Goal: Information Seeking & Learning: Learn about a topic

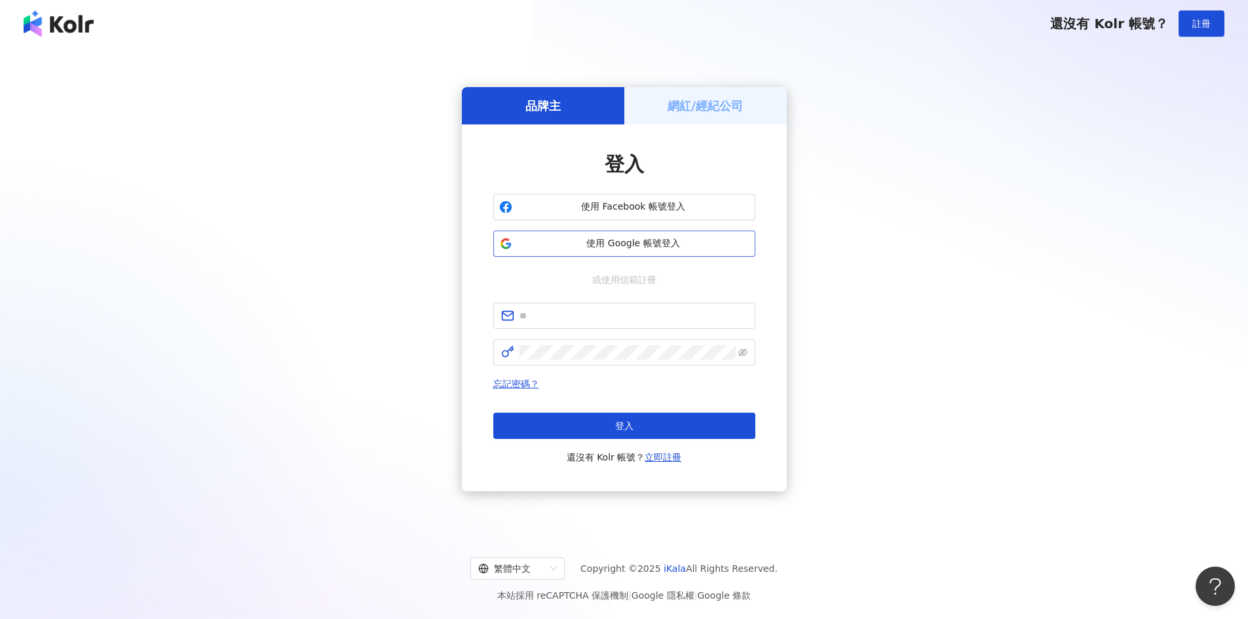
click at [663, 245] on span "使用 Google 帳號登入" at bounding box center [634, 243] width 232 height 13
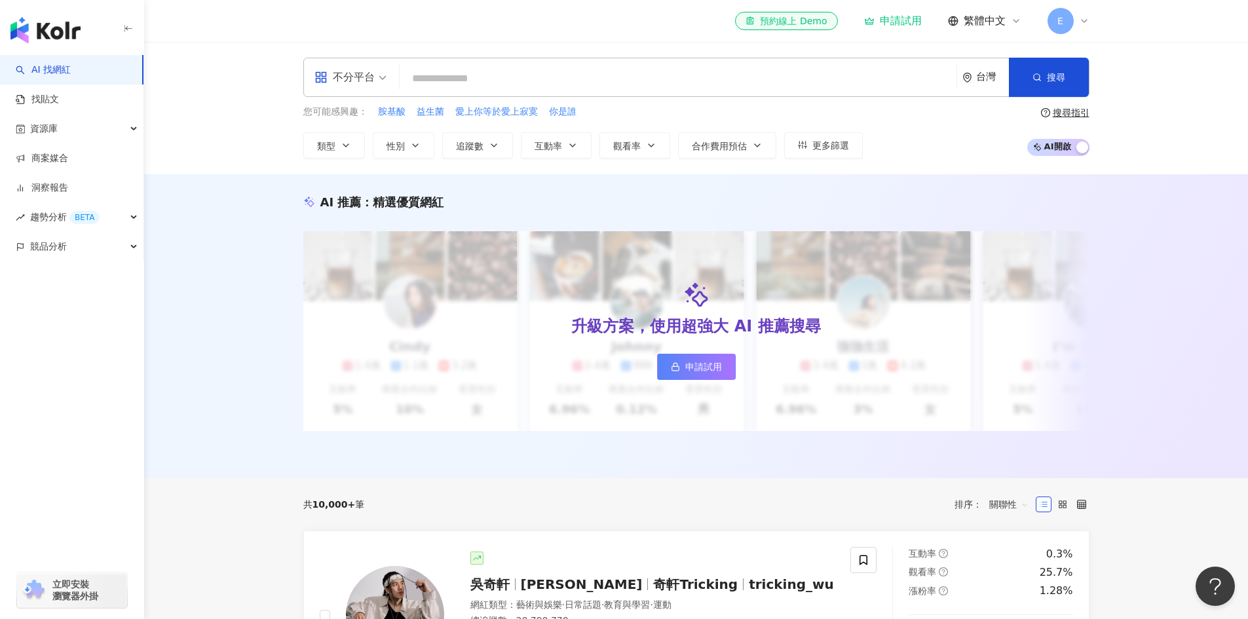
click at [1071, 14] on span "E" at bounding box center [1061, 21] width 26 height 26
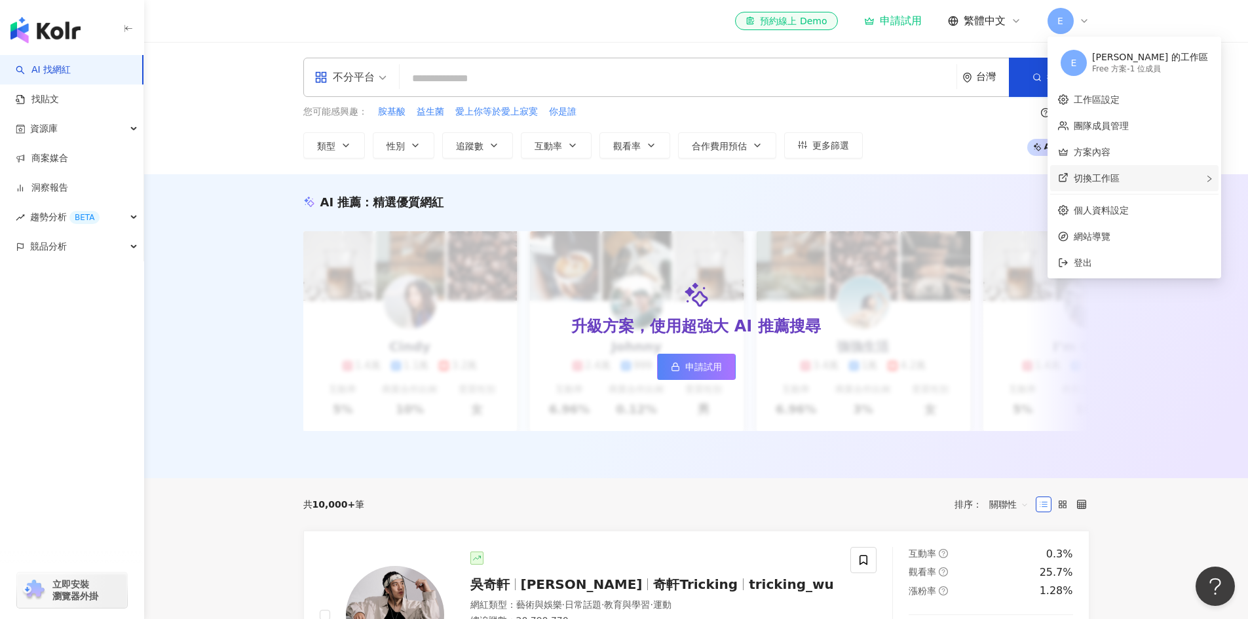
click at [1112, 177] on span "切換工作區" at bounding box center [1097, 178] width 46 height 10
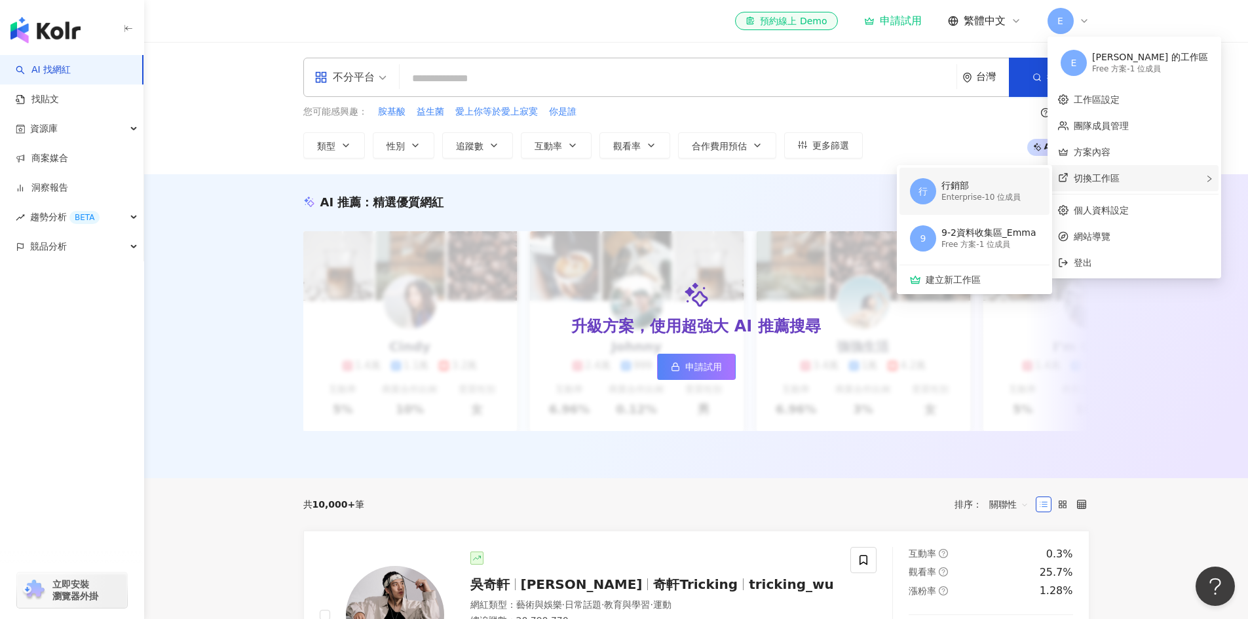
click at [914, 196] on span "行" at bounding box center [923, 191] width 26 height 26
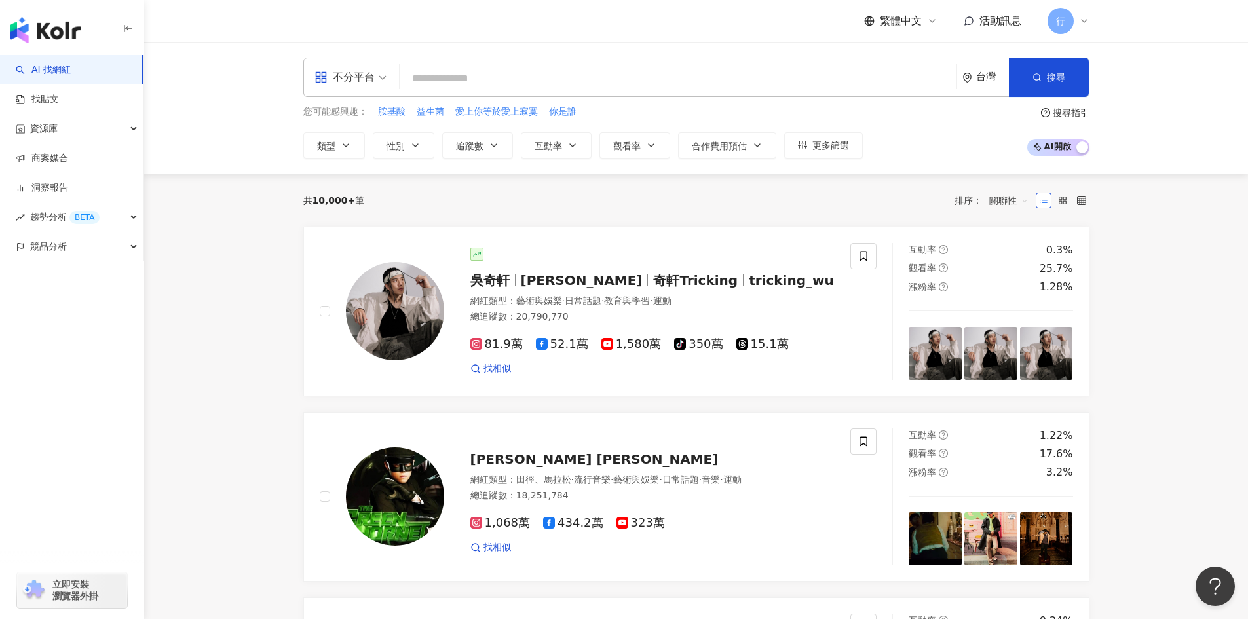
click at [532, 81] on input "search" at bounding box center [678, 78] width 546 height 25
click at [434, 108] on span "益生菌" at bounding box center [431, 111] width 28 height 13
type input "***"
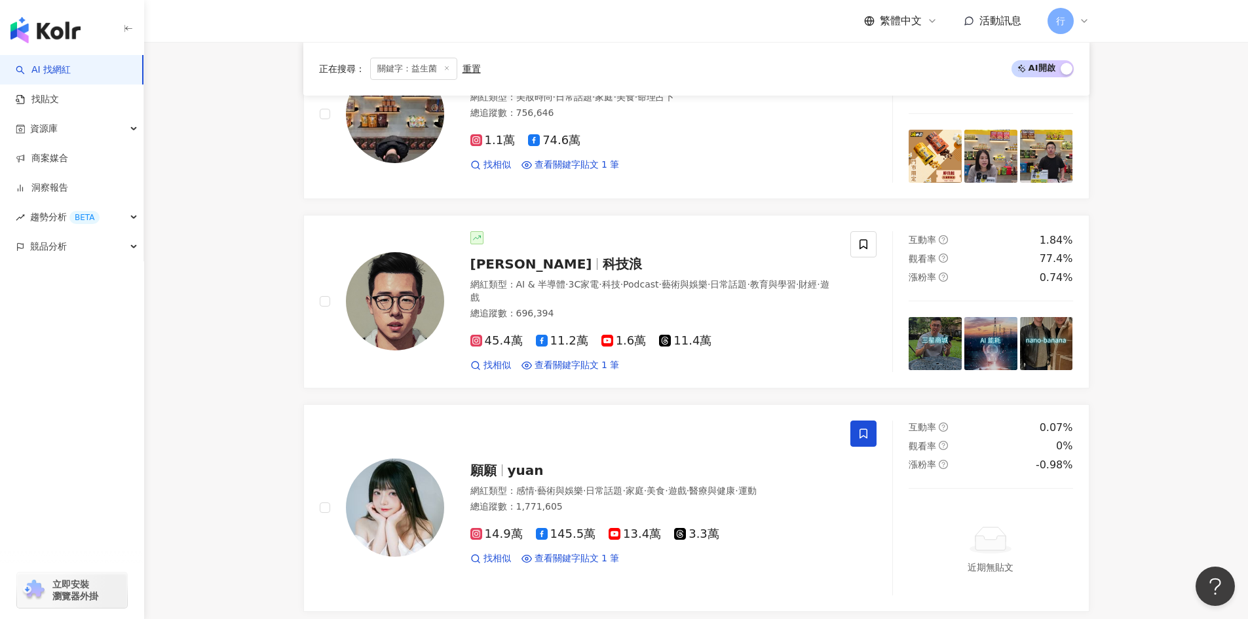
scroll to position [721, 0]
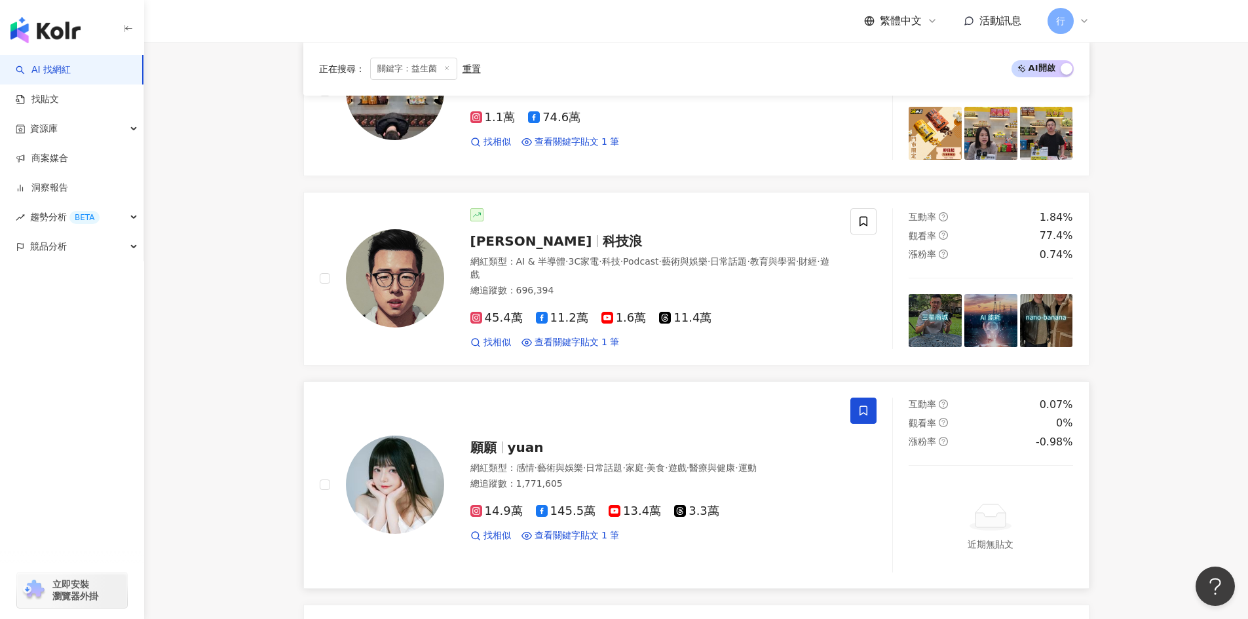
click at [735, 468] on span "醫療與健康" at bounding box center [712, 468] width 46 height 10
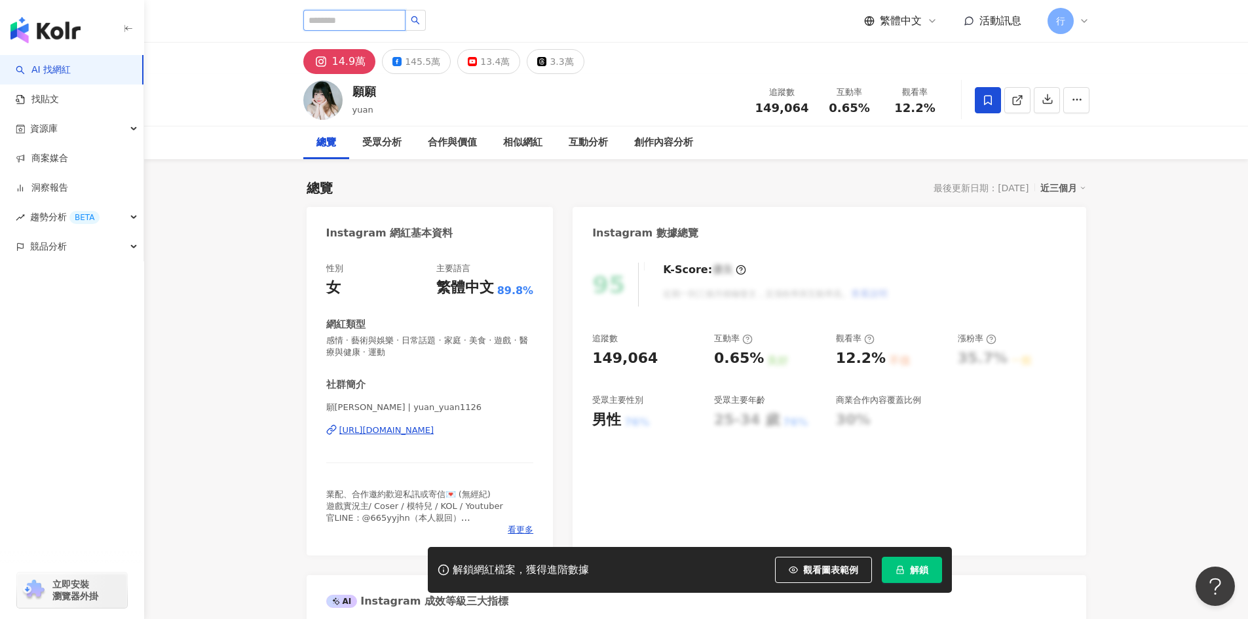
click at [364, 15] on input "search" at bounding box center [354, 20] width 102 height 21
type input "*****"
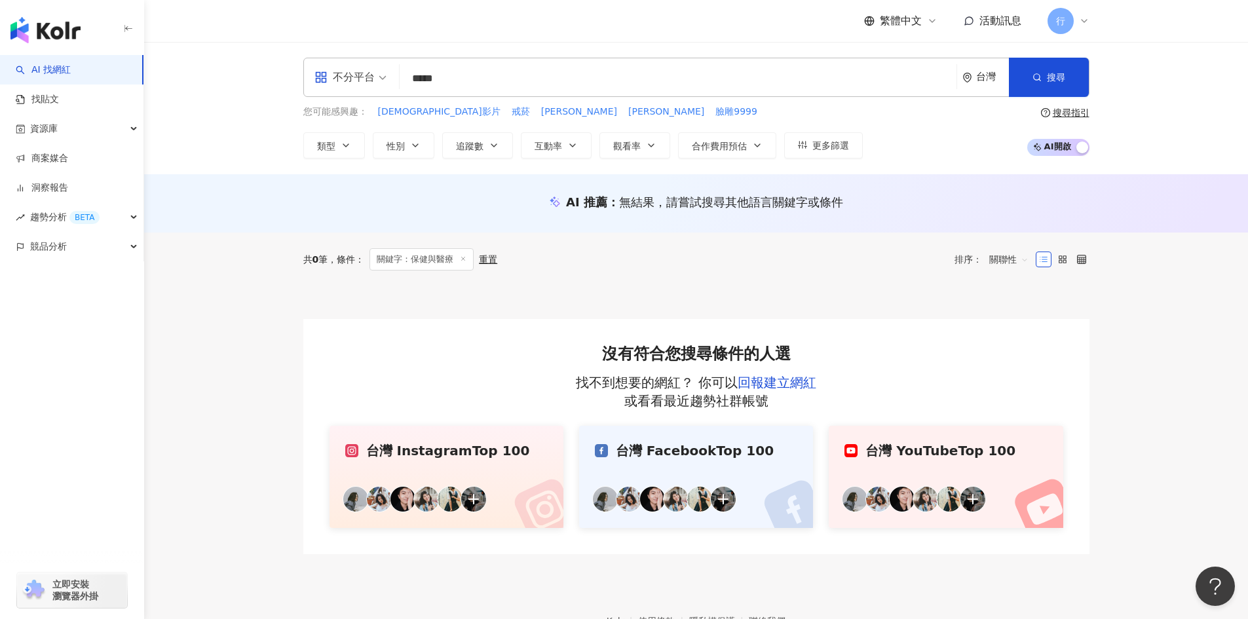
drag, startPoint x: 507, startPoint y: 81, endPoint x: 90, endPoint y: 3, distance: 424.6
click at [136, 16] on div "AI 找網紅 找貼文 資源庫 商案媒合 洞察報告 趨勢分析 BETA 競品分析 立即安裝 瀏覽器外掛 繁體中文 活動訊息 行 不分平台 保健與醫療 *****…" at bounding box center [624, 350] width 1248 height 700
type input "**"
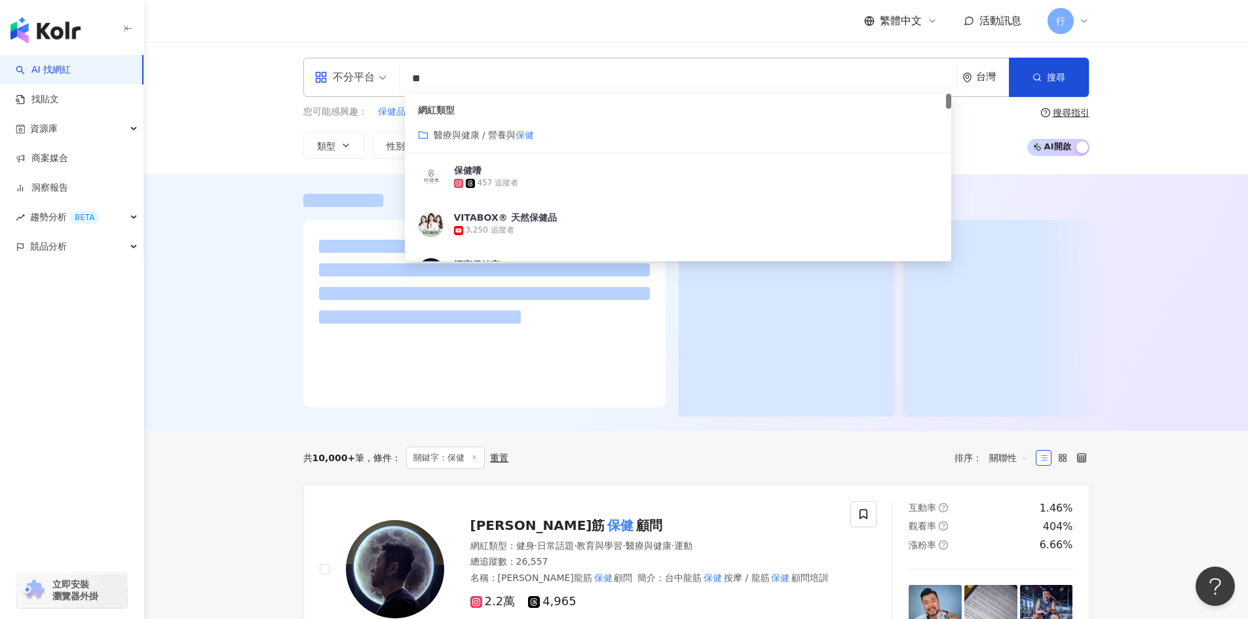
click at [478, 133] on span "醫療與健康 / 營養與" at bounding box center [475, 135] width 83 height 10
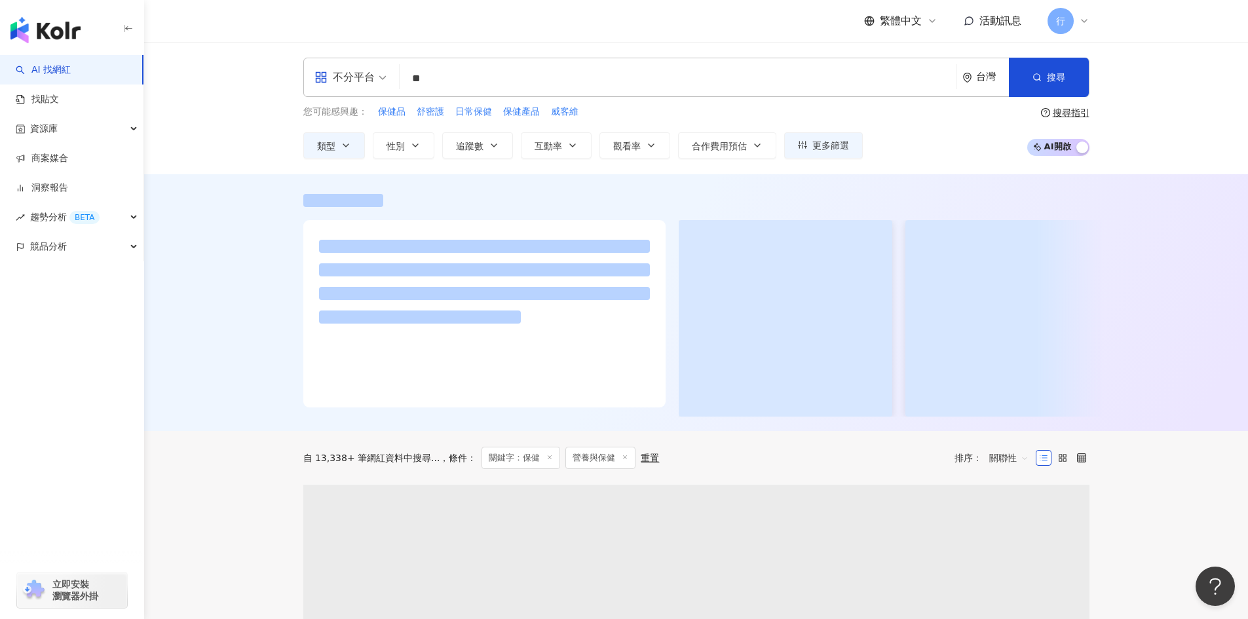
click at [480, 82] on input "**" at bounding box center [678, 78] width 546 height 25
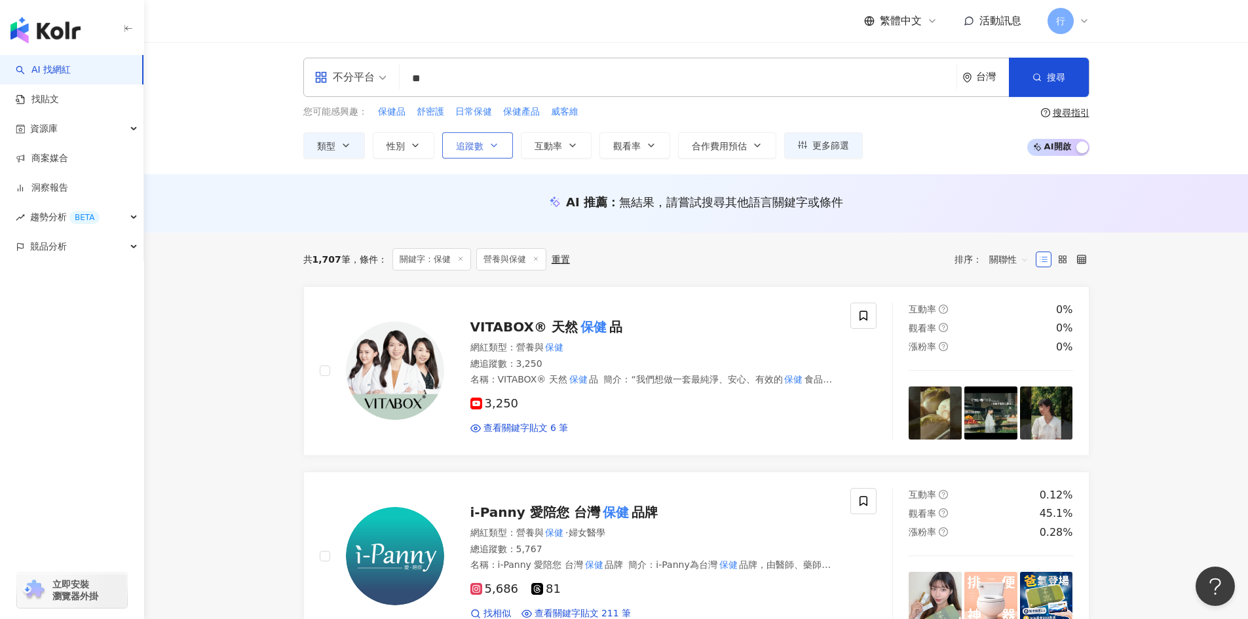
click at [480, 149] on span "追蹤數" at bounding box center [470, 146] width 28 height 10
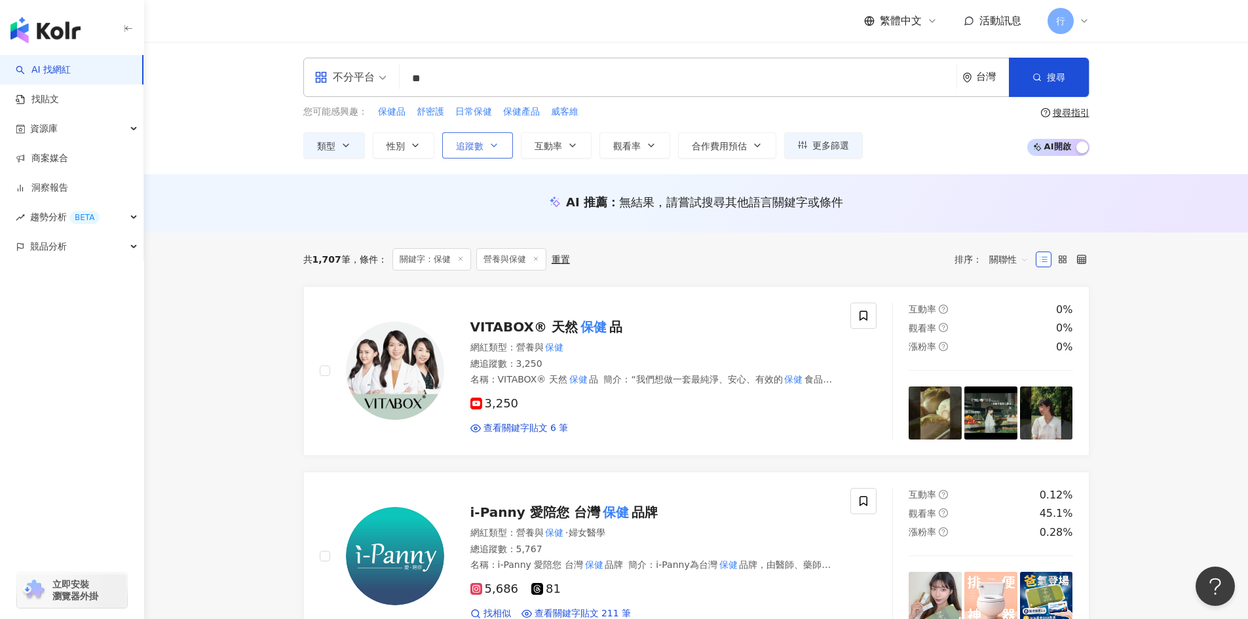
click at [463, 142] on span "追蹤數" at bounding box center [470, 146] width 28 height 10
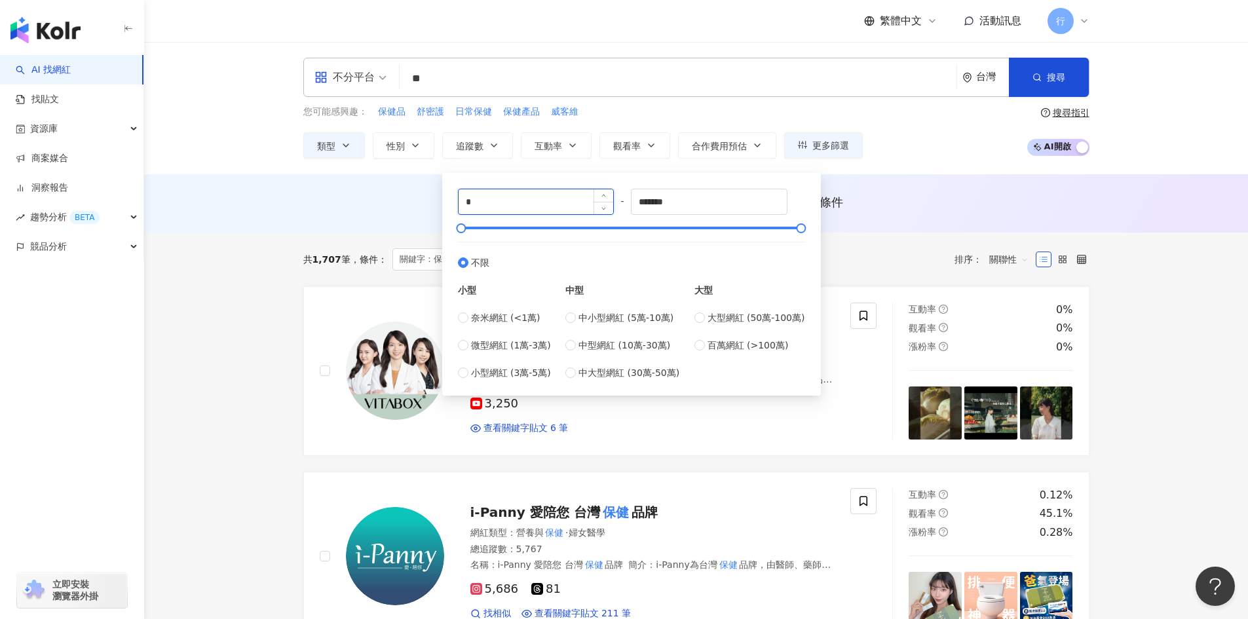
click at [504, 204] on input "*" at bounding box center [536, 201] width 155 height 25
type input "*****"
click at [861, 202] on div "AI 推薦 ： 無結果，請嘗試搜尋其他語言關鍵字或條件" at bounding box center [696, 202] width 786 height 16
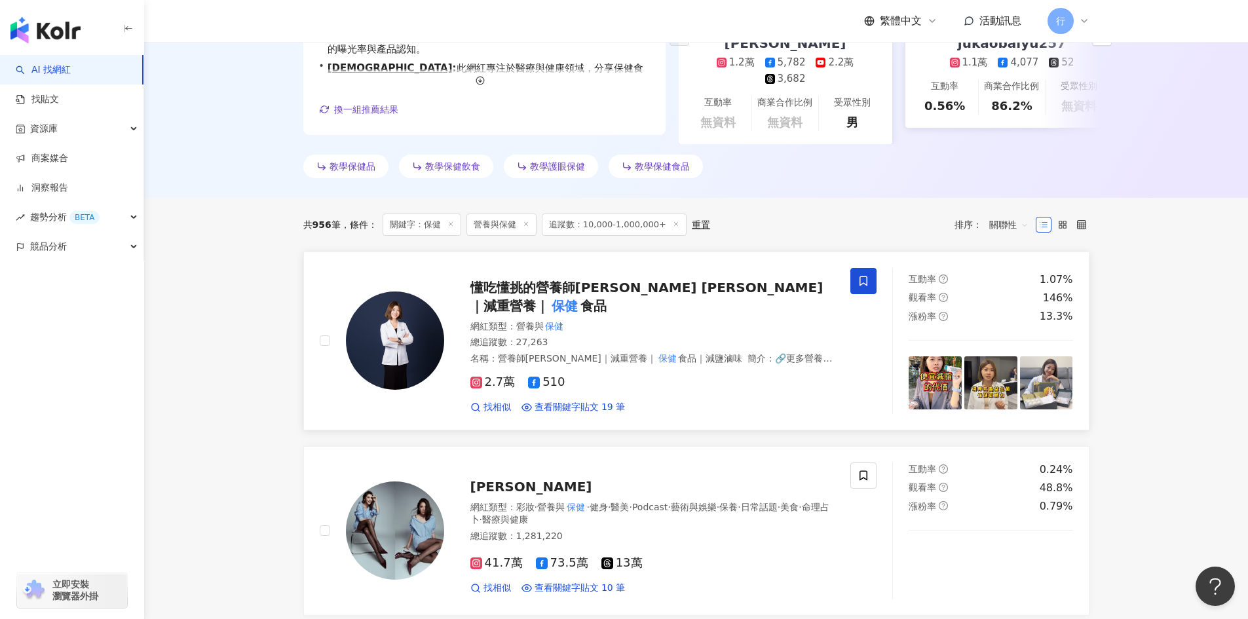
scroll to position [328, 0]
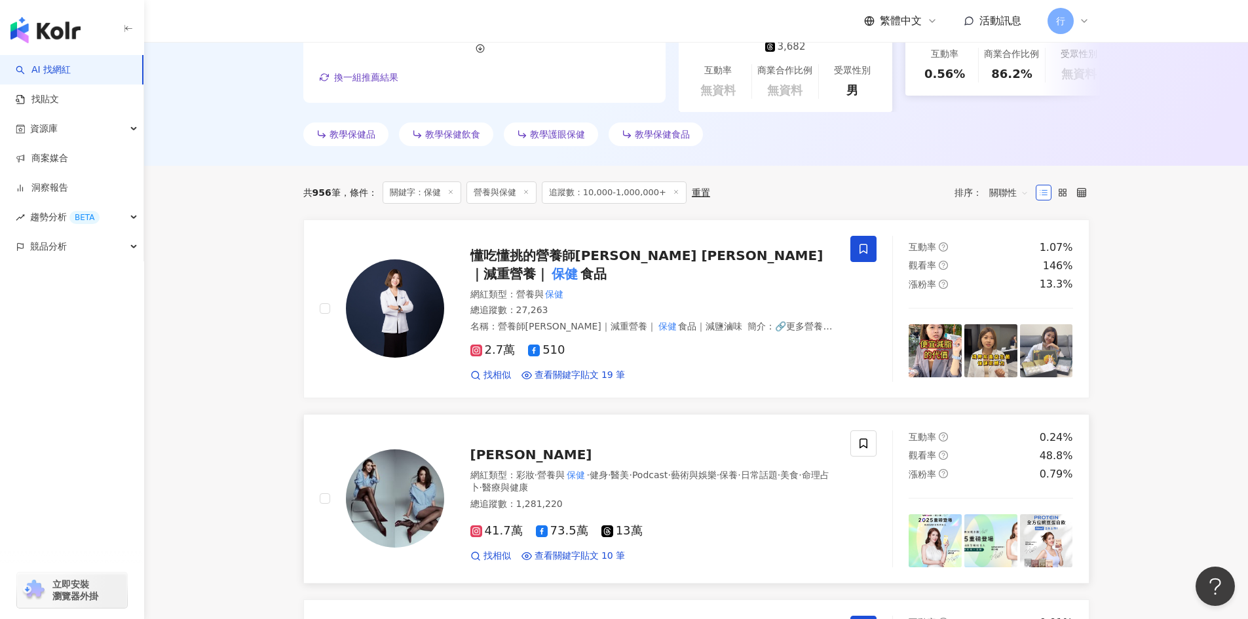
click at [489, 451] on span "胡小禎" at bounding box center [531, 455] width 122 height 16
click at [864, 447] on icon at bounding box center [864, 444] width 12 height 12
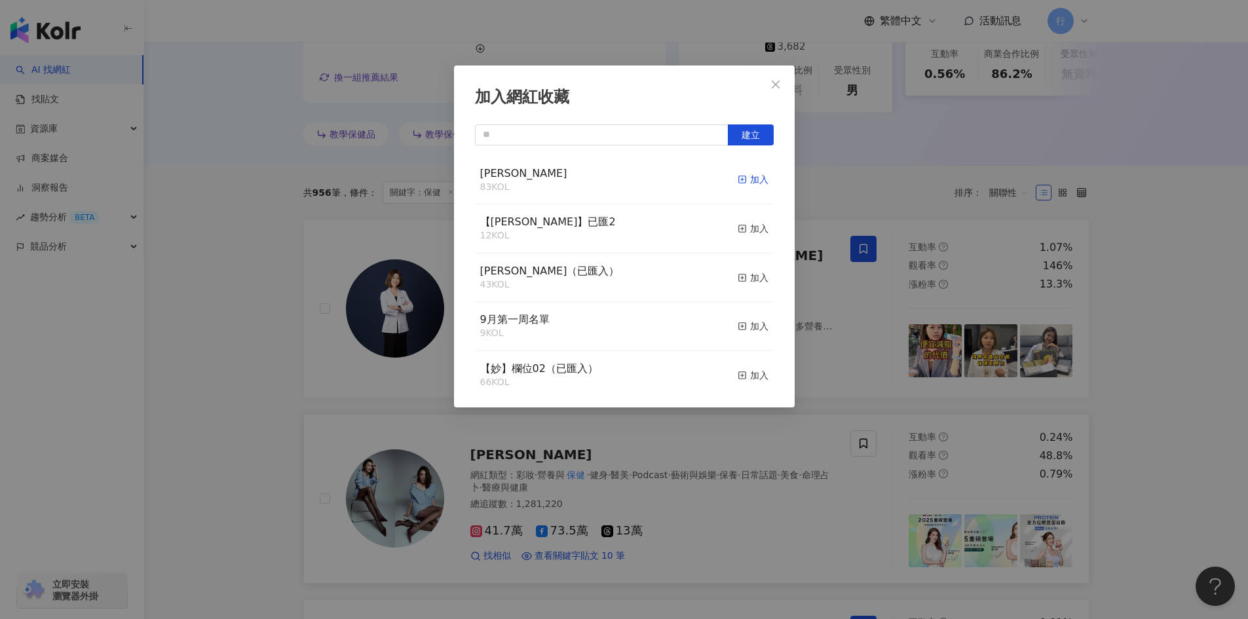
click at [740, 180] on line "button" at bounding box center [741, 180] width 3 height 0
click at [1204, 388] on div "加入網紅收藏 建立 EMMA 84 KOL 已加入 【RAY】已匯2 12 KOL 加入 nina（已匯入） 43 KOL 加入 9月第一周名單 9 KOL …" at bounding box center [624, 309] width 1248 height 619
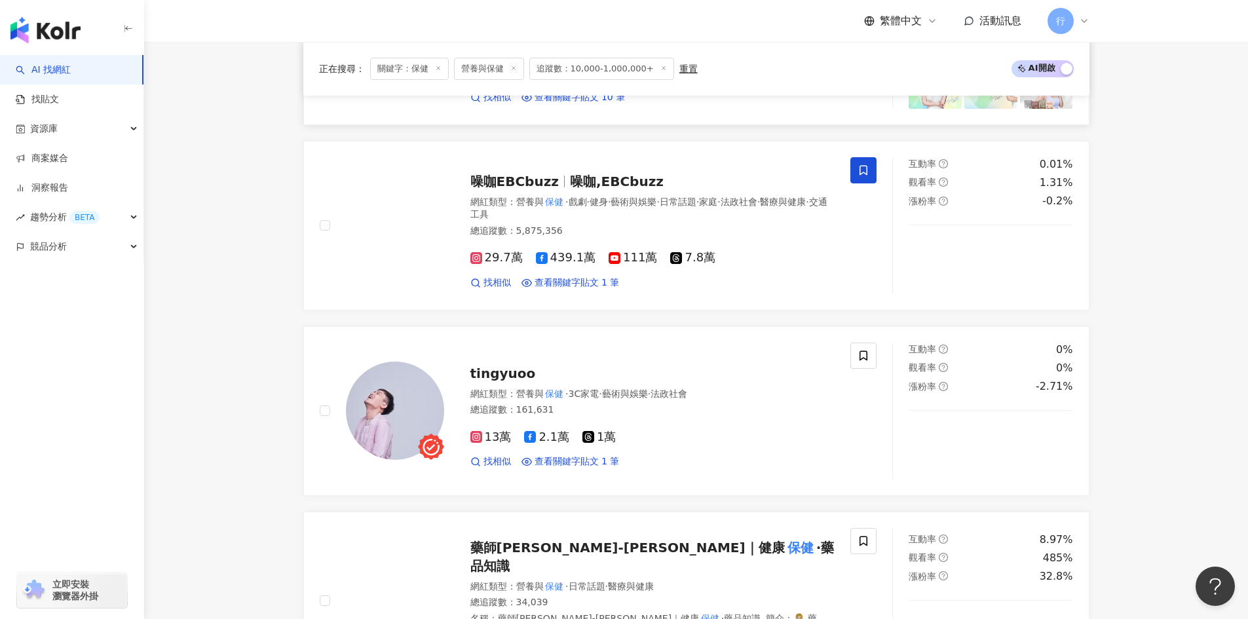
scroll to position [1114, 0]
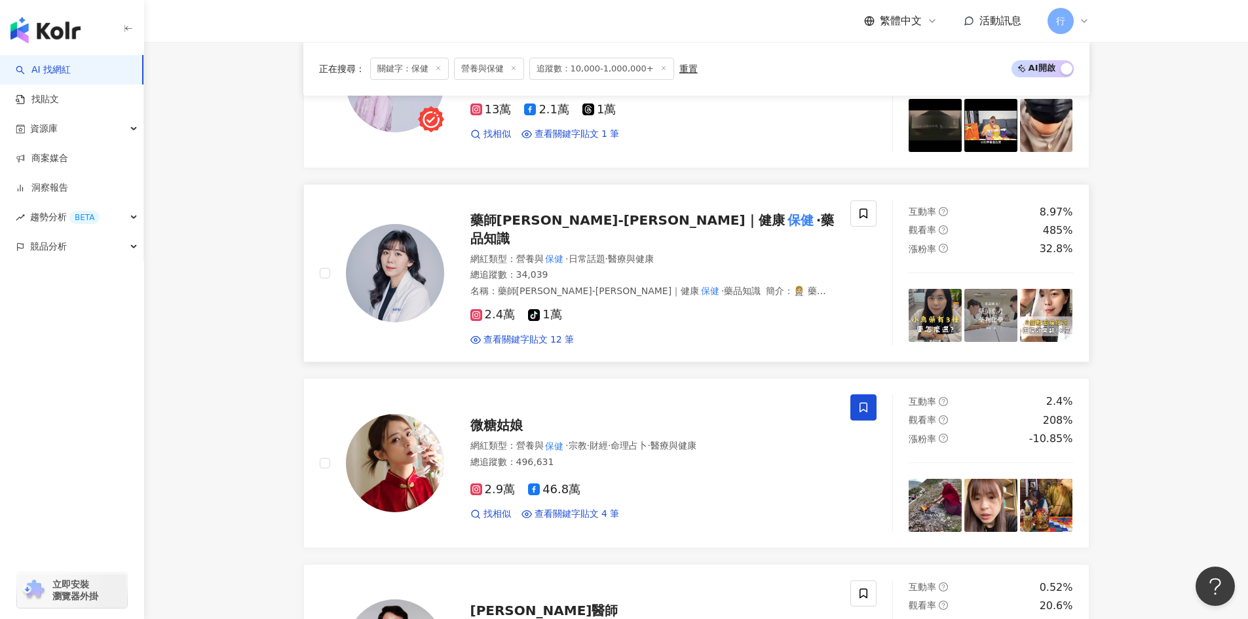
click at [677, 211] on div "藥師菜菜子-蔡俐萍藥師｜健康 保健 ·藥品知識 網紅類型 ： 營養與 保健 · 日常話題 · 醫療與健康 總追蹤數 ： 34,039 名稱 ： 藥師菜菜子-蔡…" at bounding box center [639, 273] width 391 height 146
click at [872, 225] on span at bounding box center [863, 213] width 26 height 26
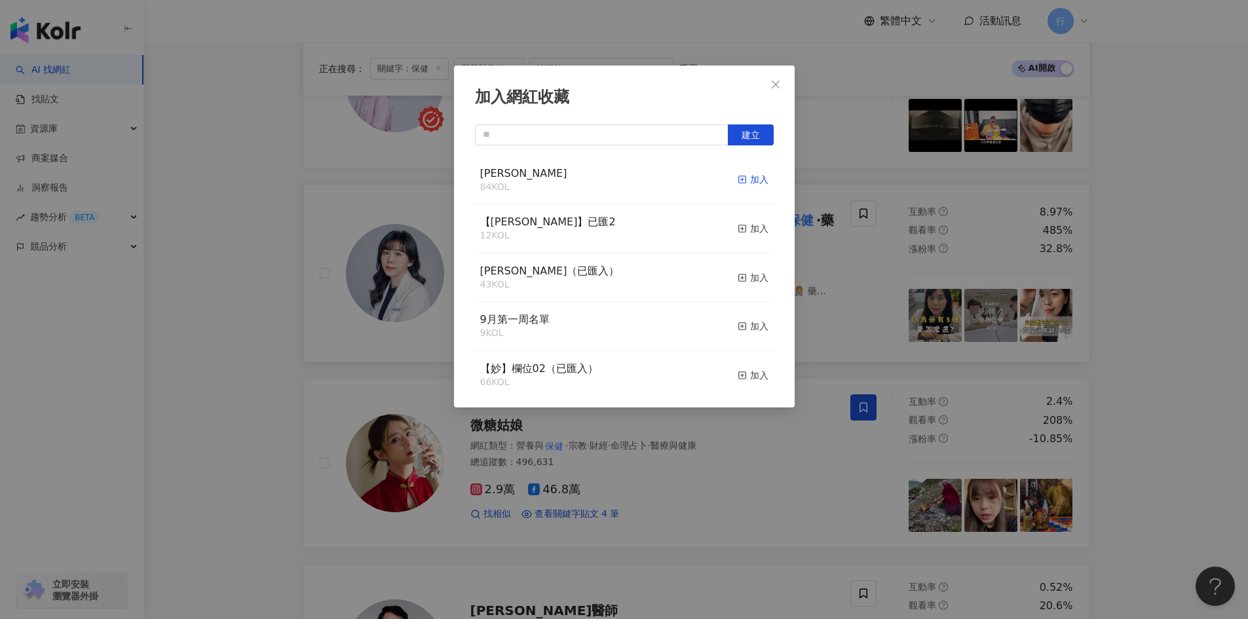
click at [738, 180] on icon "button" at bounding box center [742, 179] width 9 height 9
click at [770, 79] on icon "close" at bounding box center [775, 84] width 10 height 10
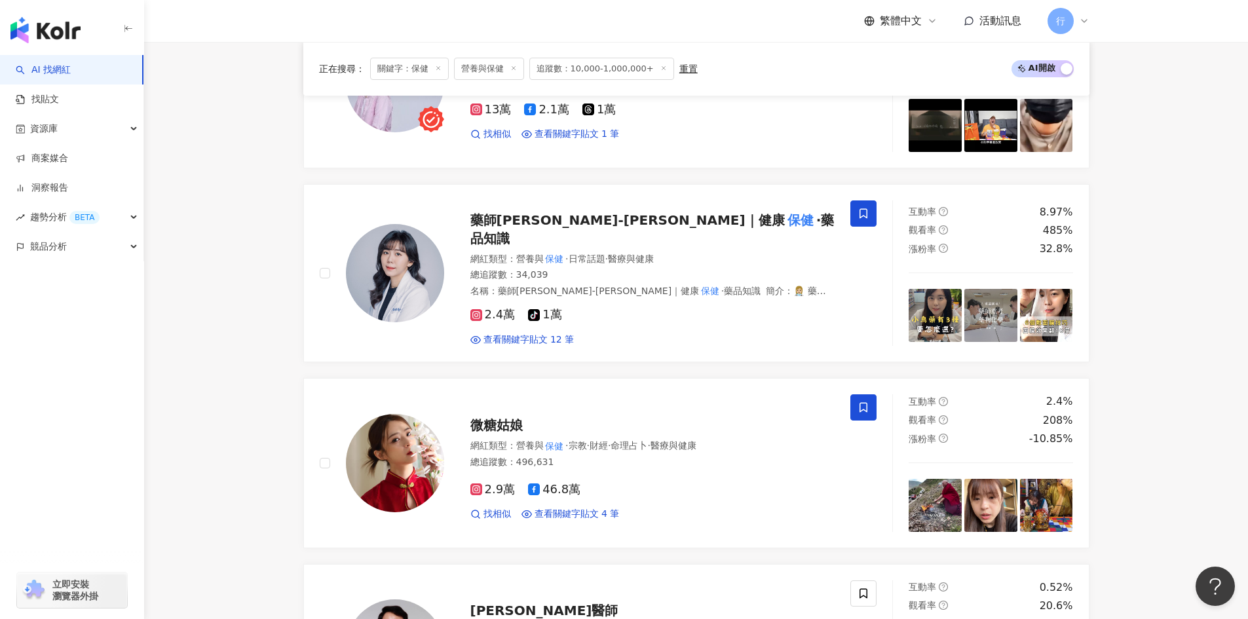
click at [1179, 337] on main "不分平台 ** 台灣 搜尋 customizedTag 51cff76b-00cd-4370-8ec8-607479fe01f0 網紅類型 醫療與健康 / 營…" at bounding box center [696, 499] width 1104 height 3143
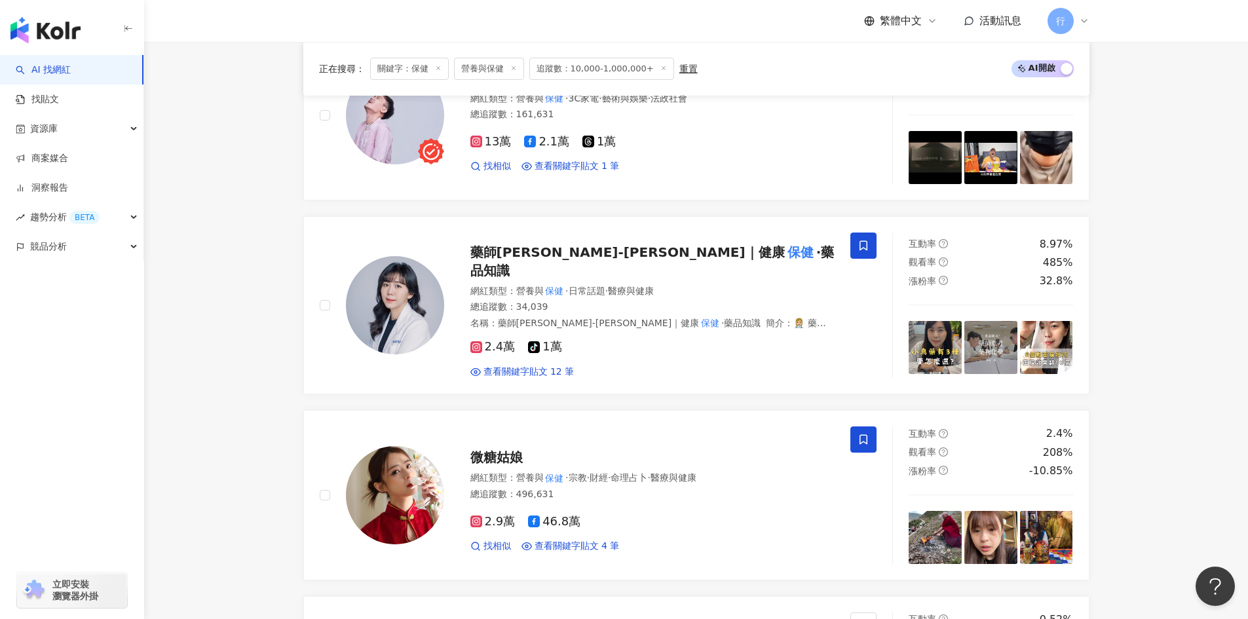
scroll to position [1048, 0]
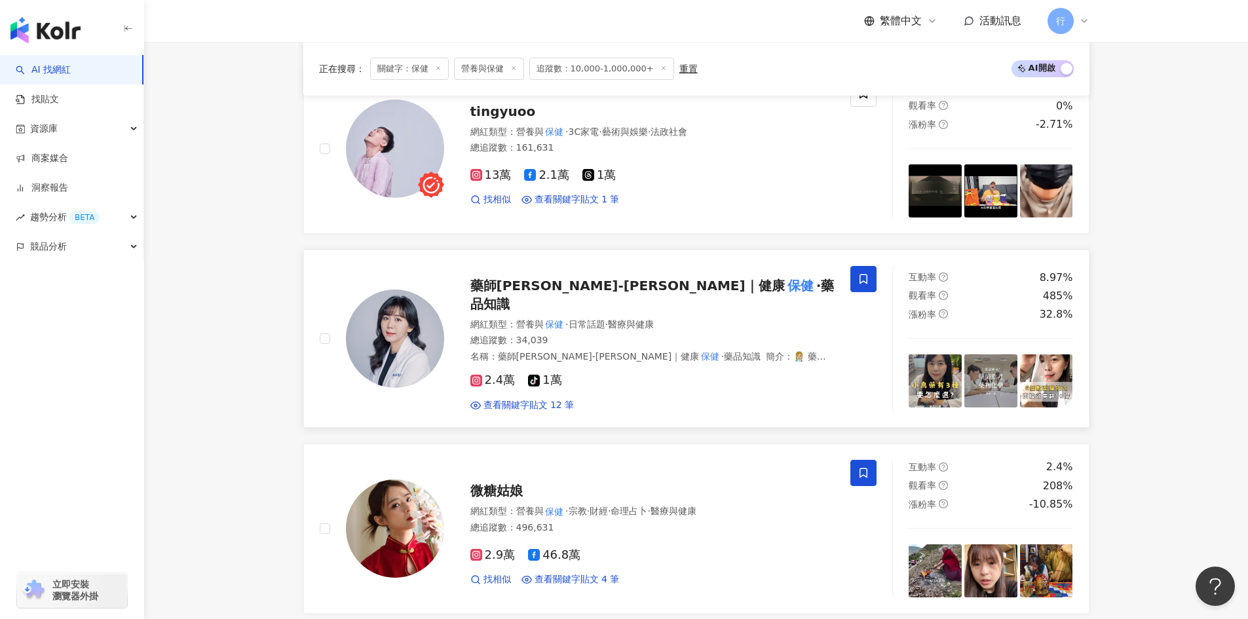
click at [785, 292] on mark "保健" at bounding box center [800, 285] width 31 height 21
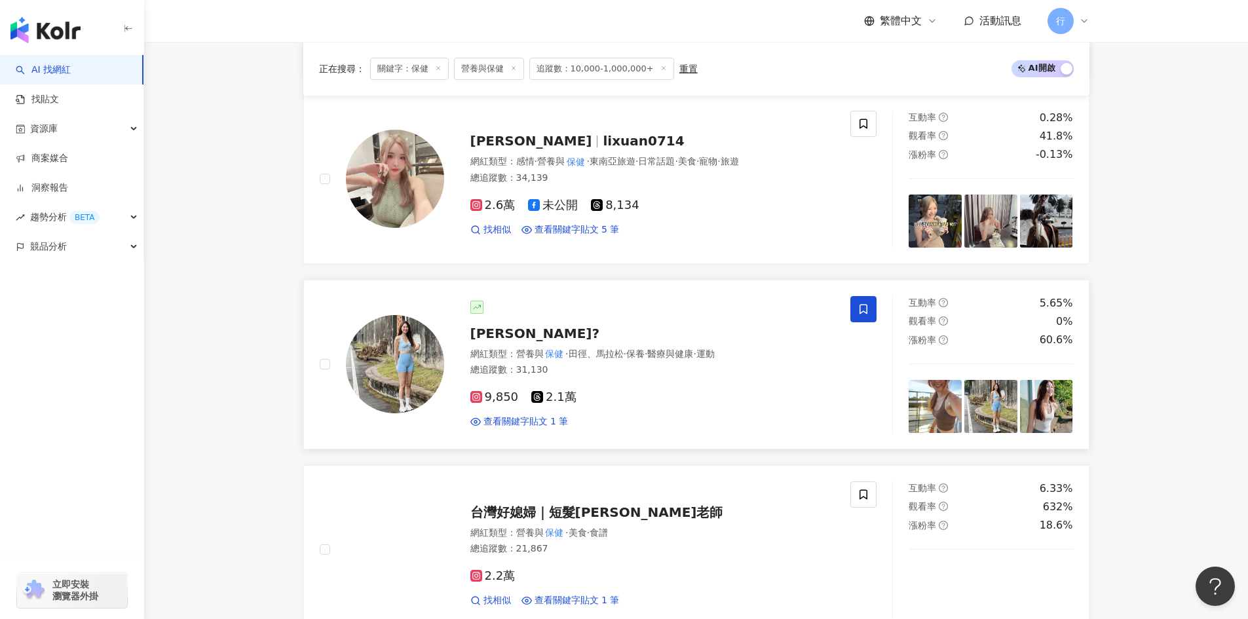
scroll to position [1703, 0]
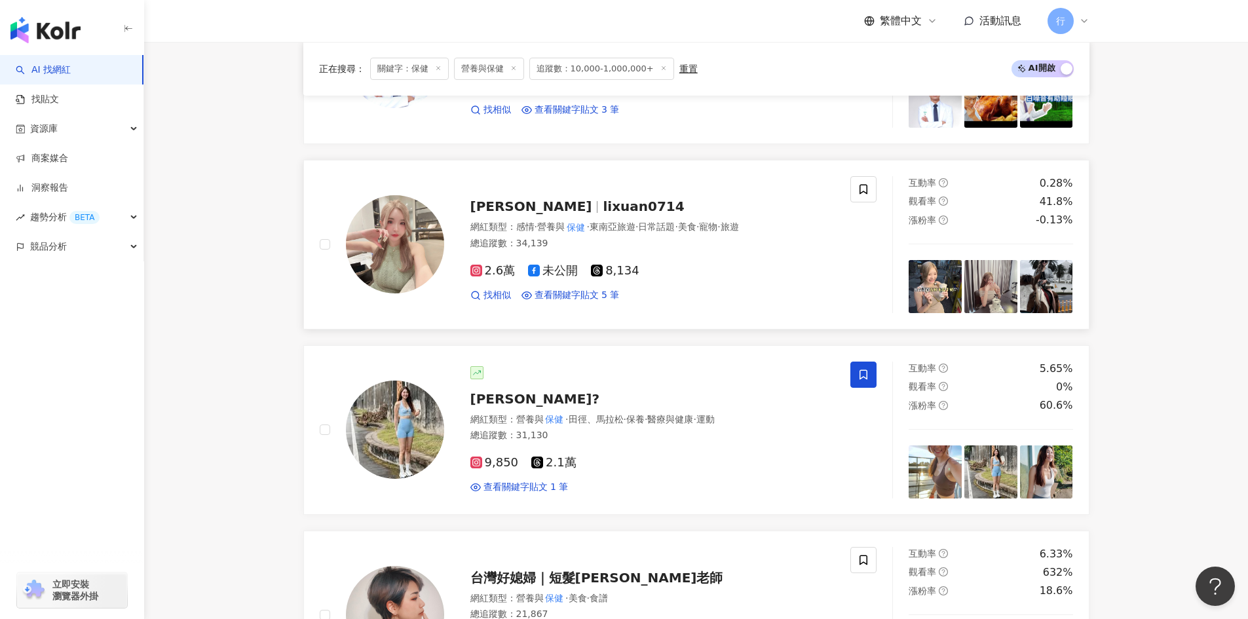
click at [603, 199] on span "lixuan0714" at bounding box center [643, 207] width 81 height 16
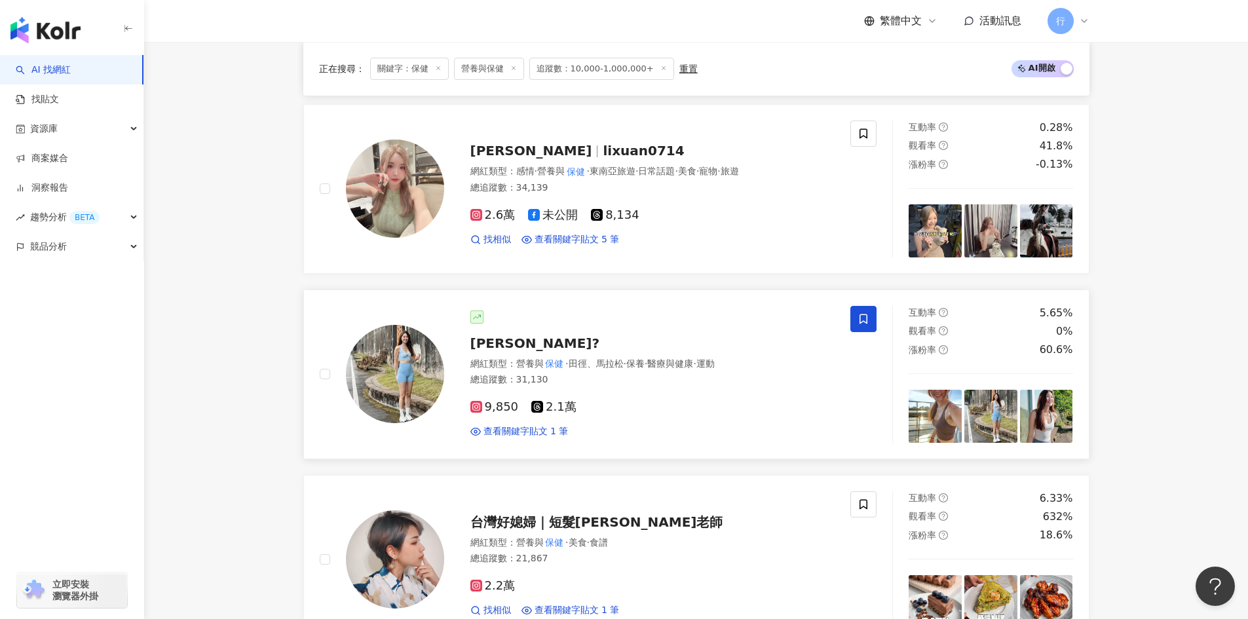
scroll to position [1900, 0]
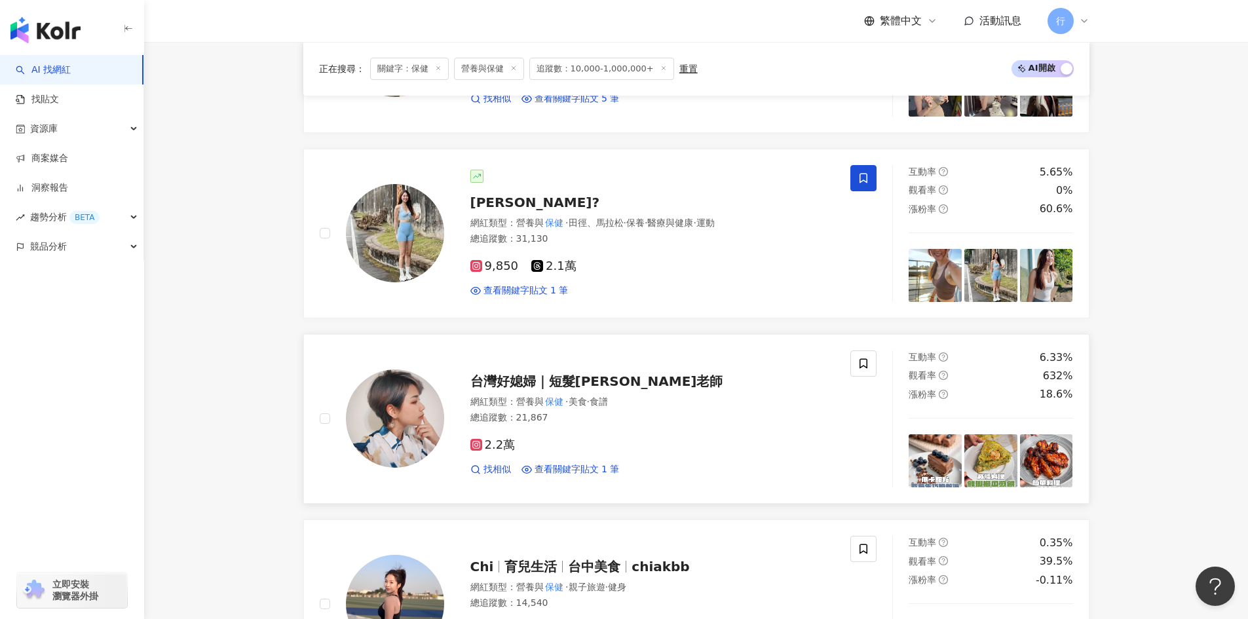
click at [558, 373] on span "台灣好媳婦｜短髮安柏老師" at bounding box center [596, 381] width 253 height 16
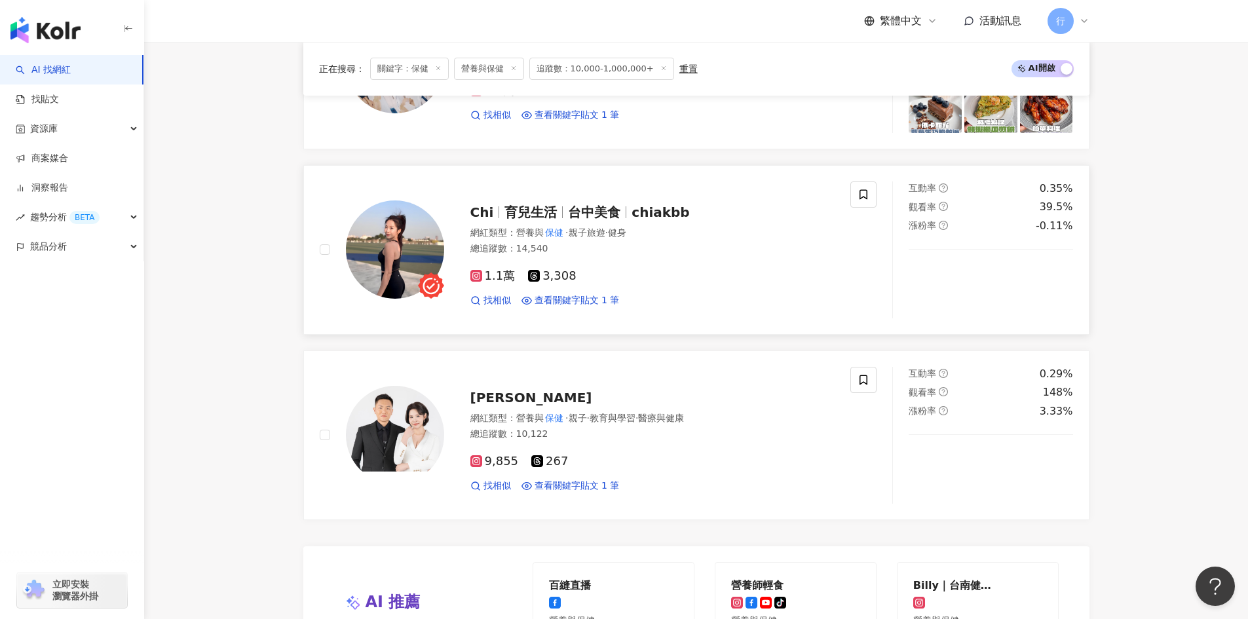
scroll to position [2293, 0]
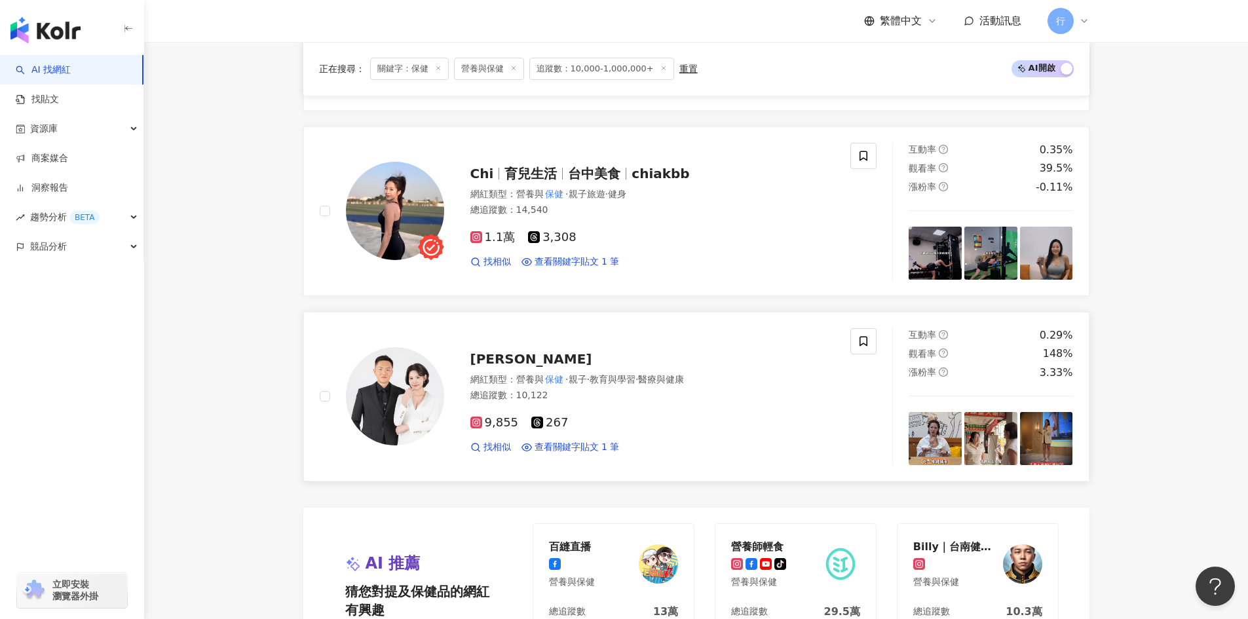
click at [520, 357] on span "sandra_fit_diary" at bounding box center [531, 359] width 122 height 16
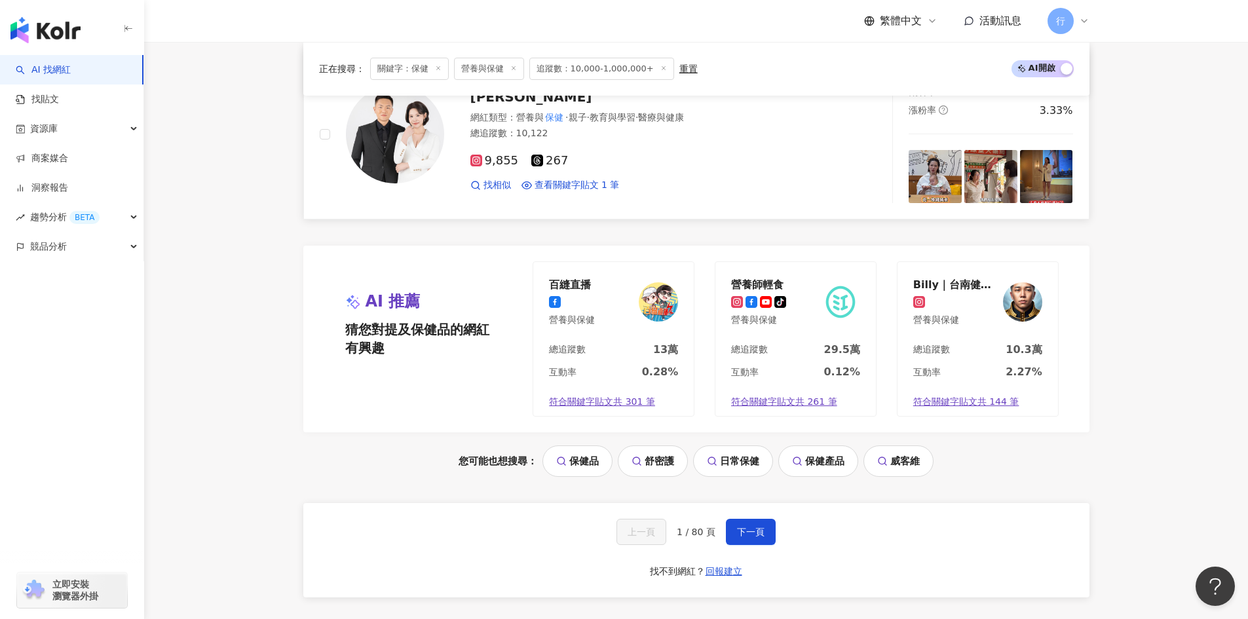
scroll to position [2686, 0]
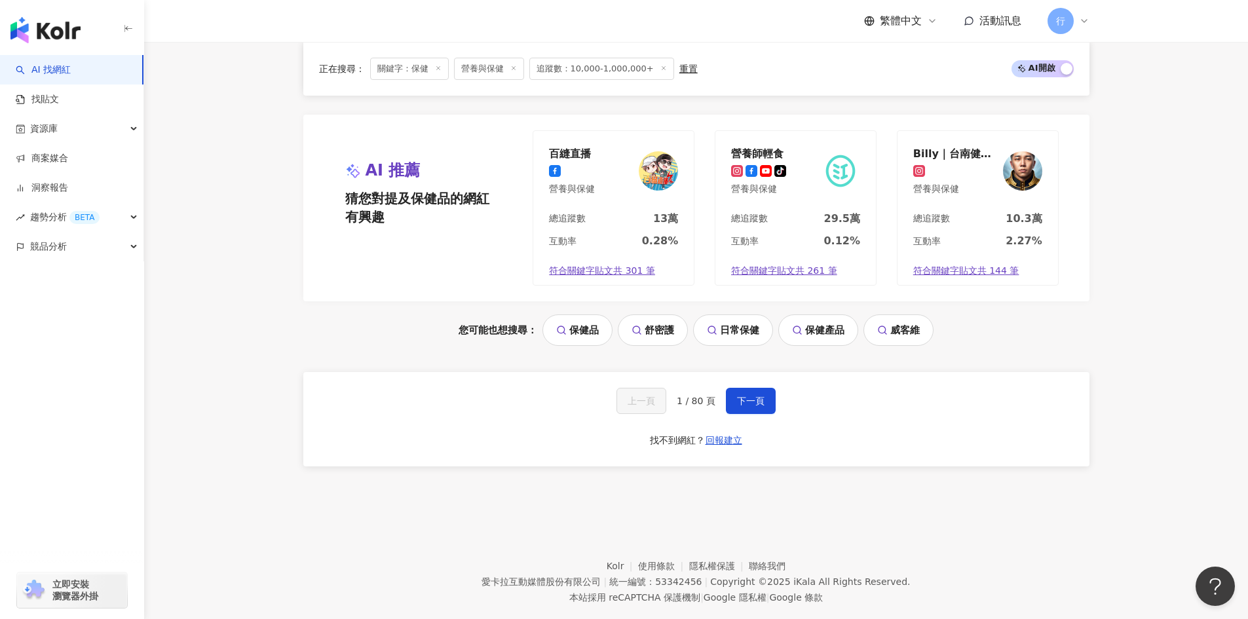
click at [752, 410] on div "上一頁 1 / 80 頁 下一頁 找不到網紅？ 回報建立" at bounding box center [696, 419] width 786 height 94
click at [752, 396] on span "下一頁" at bounding box center [751, 401] width 28 height 10
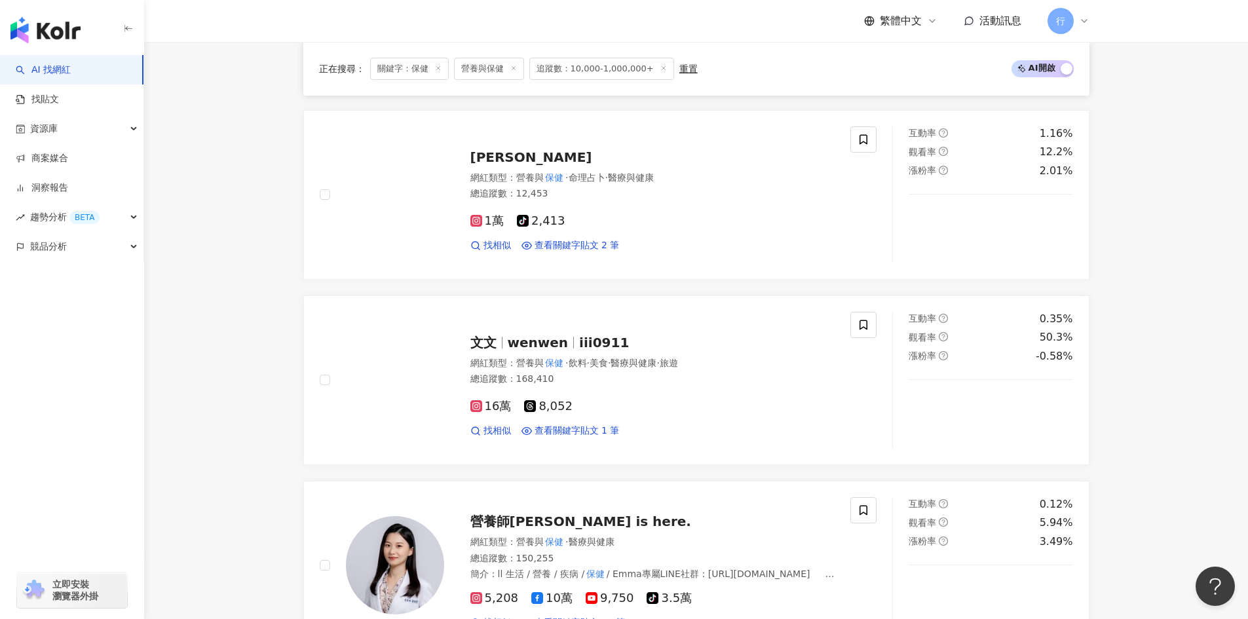
scroll to position [658, 0]
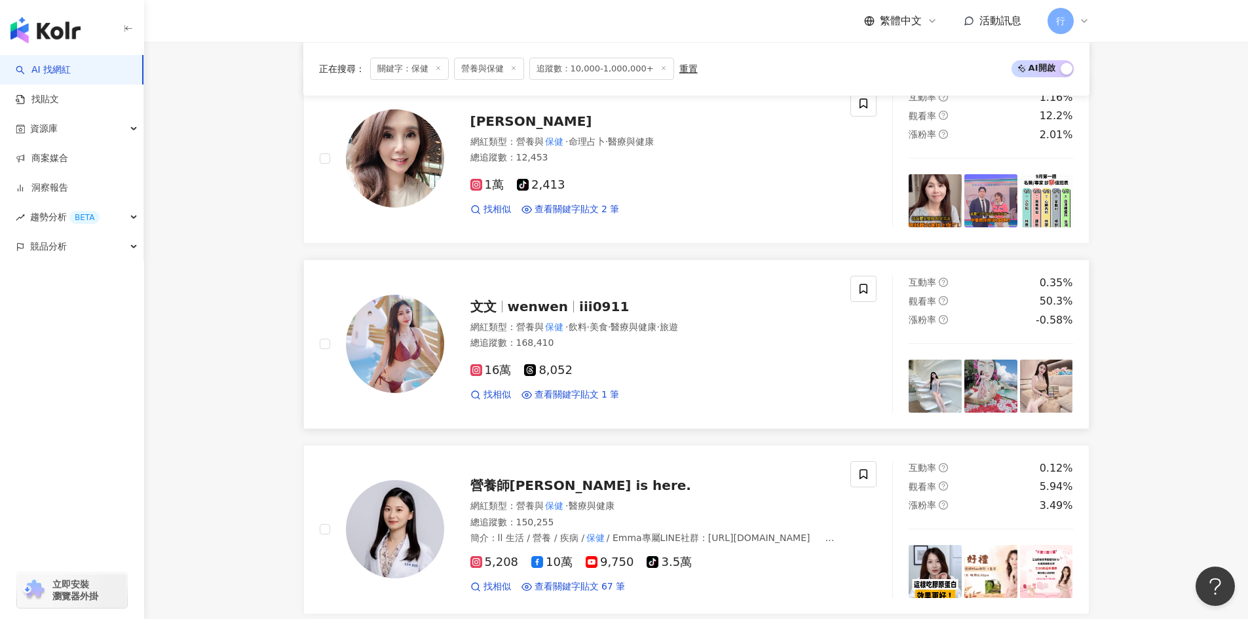
click at [604, 314] on span "iii0911" at bounding box center [604, 307] width 50 height 16
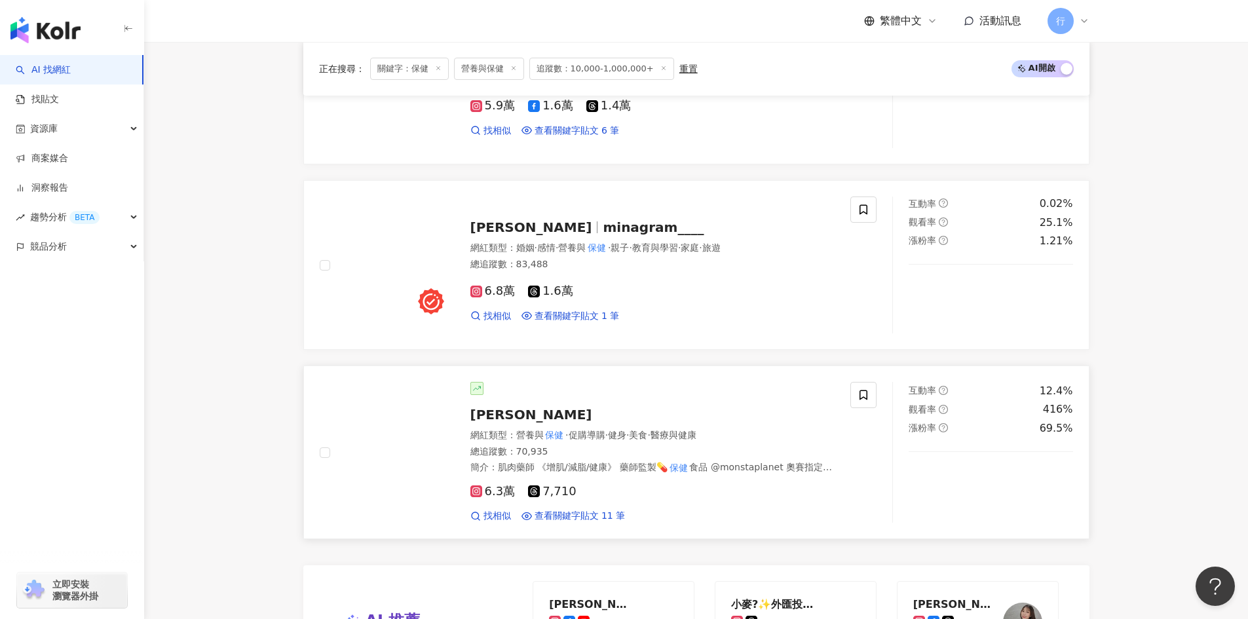
scroll to position [2231, 0]
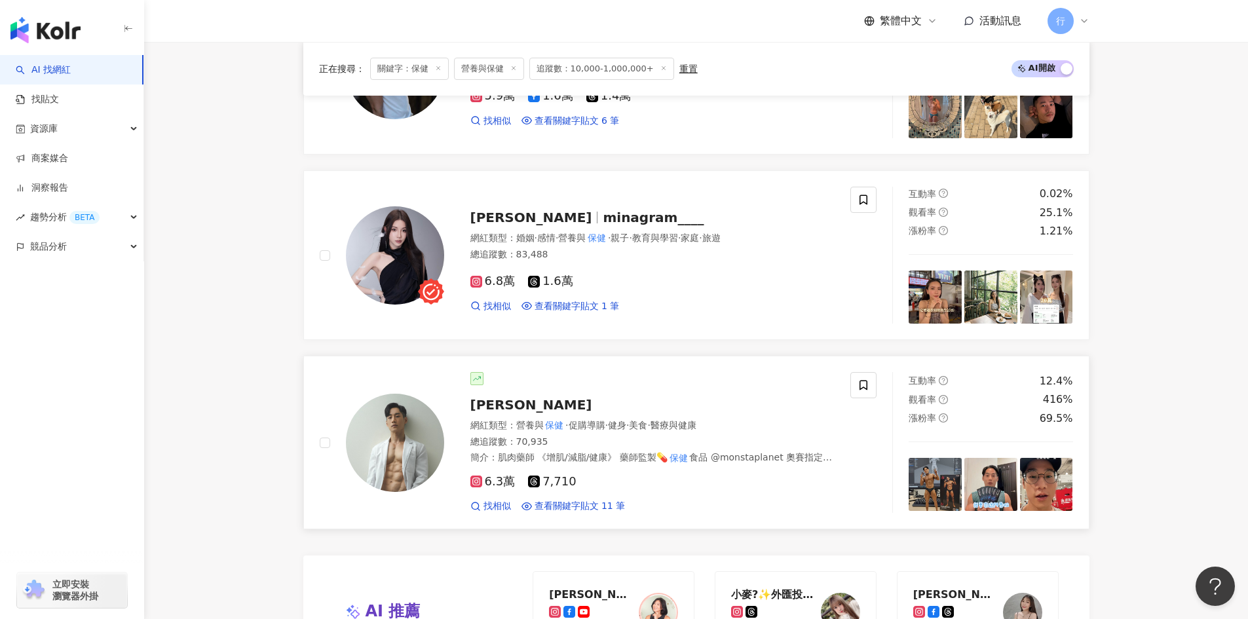
click at [488, 412] on span "林常棣" at bounding box center [531, 405] width 122 height 16
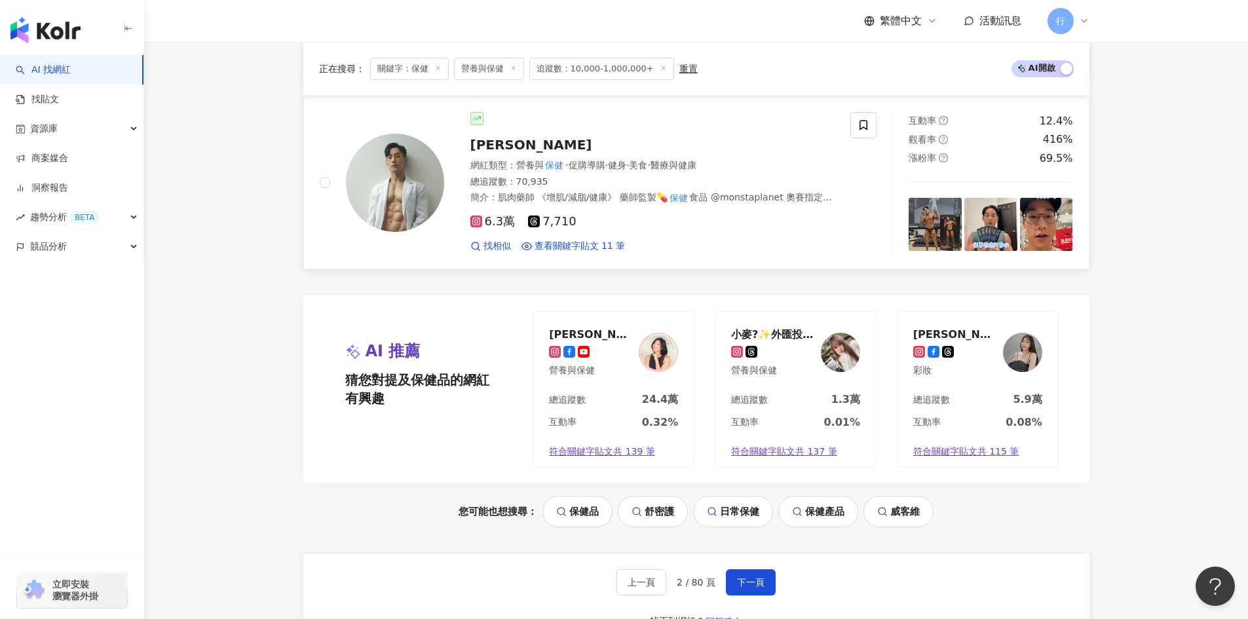
scroll to position [2493, 0]
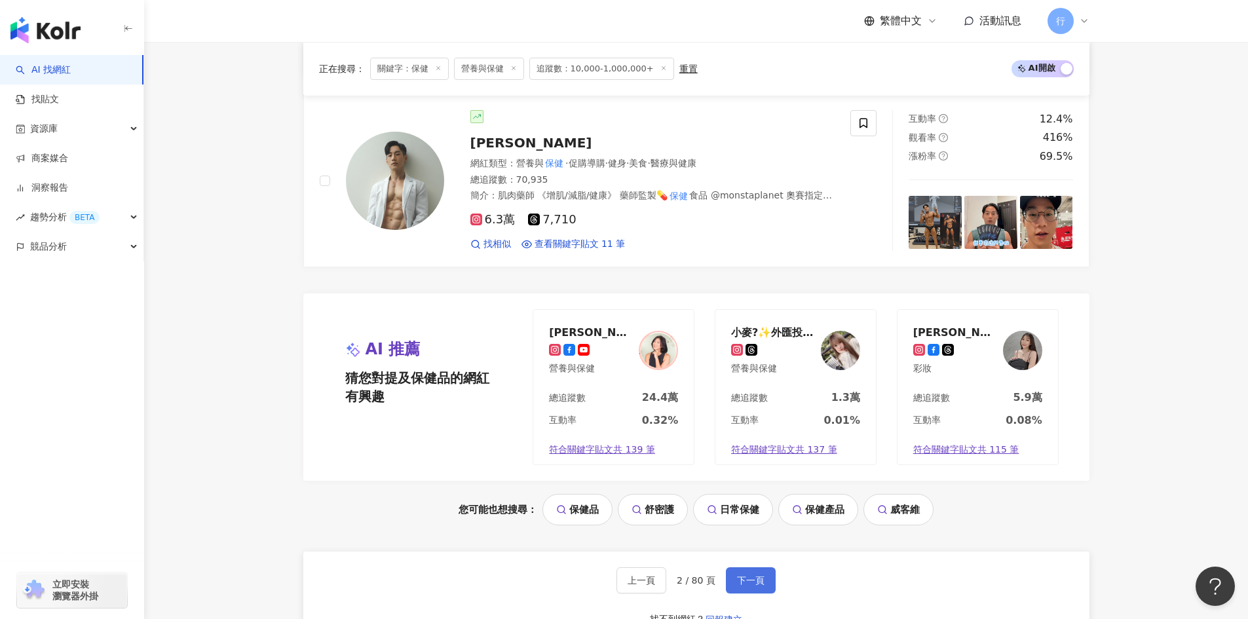
click at [763, 594] on button "下一頁" at bounding box center [751, 580] width 50 height 26
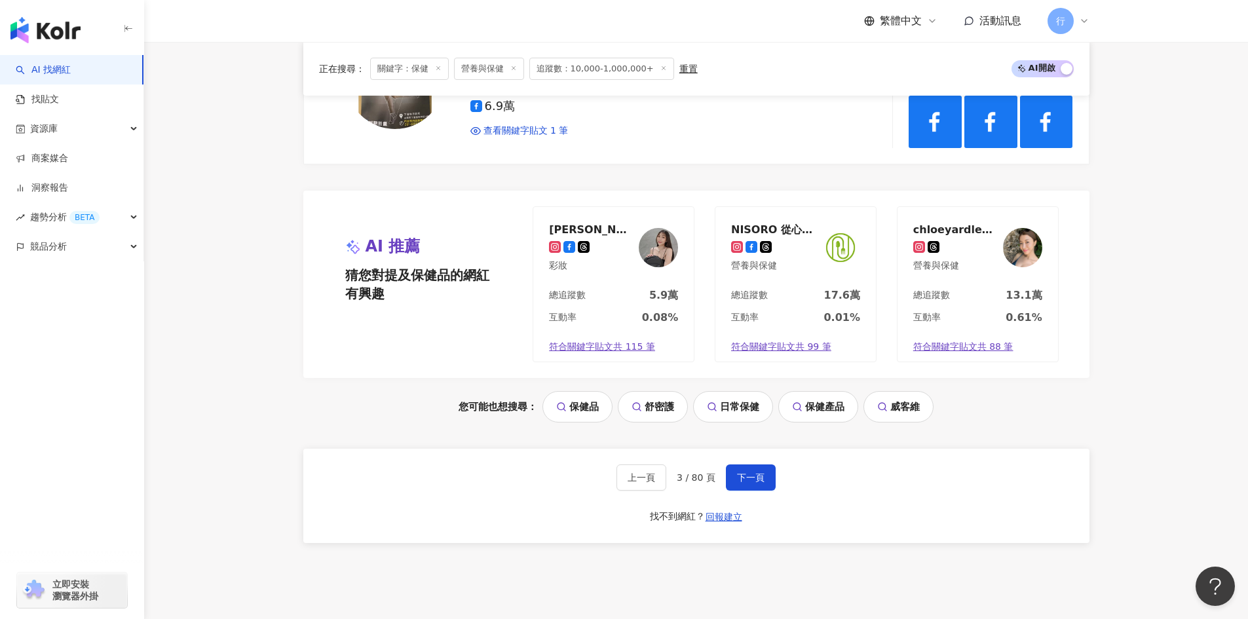
scroll to position [2721, 0]
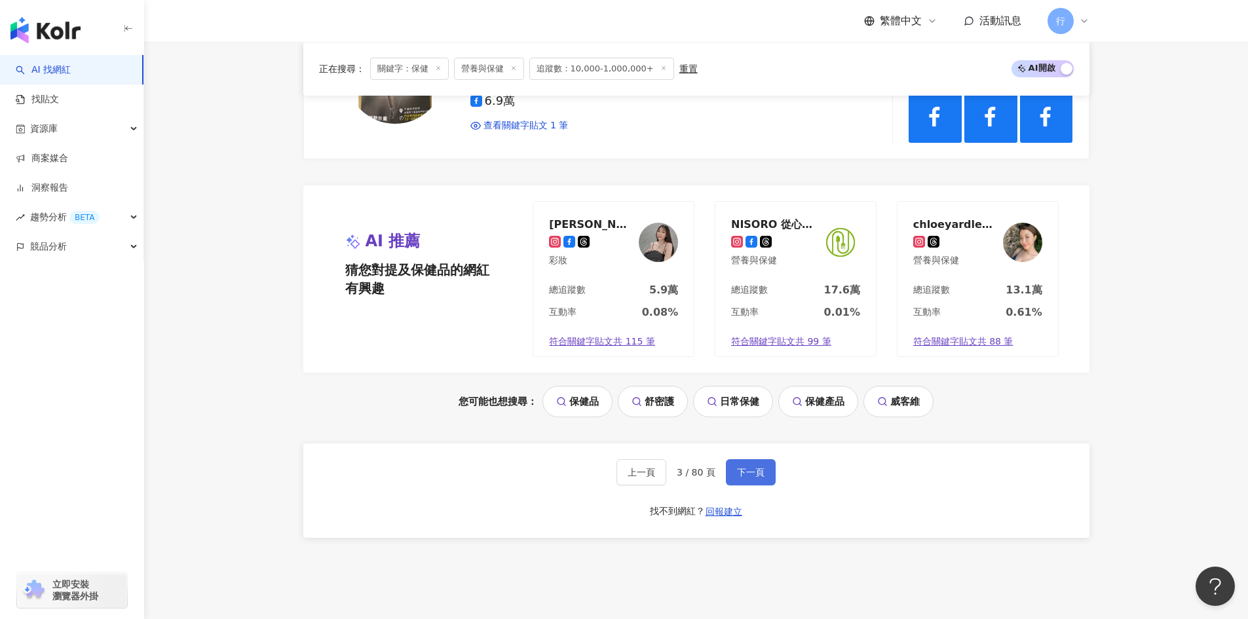
click at [764, 484] on button "下一頁" at bounding box center [751, 472] width 50 height 26
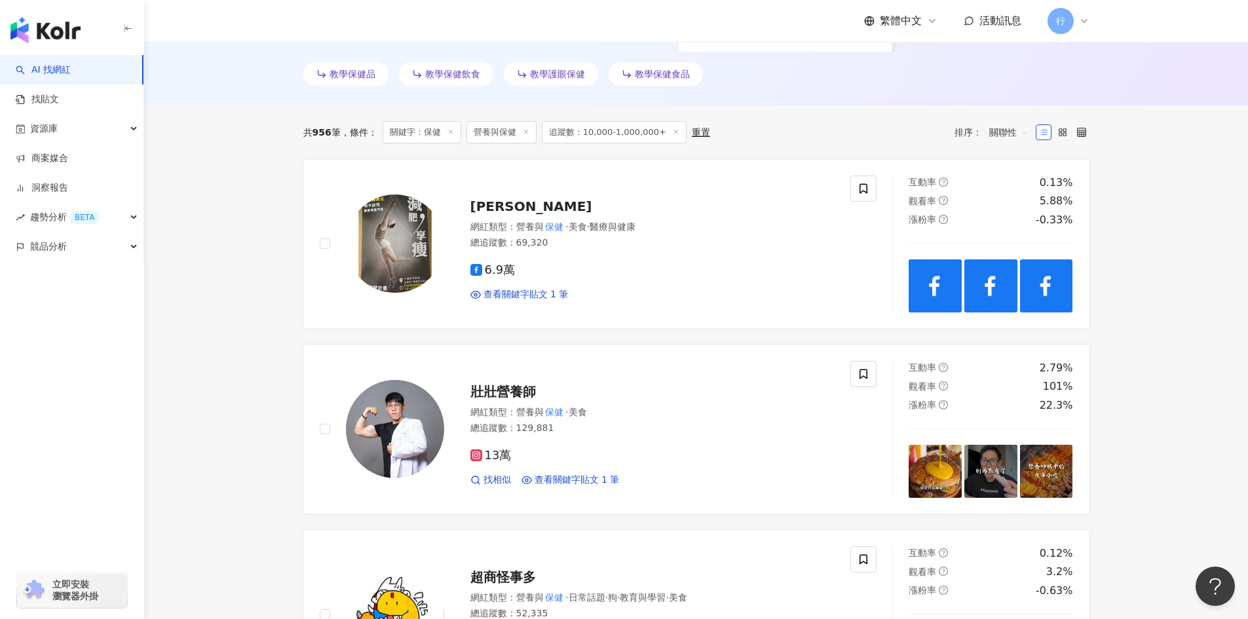
scroll to position [393, 0]
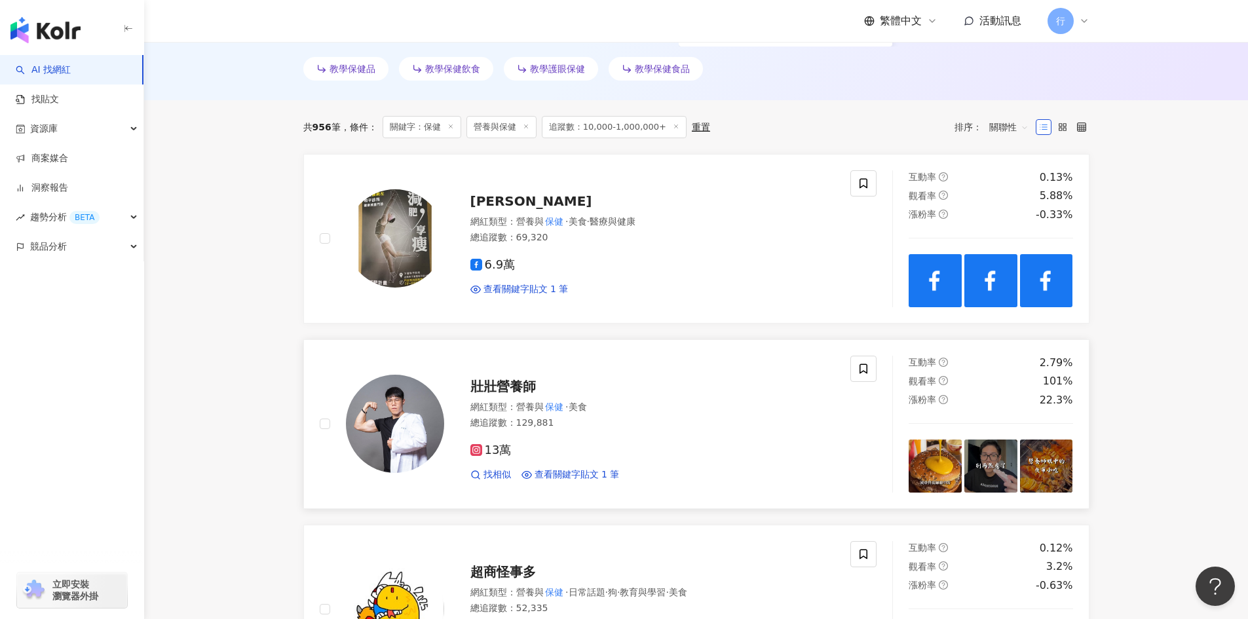
click at [493, 394] on span "壯壯營養師" at bounding box center [503, 387] width 66 height 16
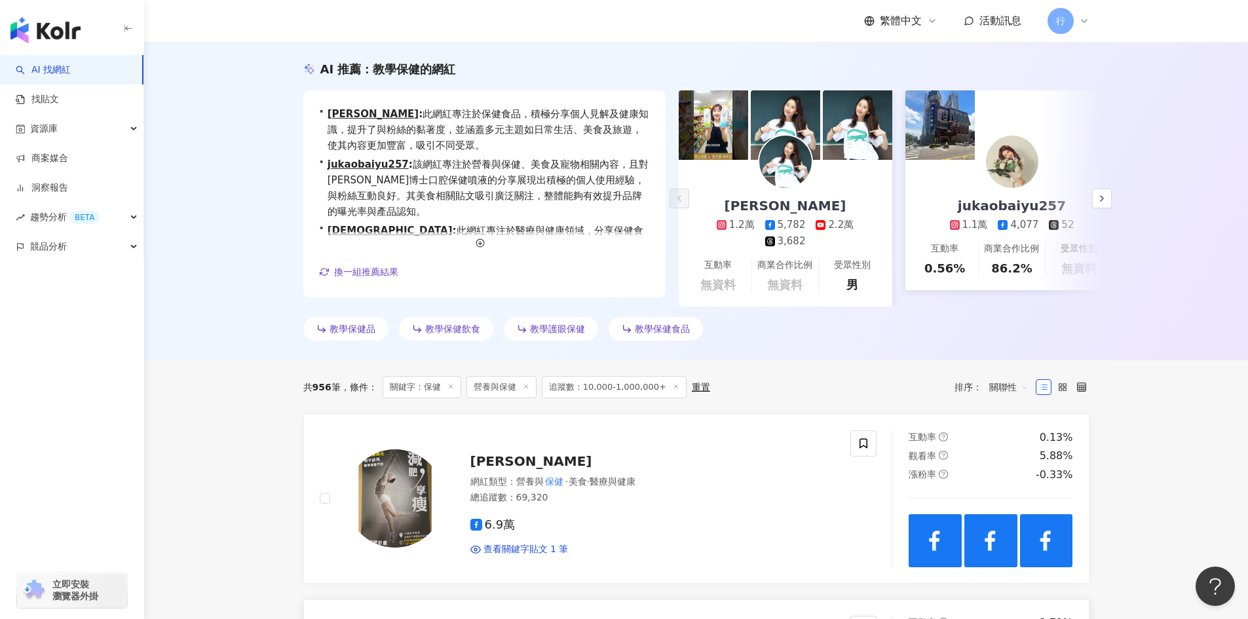
scroll to position [0, 0]
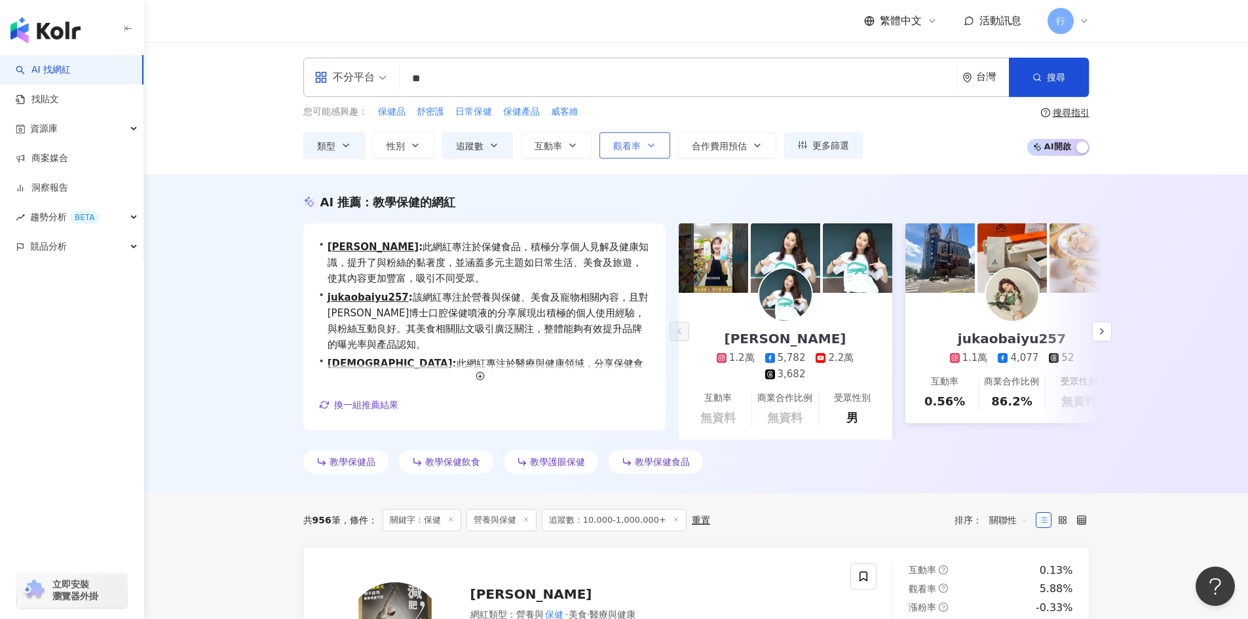
click at [643, 140] on button "觀看率" at bounding box center [634, 145] width 71 height 26
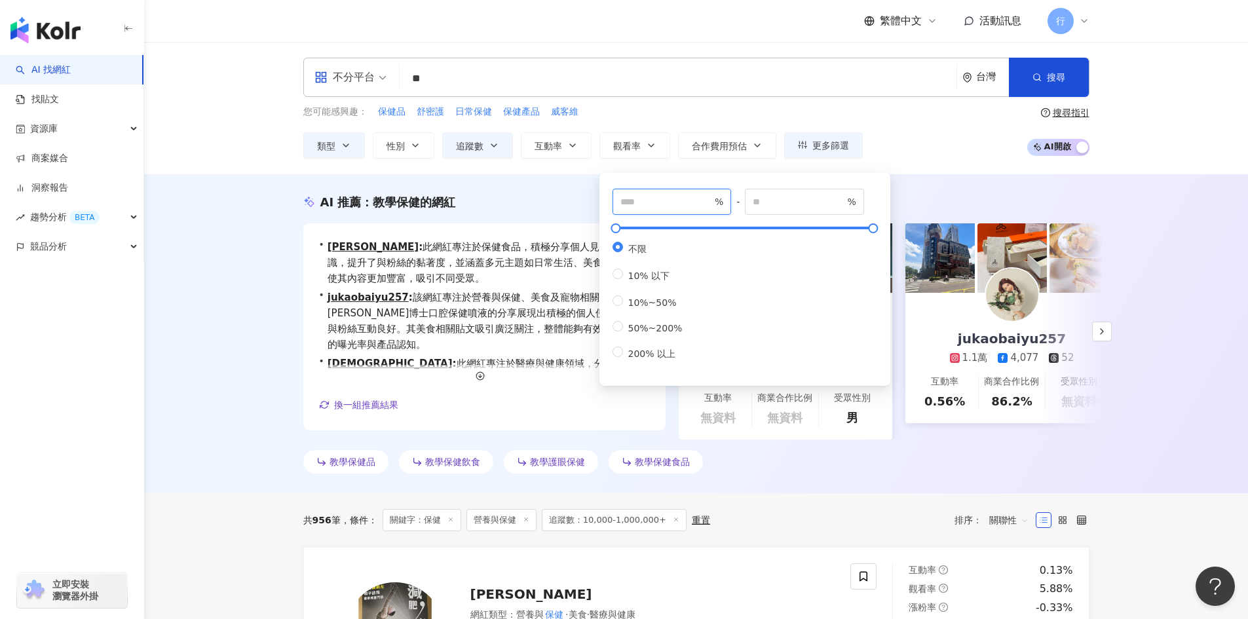
click at [669, 200] on input "number" at bounding box center [666, 202] width 92 height 14
type input "**"
click at [803, 197] on input "number" at bounding box center [799, 202] width 92 height 14
type input "***"
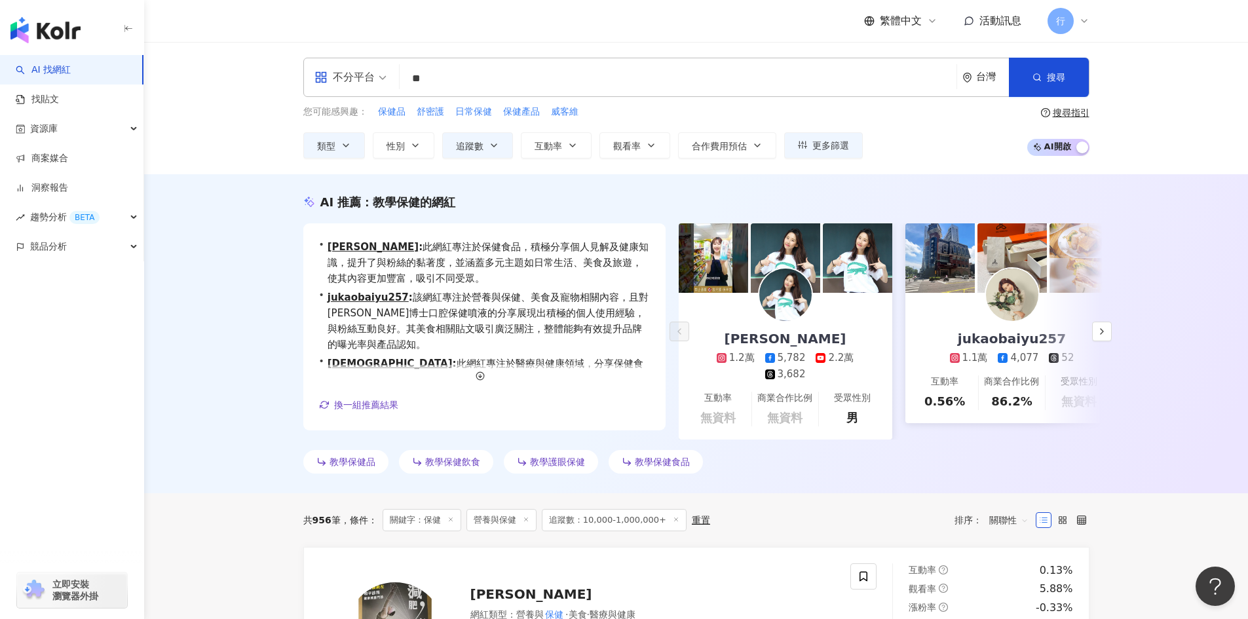
click at [1204, 316] on div "AI 推薦 ： 教學保健的網紅 • 魯芝善 : 此網紅專注於保健食品，積極分享個人見解及健康知識，提升了與粉絲的黏著度，並涵蓋多元主題如日常生活、美食及旅遊，…" at bounding box center [696, 333] width 1104 height 319
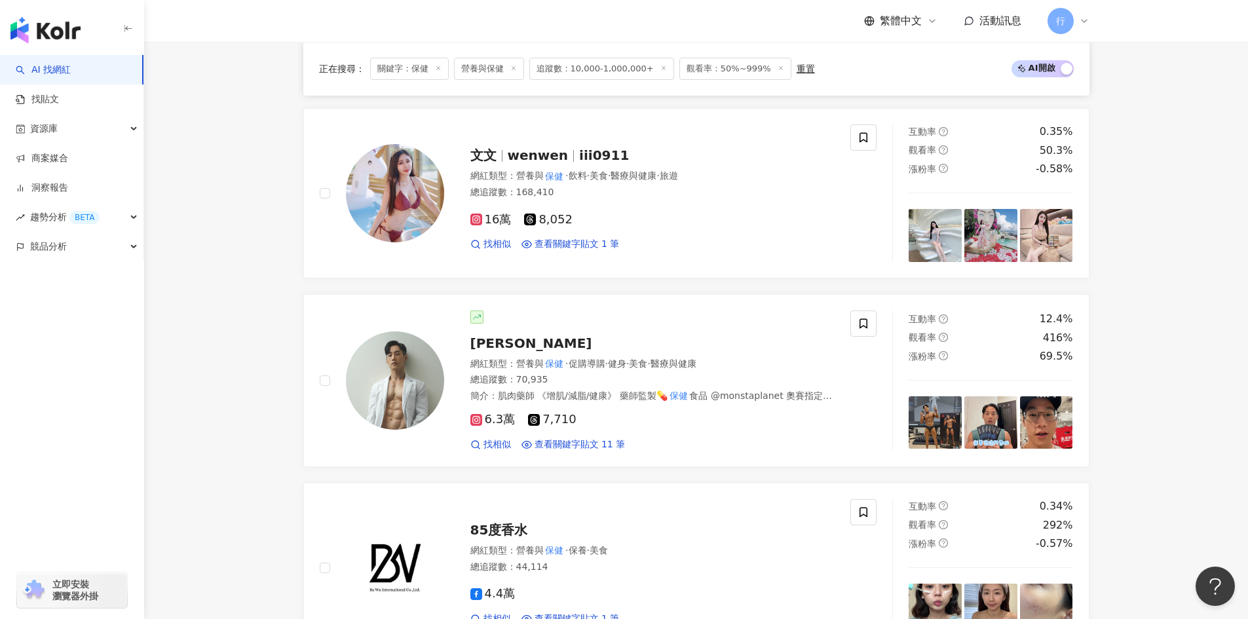
scroll to position [1449, 0]
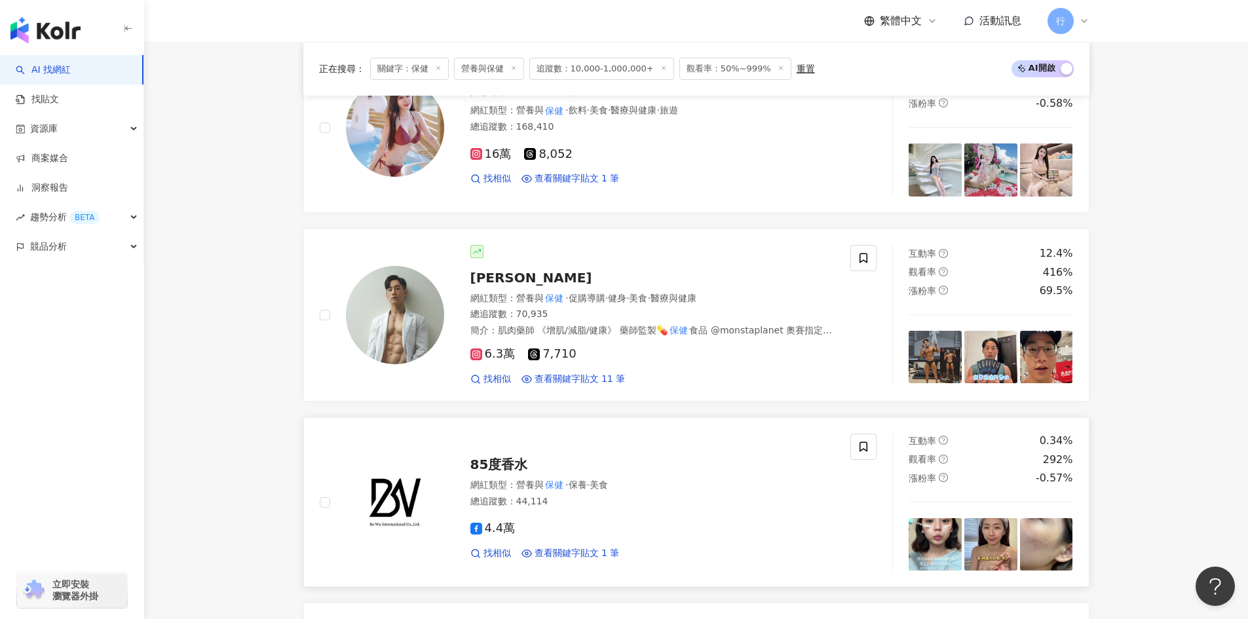
click at [510, 457] on span "85度香水" at bounding box center [499, 465] width 58 height 16
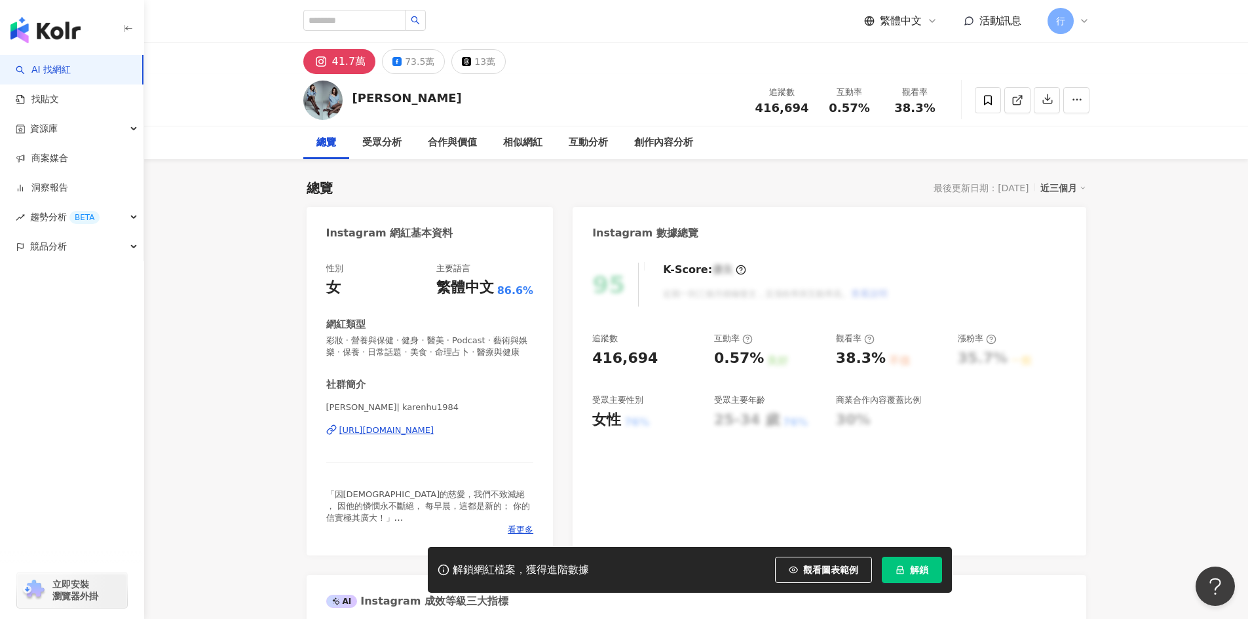
click at [415, 436] on div "[URL][DOMAIN_NAME]" at bounding box center [386, 431] width 95 height 12
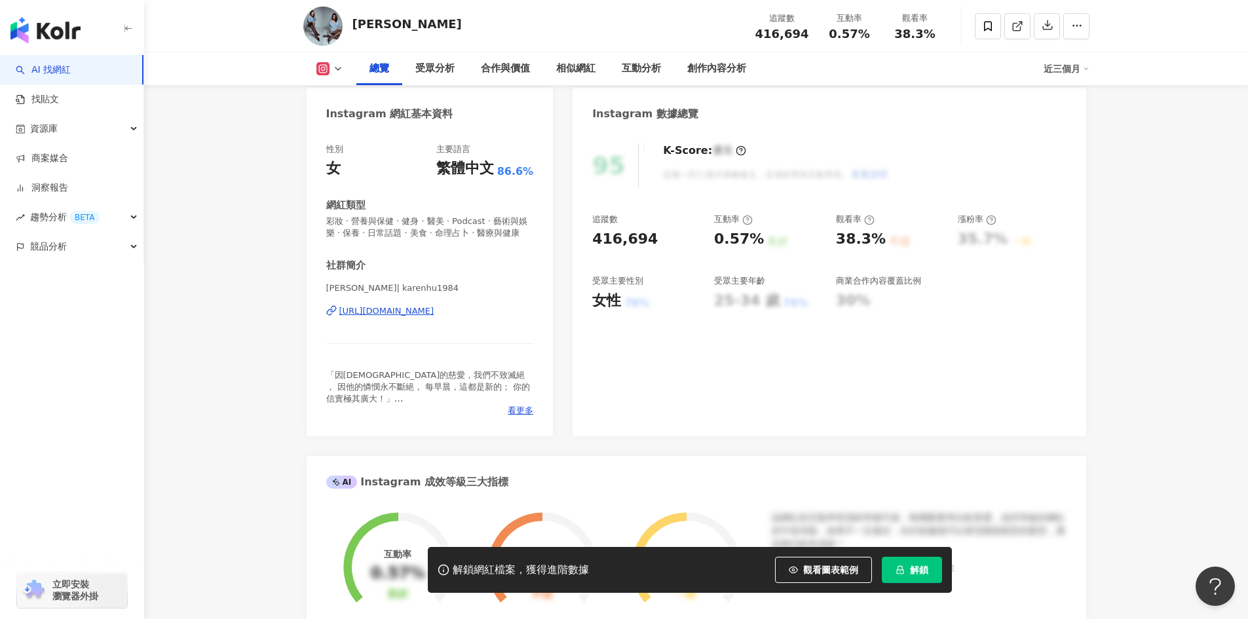
scroll to position [131, 0]
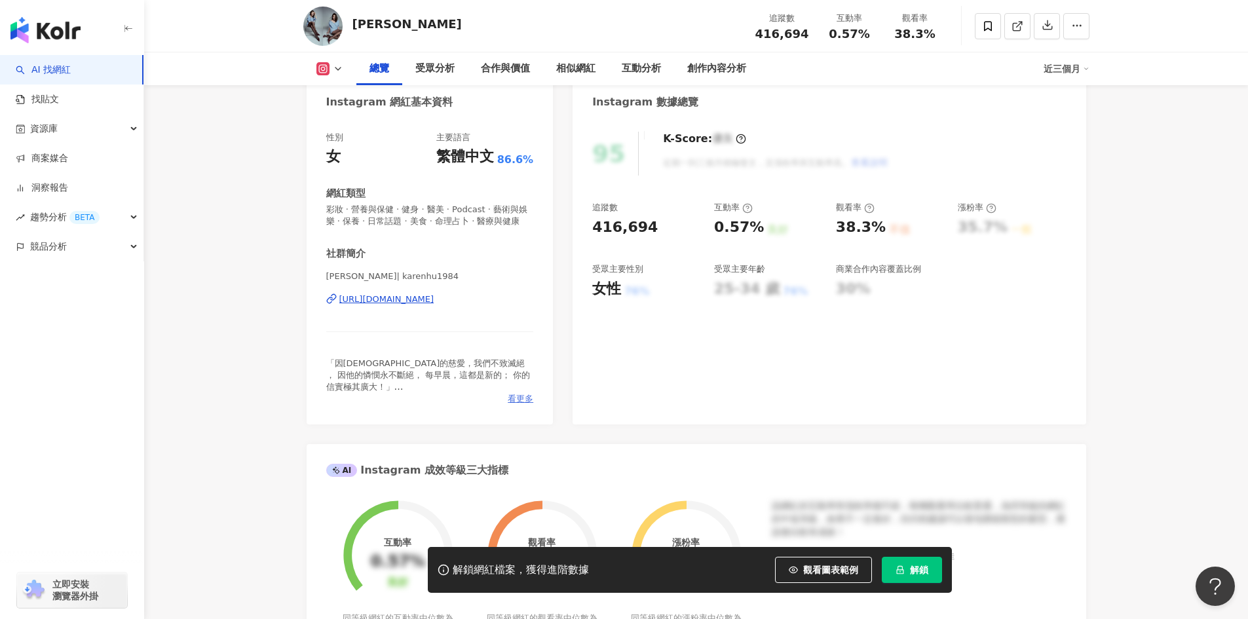
click at [517, 405] on span "看更多" at bounding box center [521, 399] width 26 height 12
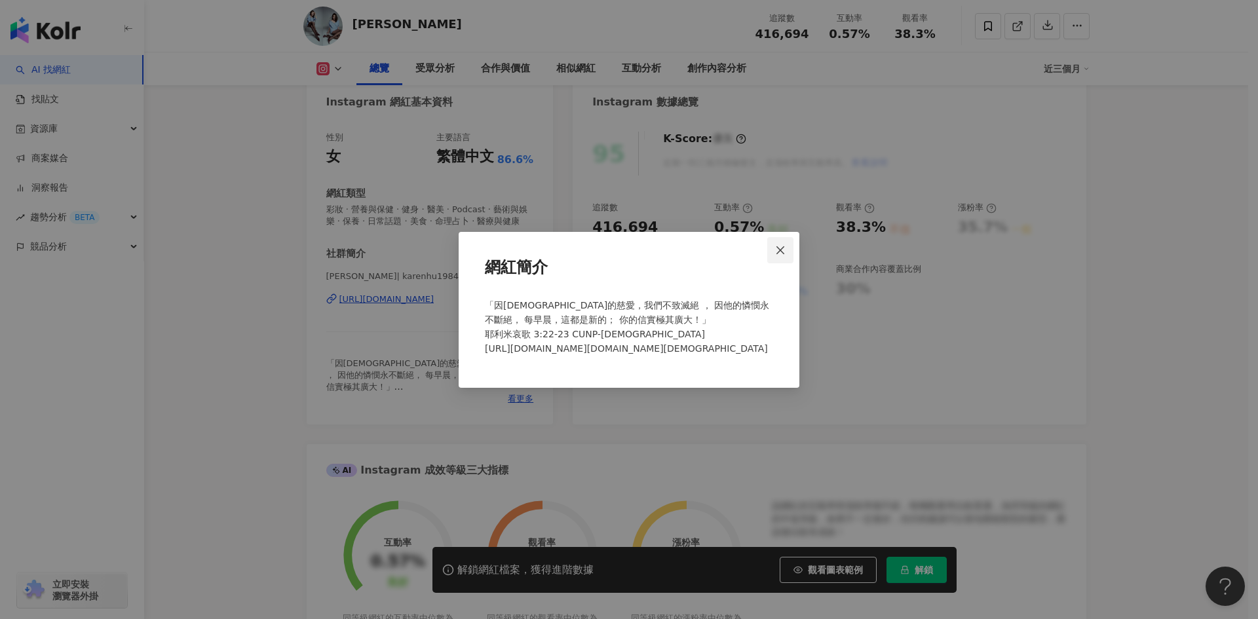
click at [784, 250] on icon "close" at bounding box center [780, 250] width 10 height 10
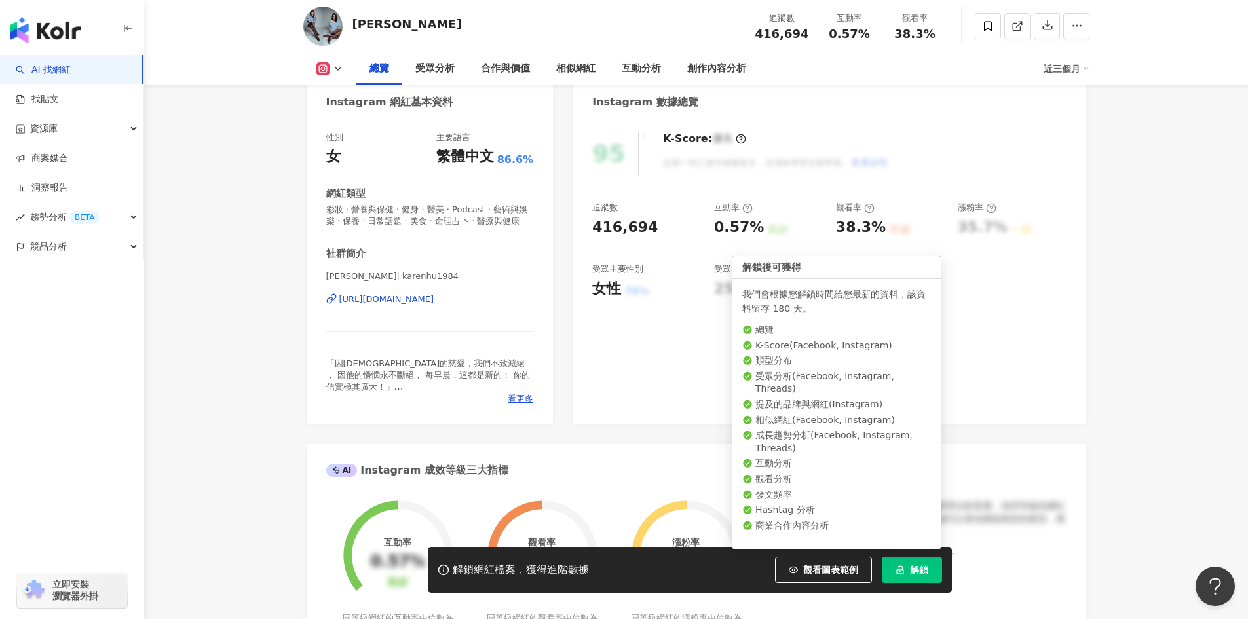
click at [919, 565] on span "解鎖" at bounding box center [919, 570] width 18 height 10
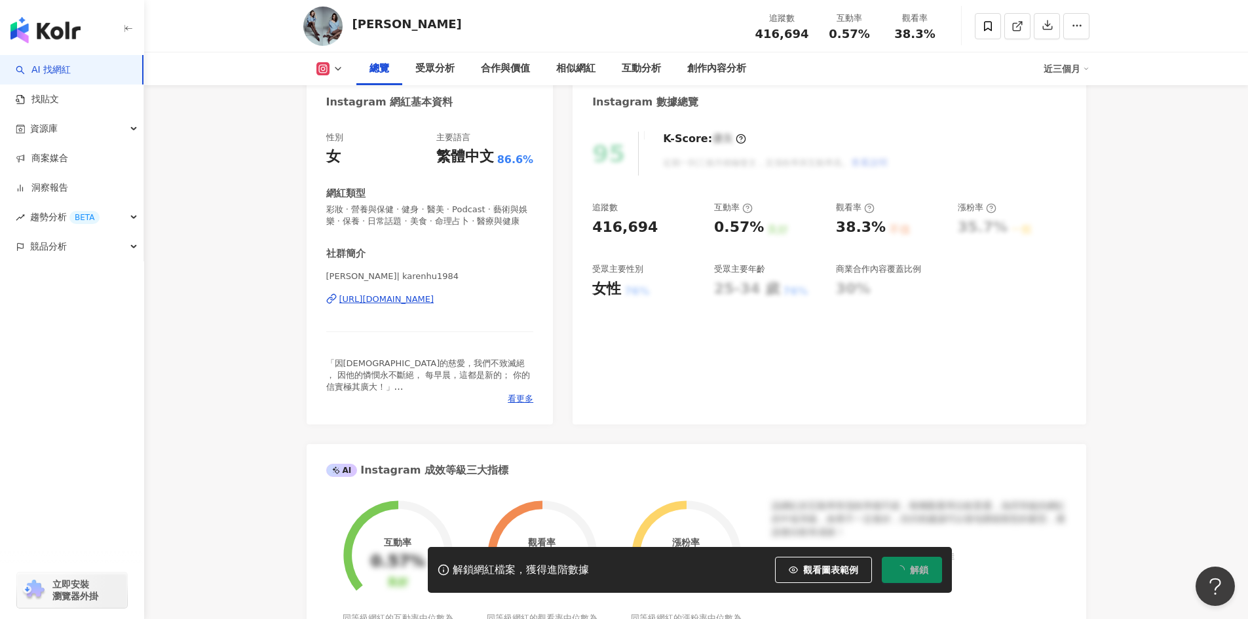
click at [918, 406] on div "95 K-Score : 優良 近期一到三個月積極發文，且漲粉率與互動率高。 查看說明 追蹤數 416,694 互動率 0.57% 良好 觀看率 38.3% …" at bounding box center [829, 272] width 513 height 306
click at [923, 408] on div "95 K-Score : 優良 近期一到三個月積極發文，且漲粉率與互動率高。 查看說明 追蹤數 416,694 互動率 0.57% 良好 觀看率 38.3% …" at bounding box center [829, 272] width 513 height 306
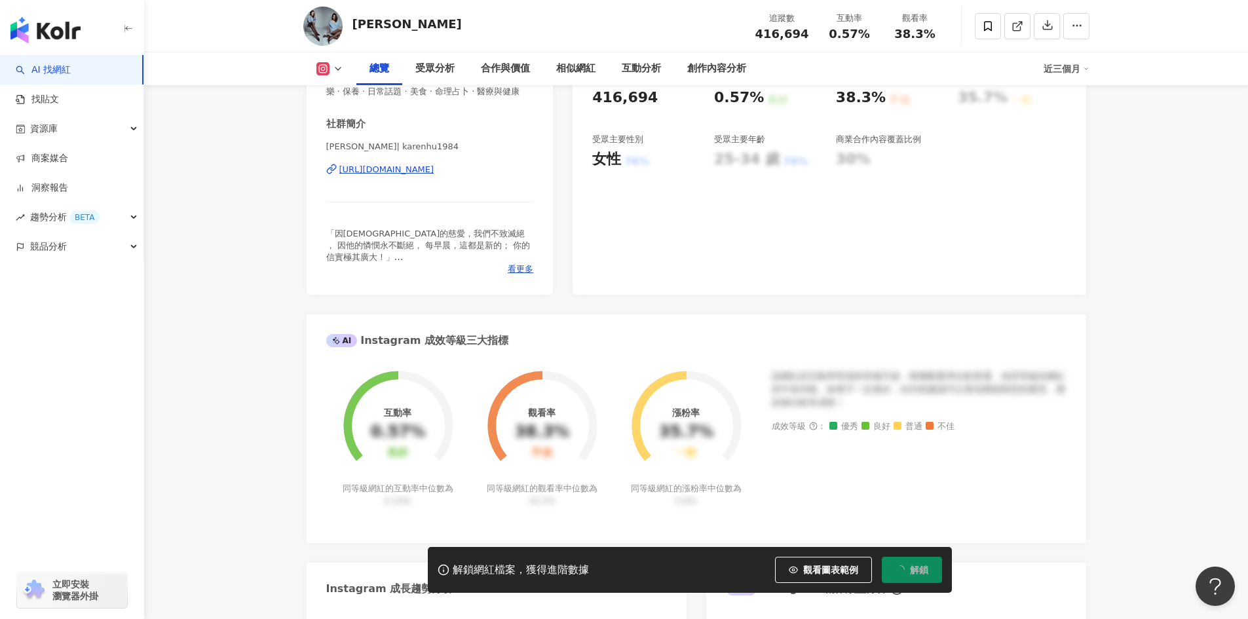
scroll to position [262, 0]
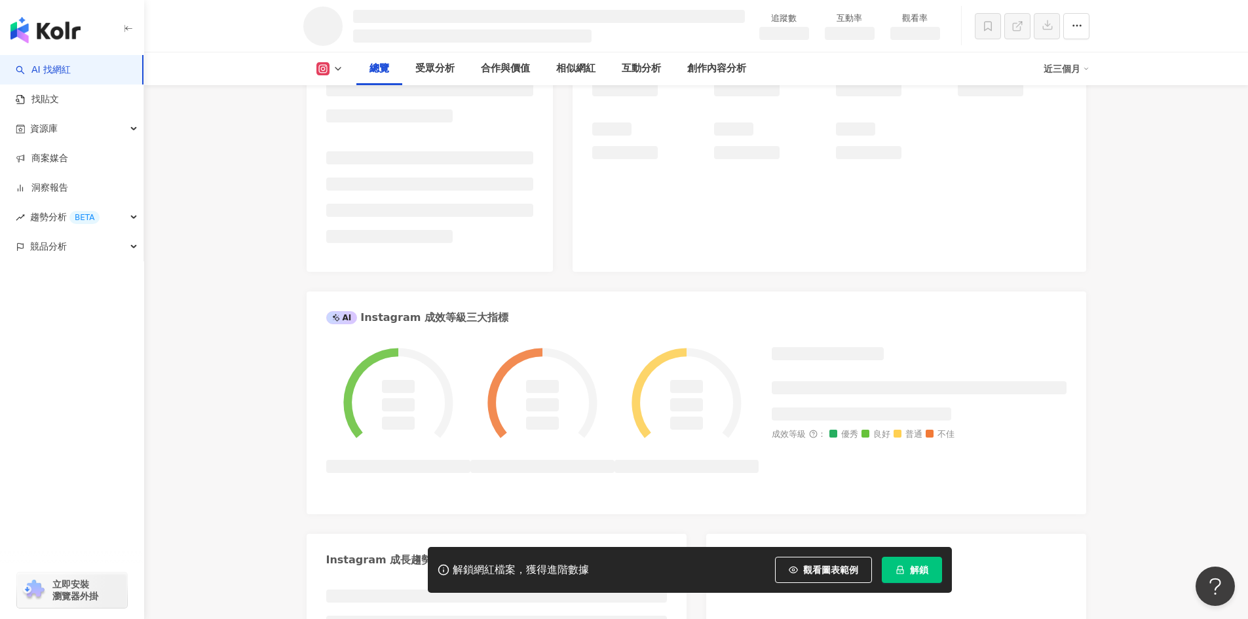
click at [923, 408] on li at bounding box center [862, 414] width 180 height 13
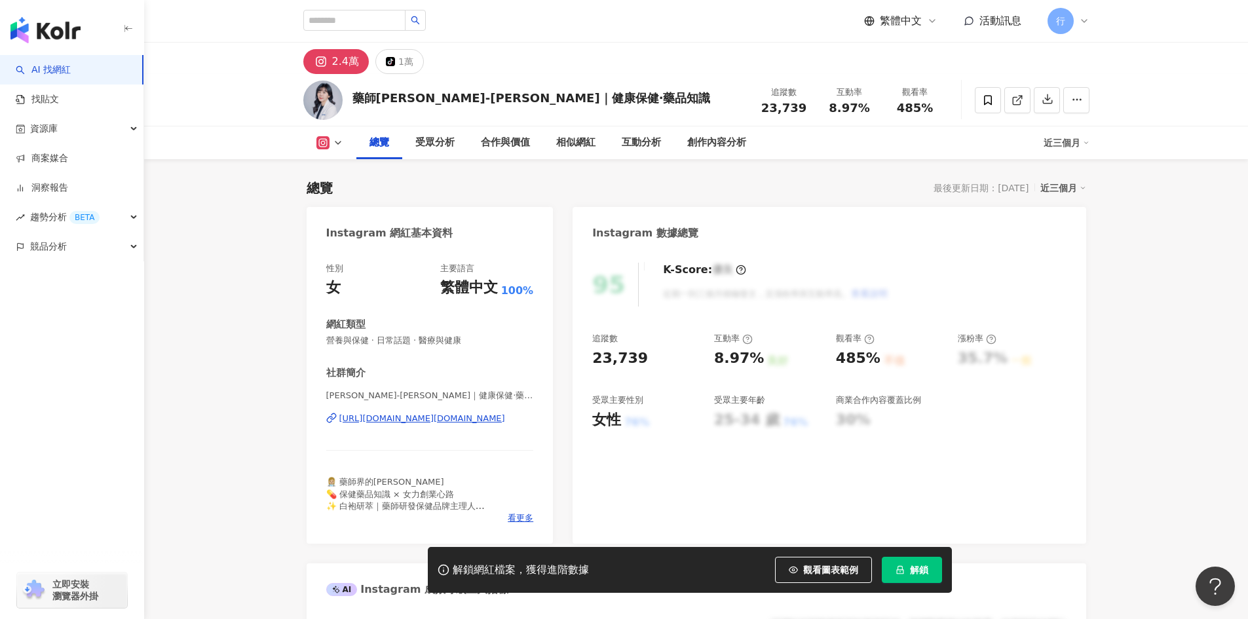
click at [458, 421] on div "https://www.instagram.com/tsai.pharm/" at bounding box center [422, 419] width 166 height 12
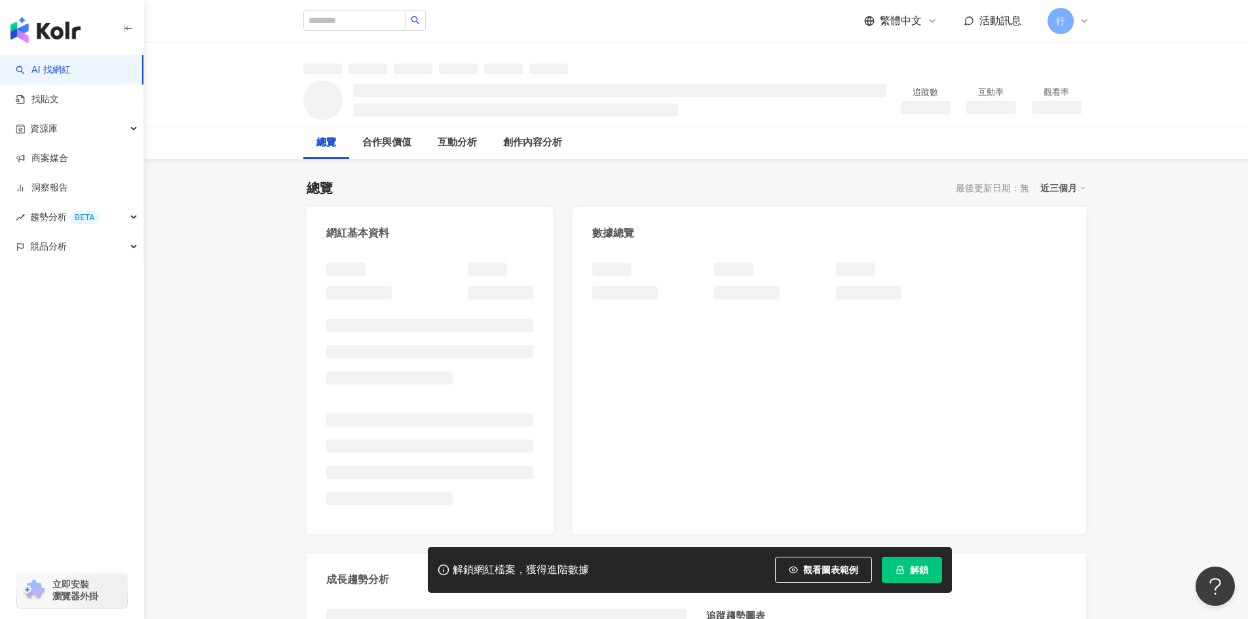
click at [1069, 408] on div at bounding box center [829, 392] width 513 height 284
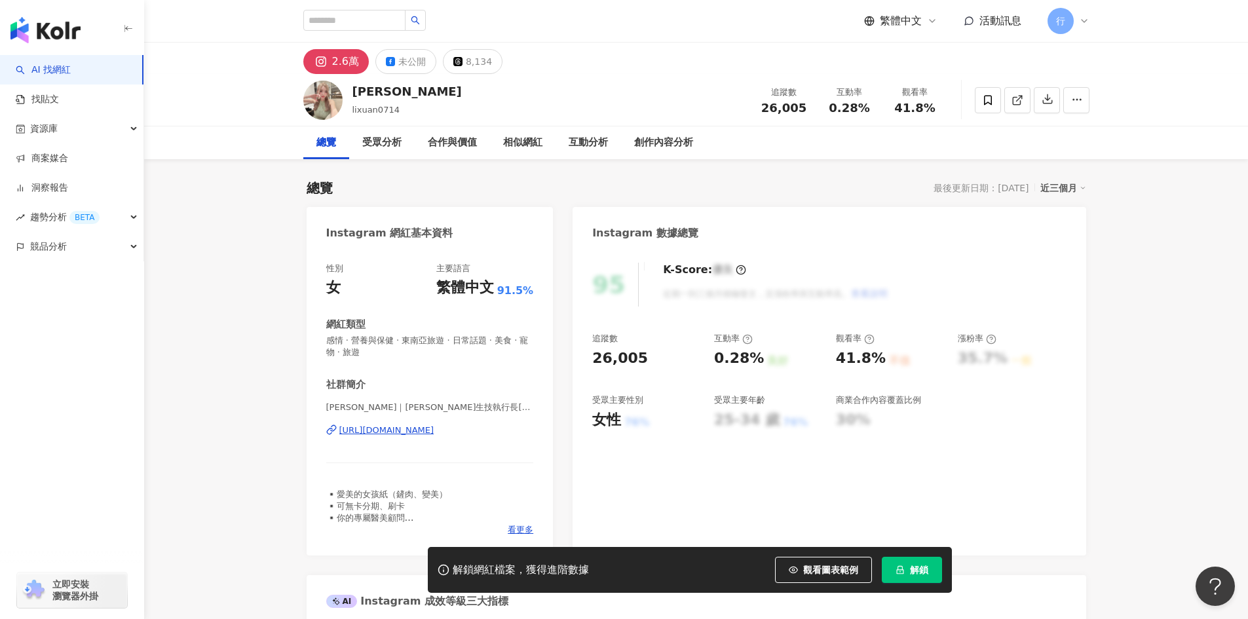
click at [963, 416] on div "追蹤數 26,005 互動率 0.28% 良好 觀看率 41.8% 不佳 漲粉率 35.7% 一般 受眾主要性別 女性 76% 受眾主要年齡 25-34 歲 …" at bounding box center [829, 381] width 474 height 97
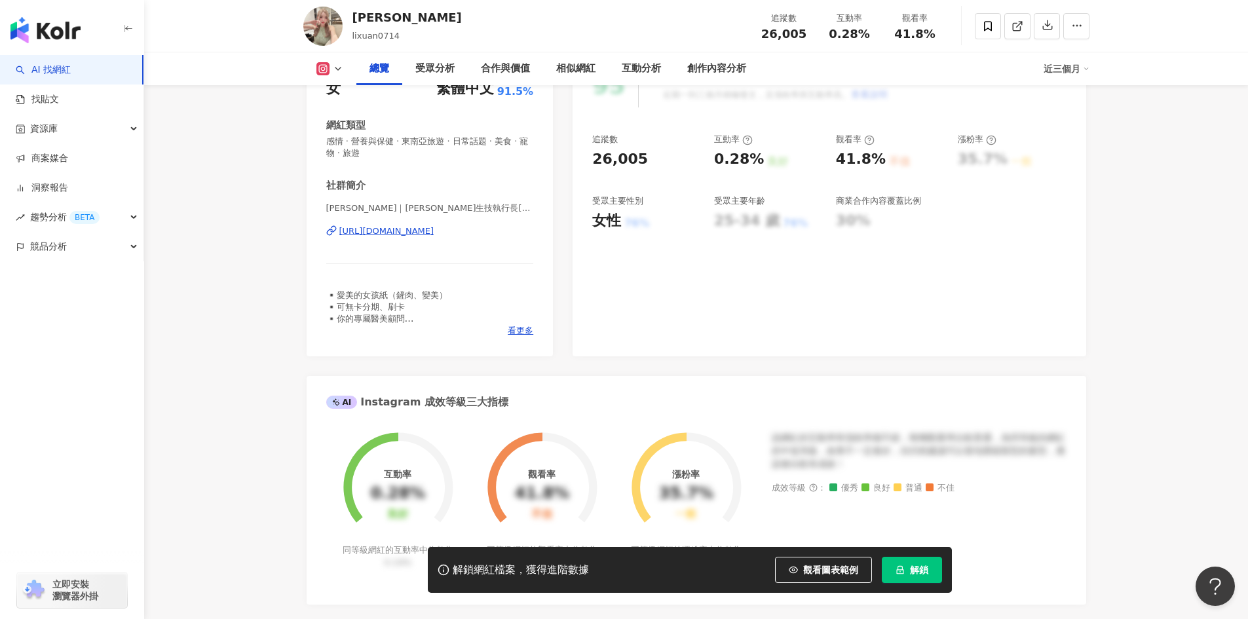
scroll to position [197, 0]
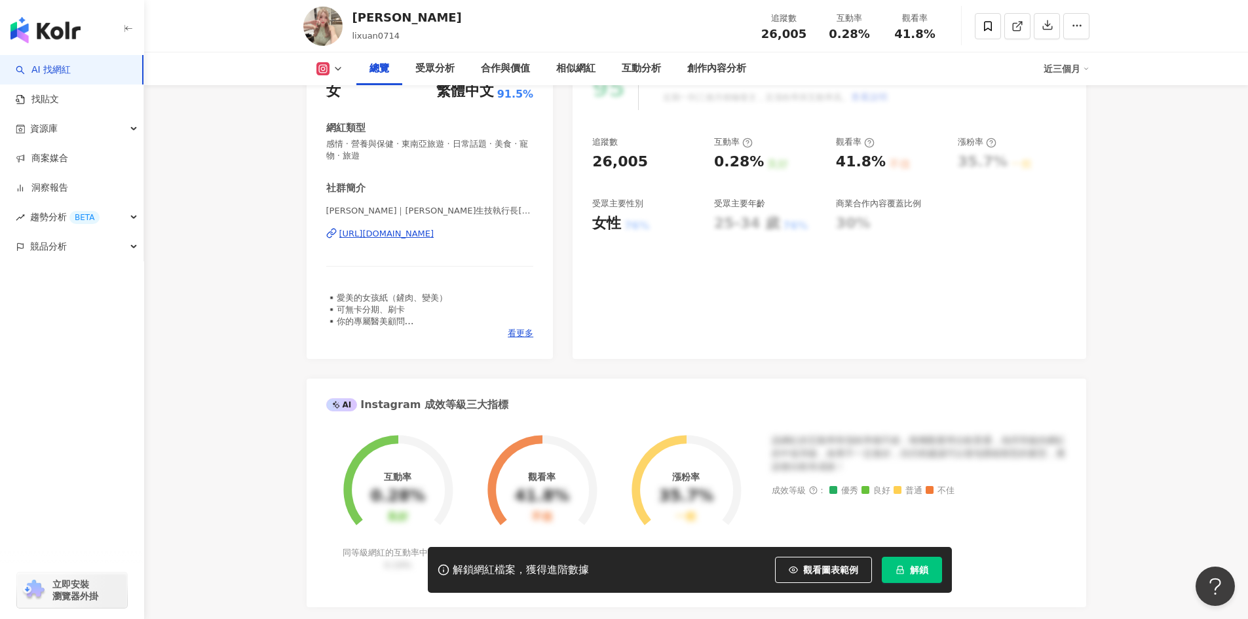
click at [495, 245] on div "[PERSON_NAME]｜[PERSON_NAME]生技執行長[PERSON_NAME]助｜醫美諮詢 | lixuan0714 [URL][DOMAIN_N…" at bounding box center [430, 243] width 208 height 77
click at [434, 235] on div "[URL][DOMAIN_NAME]" at bounding box center [386, 234] width 95 height 12
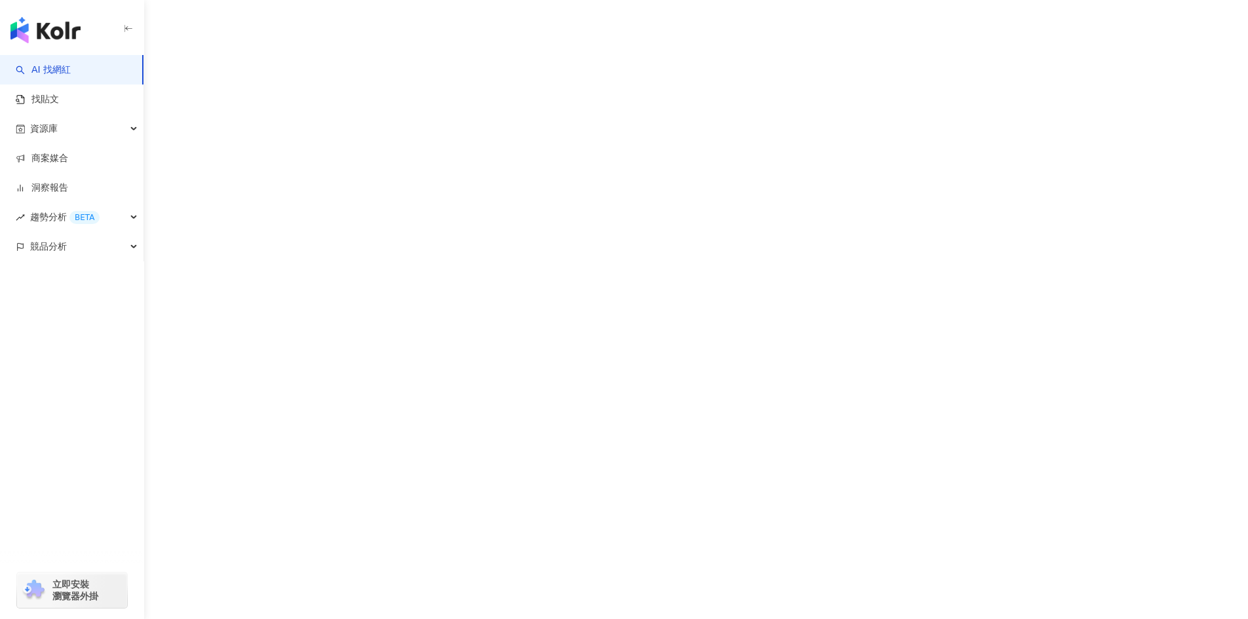
click at [974, 432] on div "AI 找網紅 找貼文 資源庫 商案媒合 洞察報告 趨勢分析 BETA 競品分析 立即安裝 瀏覽器外掛" at bounding box center [624, 309] width 1248 height 619
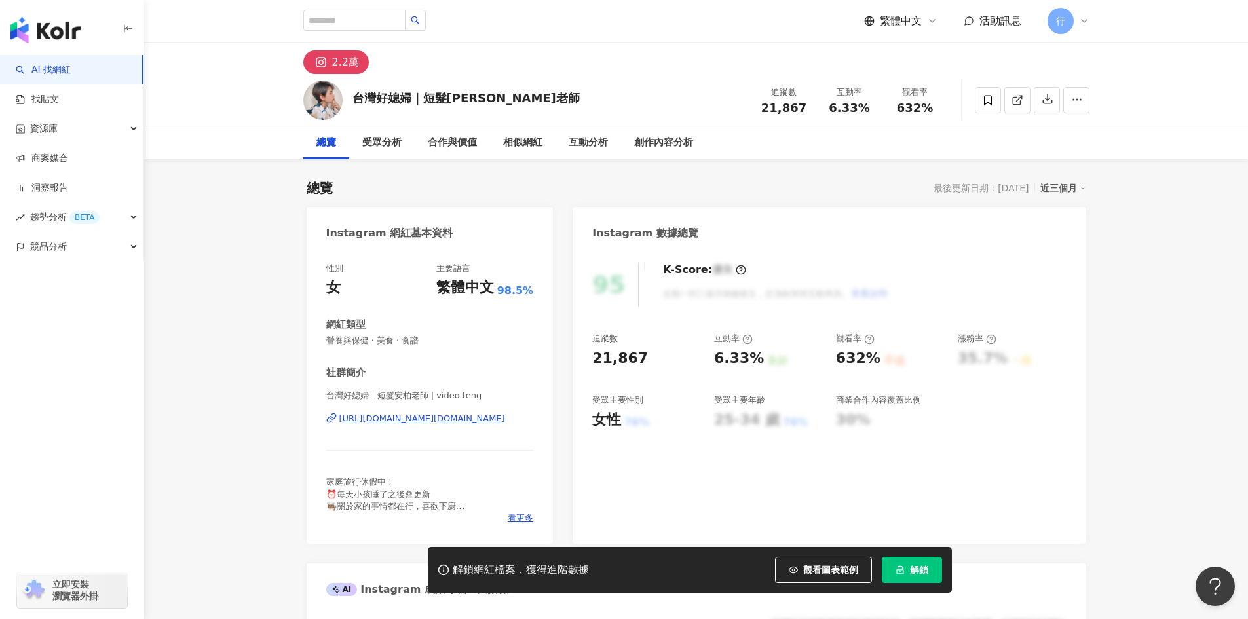
click at [381, 423] on div "[URL][DOMAIN_NAME][DOMAIN_NAME]" at bounding box center [422, 419] width 166 height 12
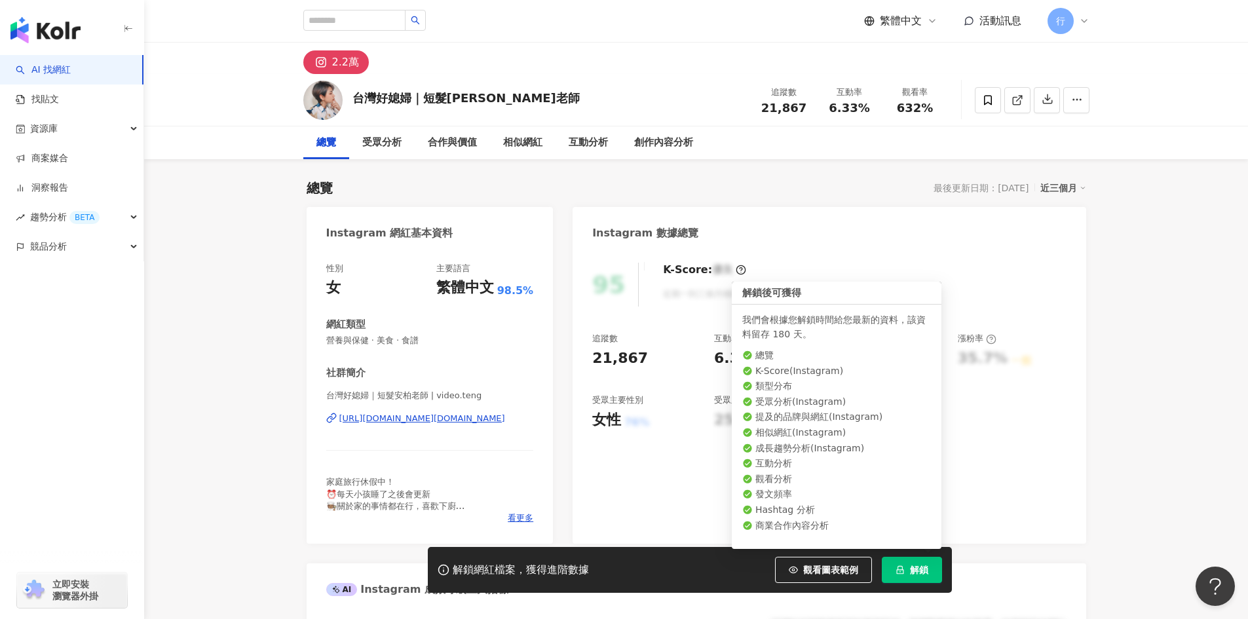
click at [919, 567] on span "解鎖" at bounding box center [919, 570] width 18 height 10
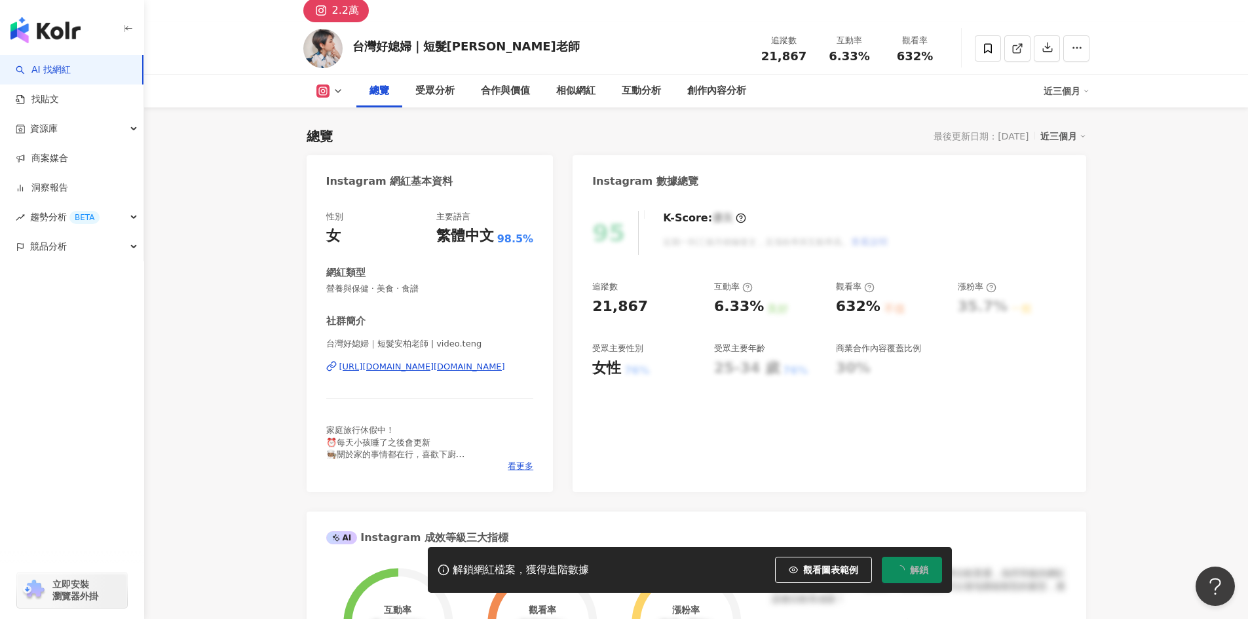
scroll to position [131, 0]
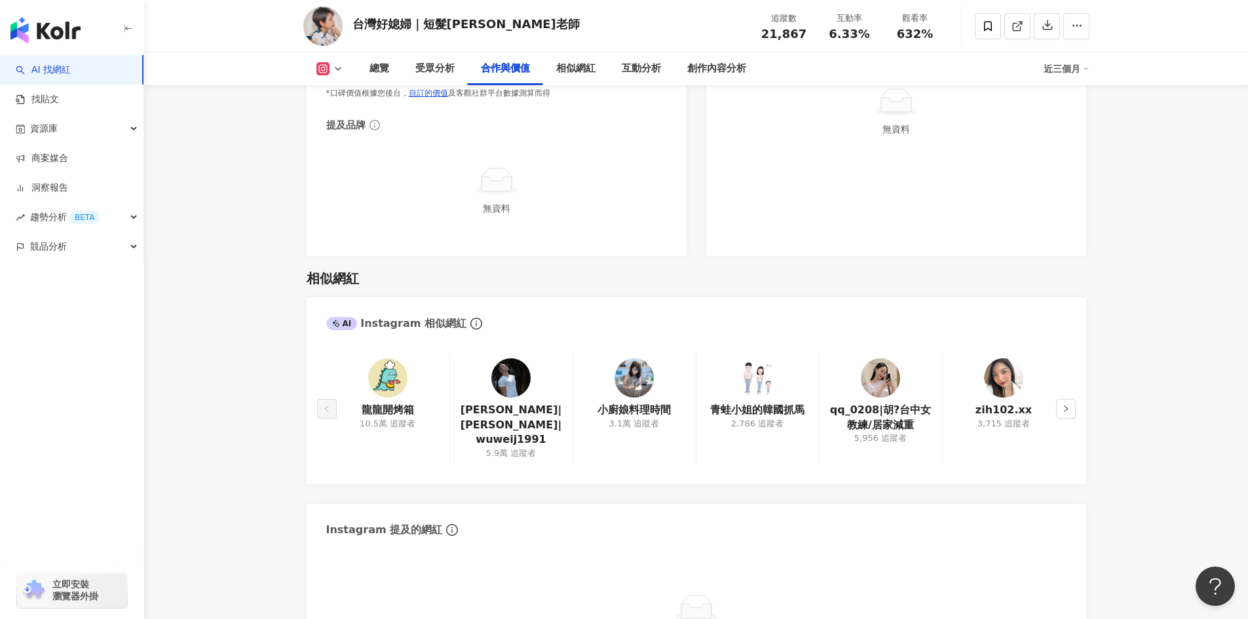
scroll to position [2424, 0]
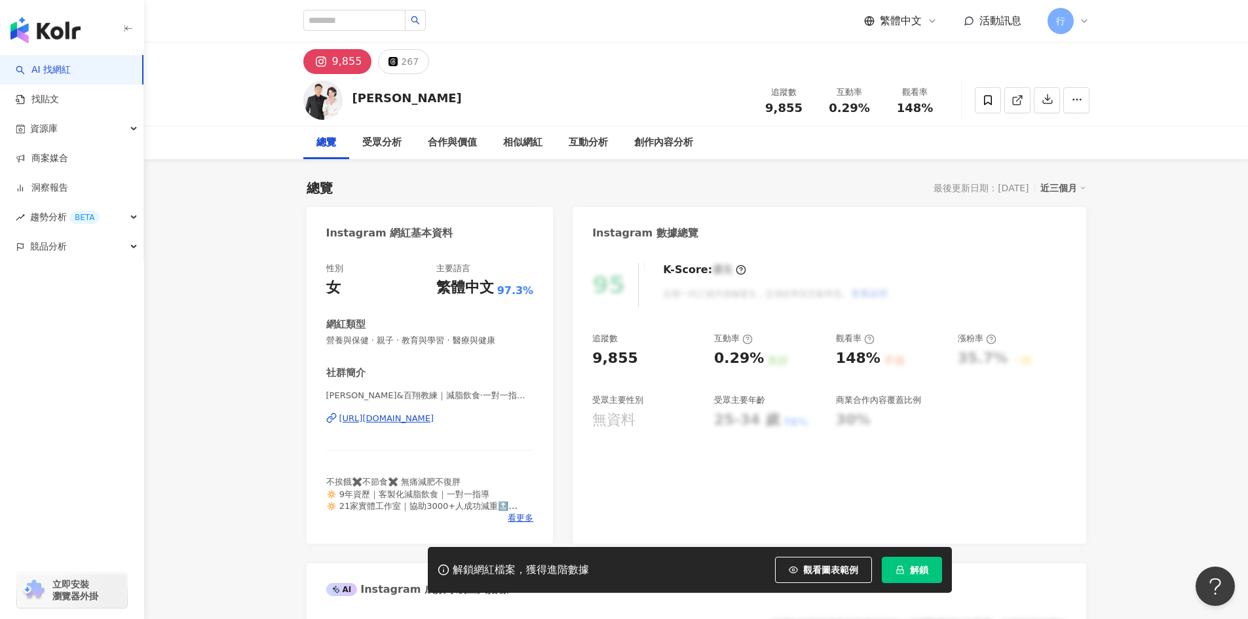
click at [434, 420] on div "https://www.instagram.com/sandra_fit_diary/" at bounding box center [386, 419] width 95 height 12
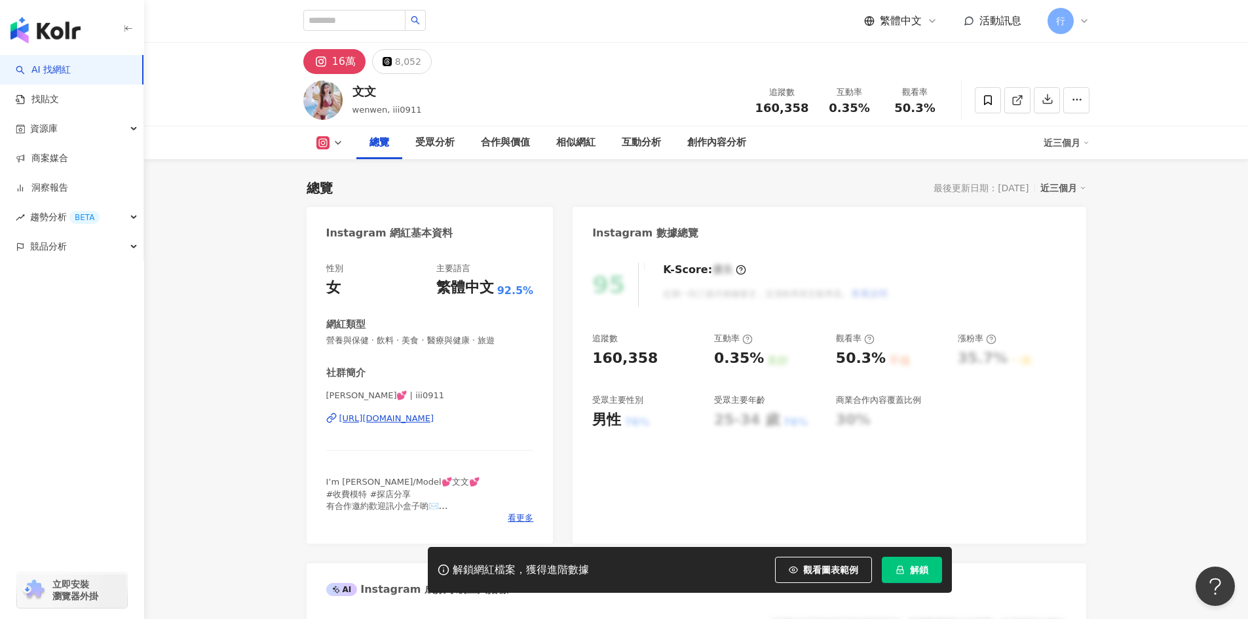
click at [1023, 468] on div "95 K-Score : 優良 近期一到三個月積極發文，且漲粉率與互動率高。 查看說明 追蹤數 160,358 互動率 0.35% 良好 觀看率 50.3% …" at bounding box center [829, 397] width 513 height 294
click at [434, 415] on div "https://www.instagram.com/iii0911/" at bounding box center [386, 419] width 95 height 12
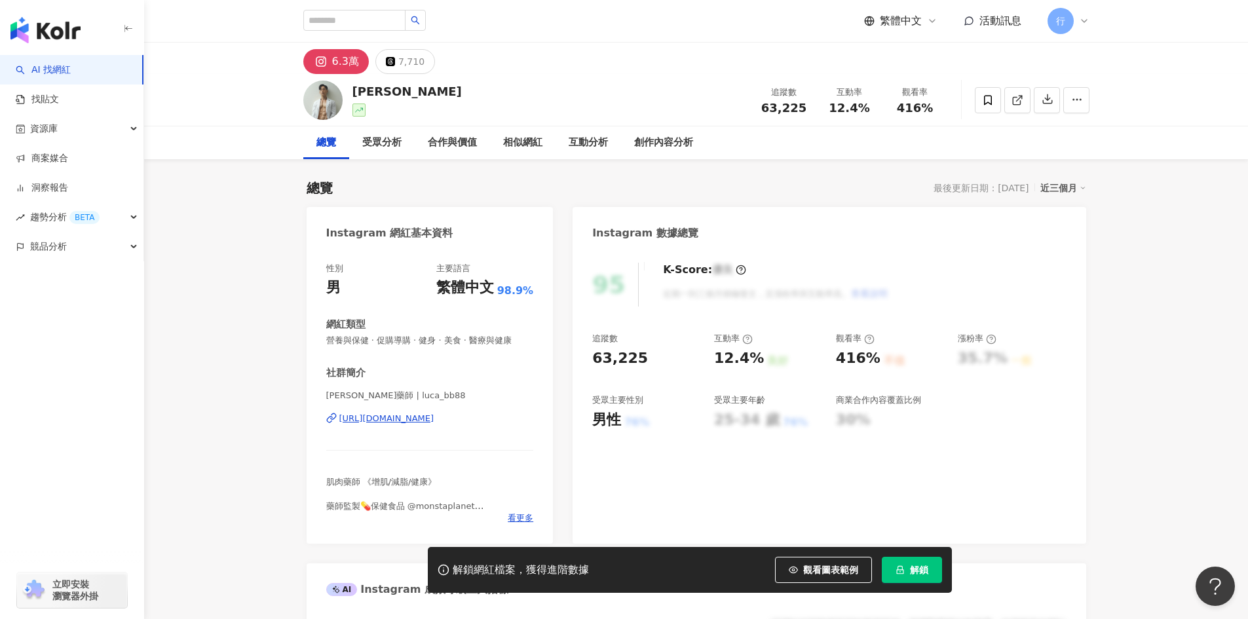
click at [430, 424] on div "[URL][DOMAIN_NAME]" at bounding box center [386, 419] width 95 height 12
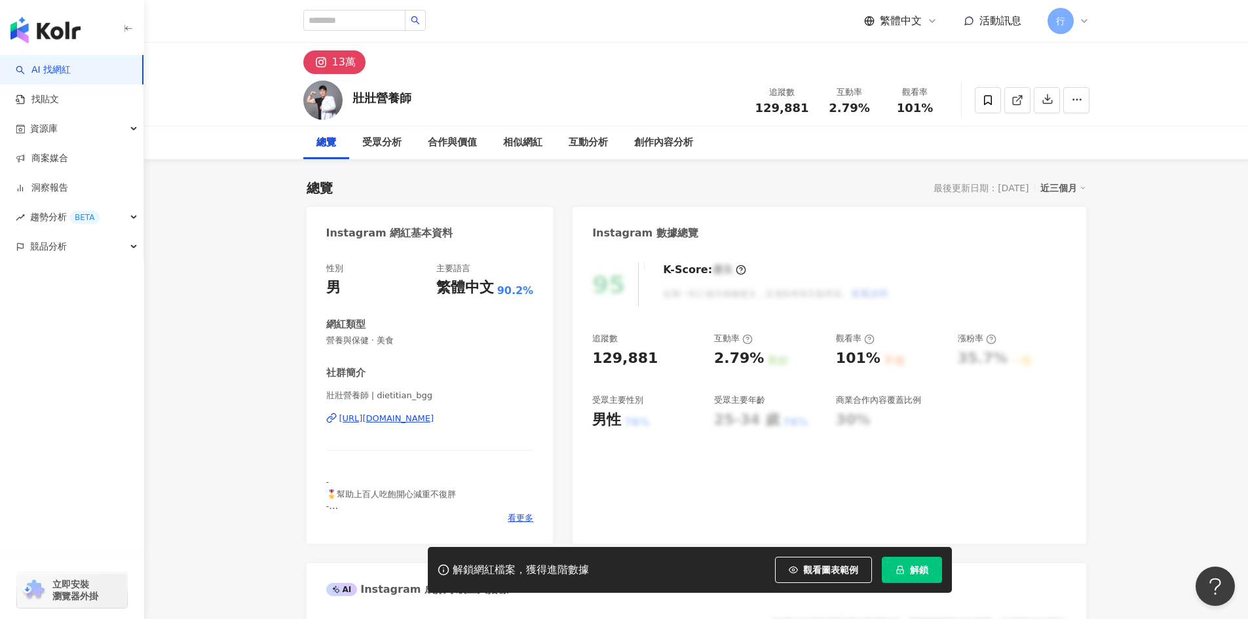
click at [412, 417] on div "[URL][DOMAIN_NAME]" at bounding box center [386, 419] width 95 height 12
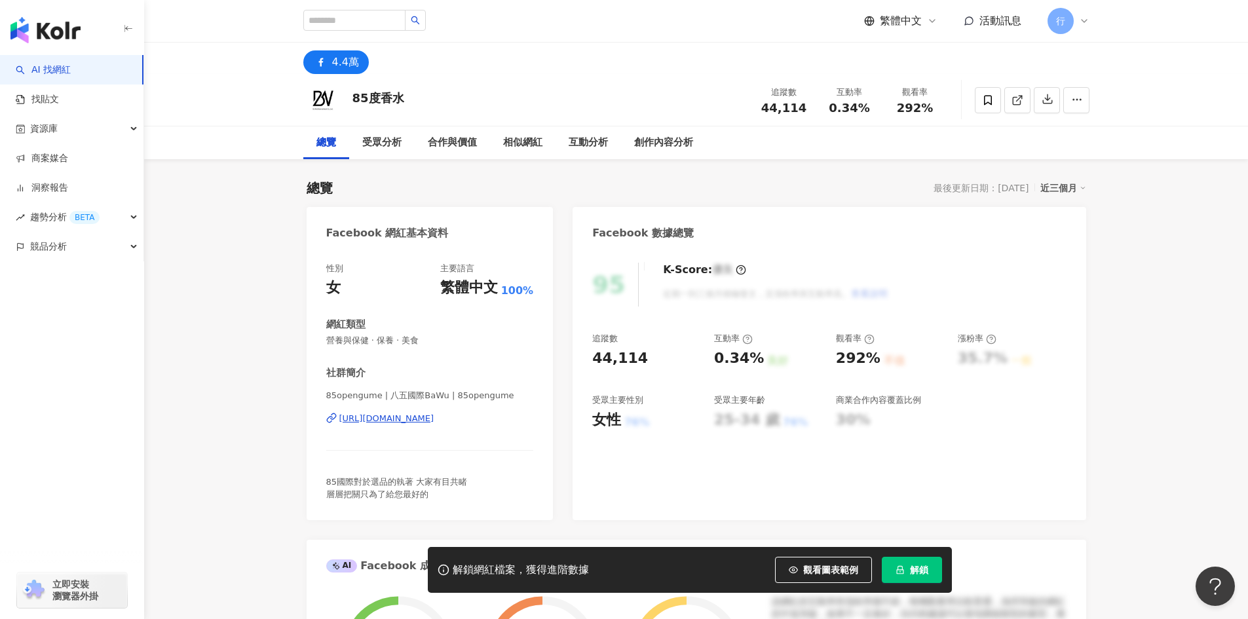
click at [508, 439] on div "85opengume | 八五國際BaWu | 85opengume https://www.facebook.com/133447394008427" at bounding box center [430, 428] width 208 height 77
click at [434, 417] on div "https://www.facebook.com/133447394008427" at bounding box center [386, 419] width 95 height 12
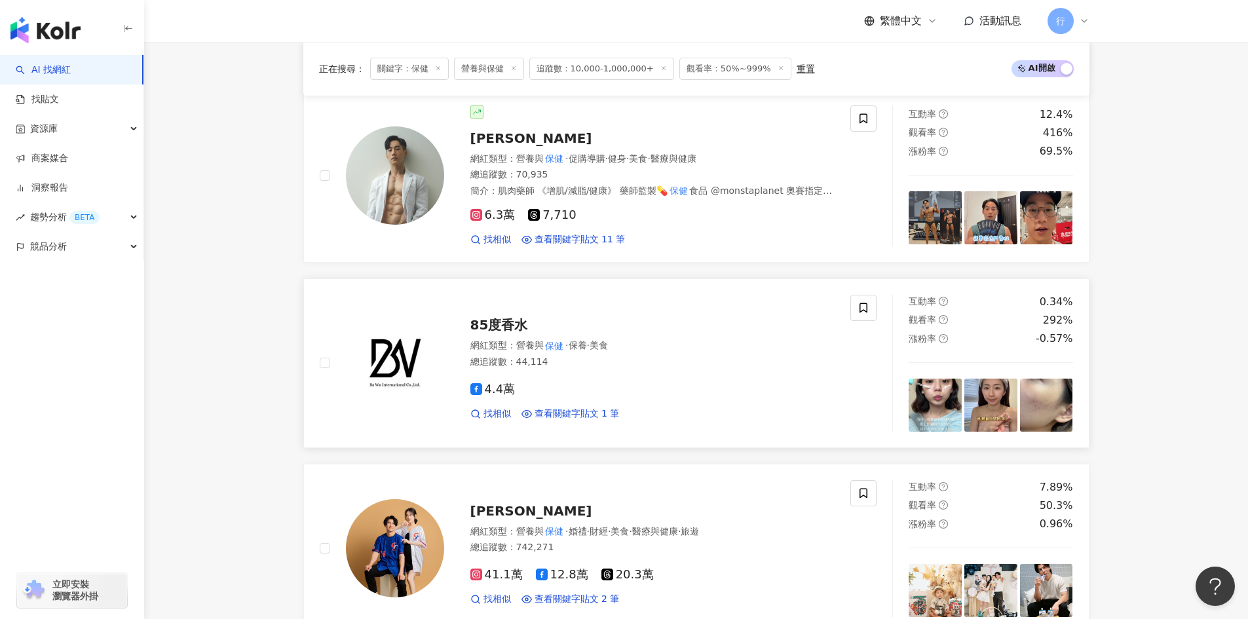
scroll to position [1580, 0]
click at [487, 503] on span "[PERSON_NAME]" at bounding box center [531, 511] width 122 height 16
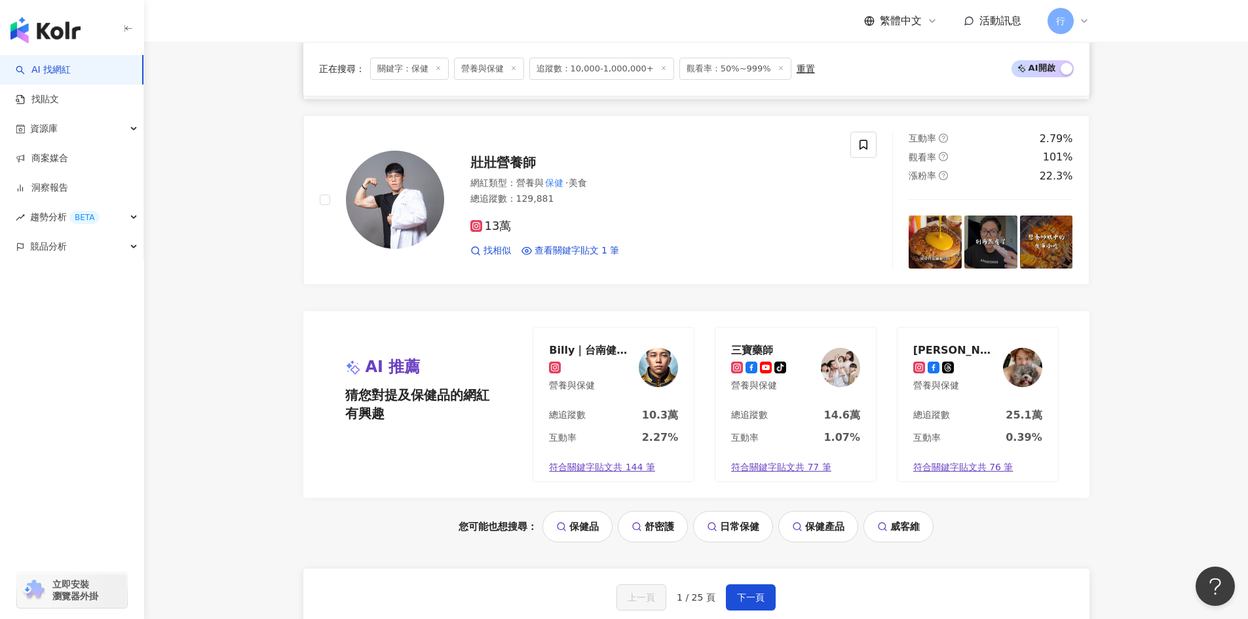
scroll to position [2497, 0]
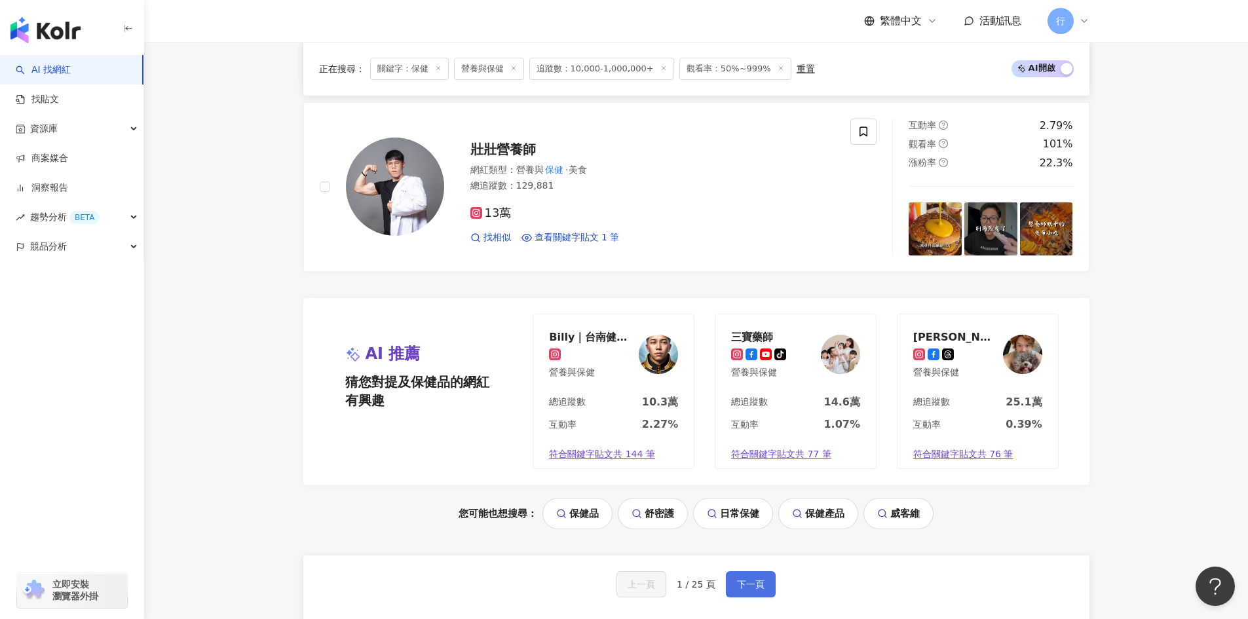
click at [748, 579] on span "下一頁" at bounding box center [751, 584] width 28 height 10
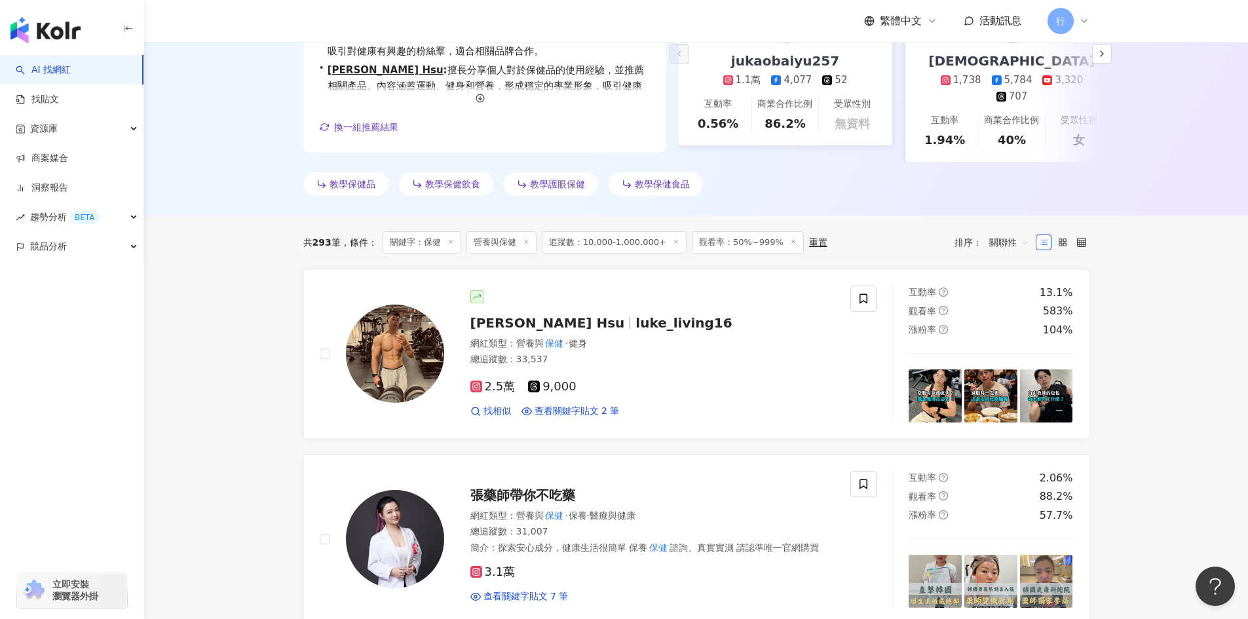
scroll to position [204, 0]
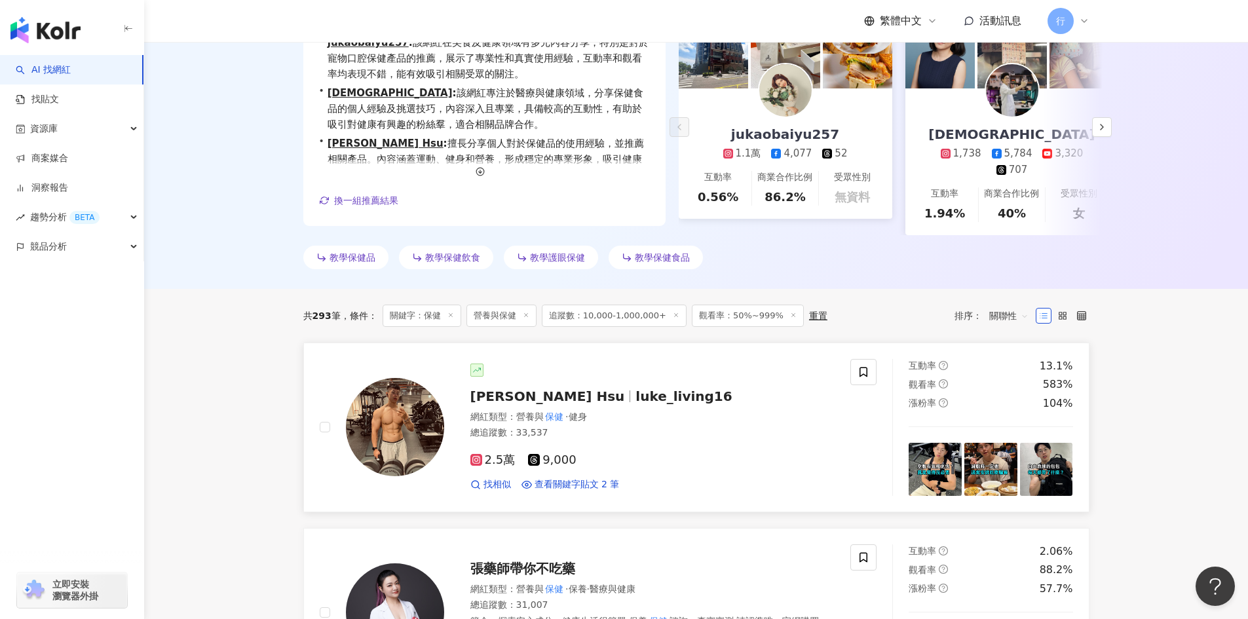
click at [636, 389] on span "luke_living16" at bounding box center [684, 397] width 96 height 16
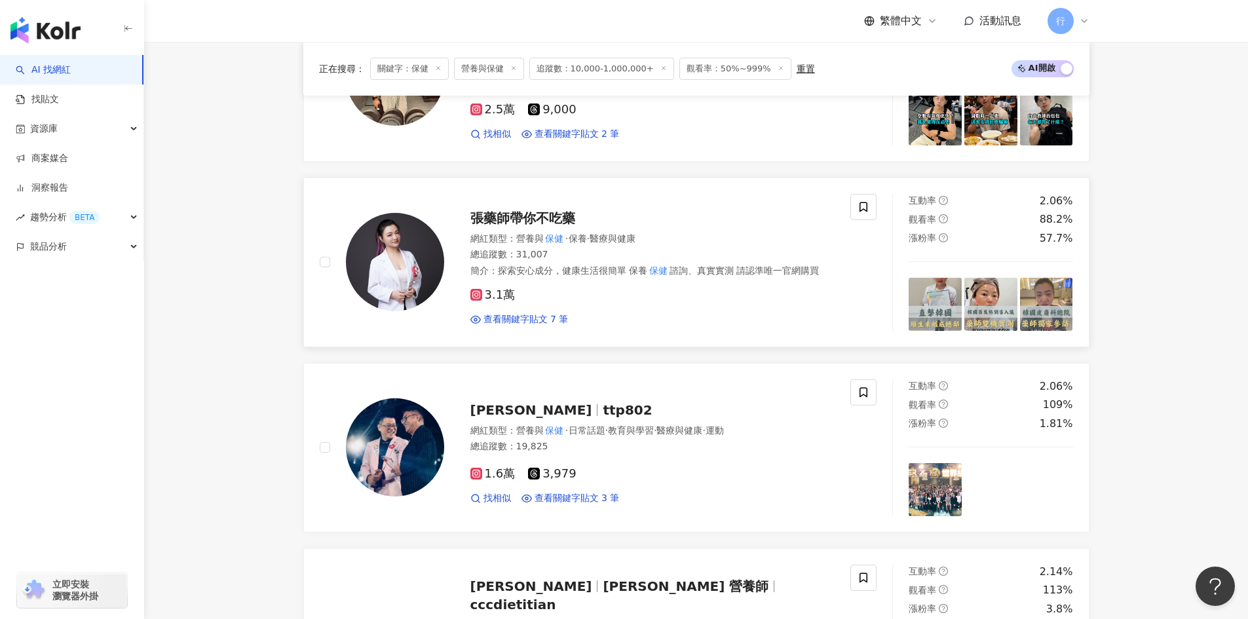
scroll to position [532, 0]
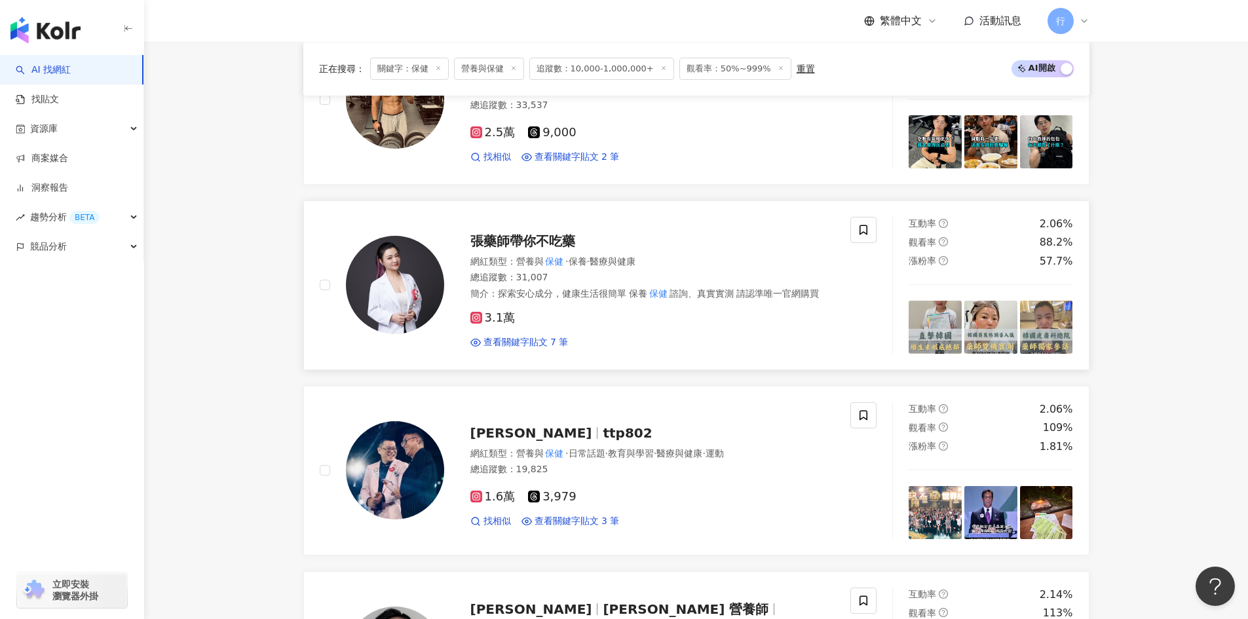
click at [554, 247] on div "張藥師帶你不吃藥 網紅類型 ： 營養與 保健 · 保養 · 醫療與健康 總追蹤數 ： 31,007 簡介 ： 探索安心成分，健康生活很簡單 保養 保健 諮詢、…" at bounding box center [639, 285] width 391 height 128
click at [866, 224] on icon at bounding box center [864, 230] width 12 height 12
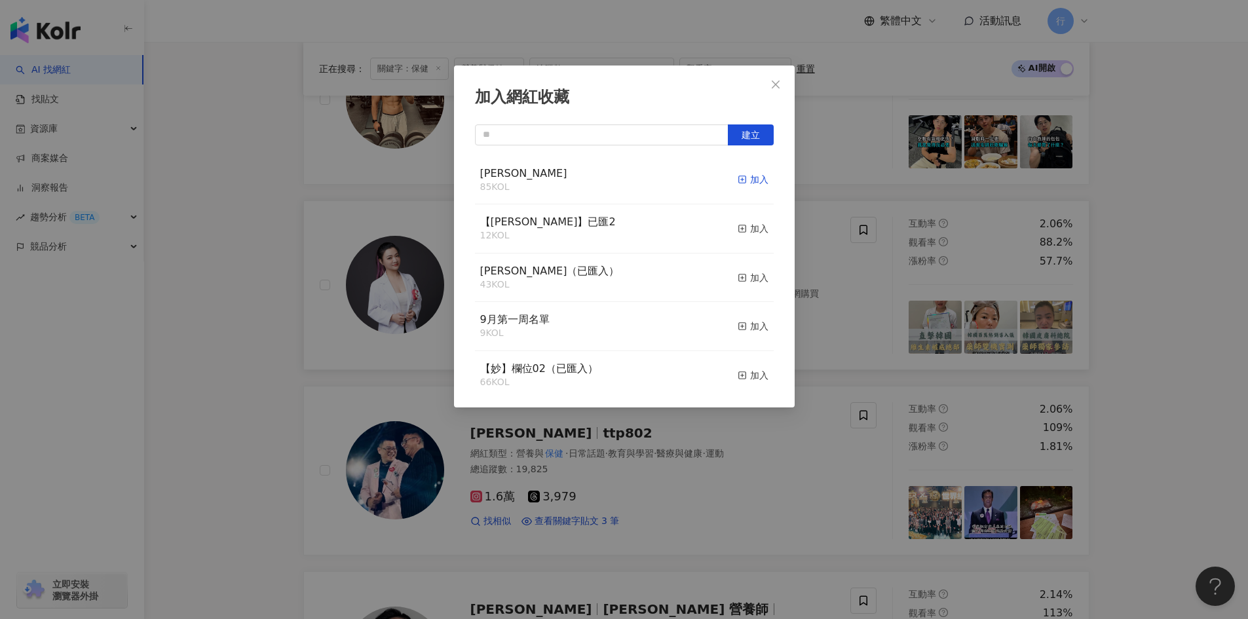
click at [738, 182] on icon "button" at bounding box center [742, 179] width 9 height 9
click at [1176, 436] on div "加入網紅收藏 建立 EMMA 85 KOL 加入 【RAY】已匯2 12 KOL 加入 nina（已匯入） 43 KOL 加入 9月第一周名單 9 KOL 加…" at bounding box center [624, 309] width 1248 height 619
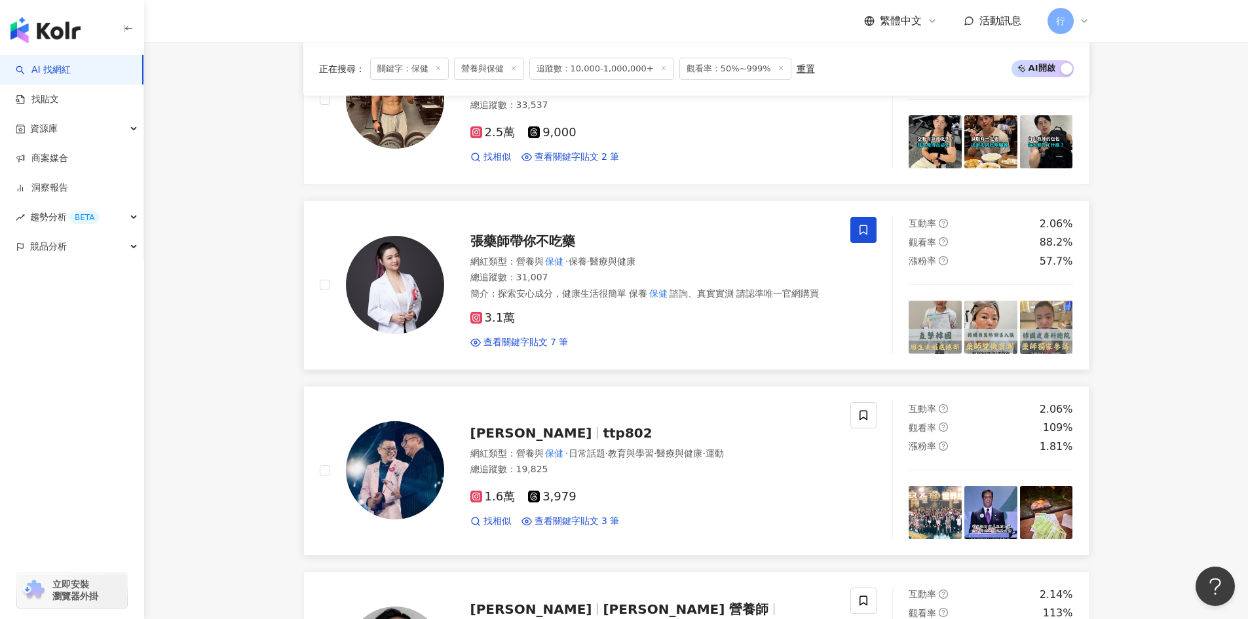
click at [517, 427] on span "盧立倫" at bounding box center [536, 433] width 133 height 16
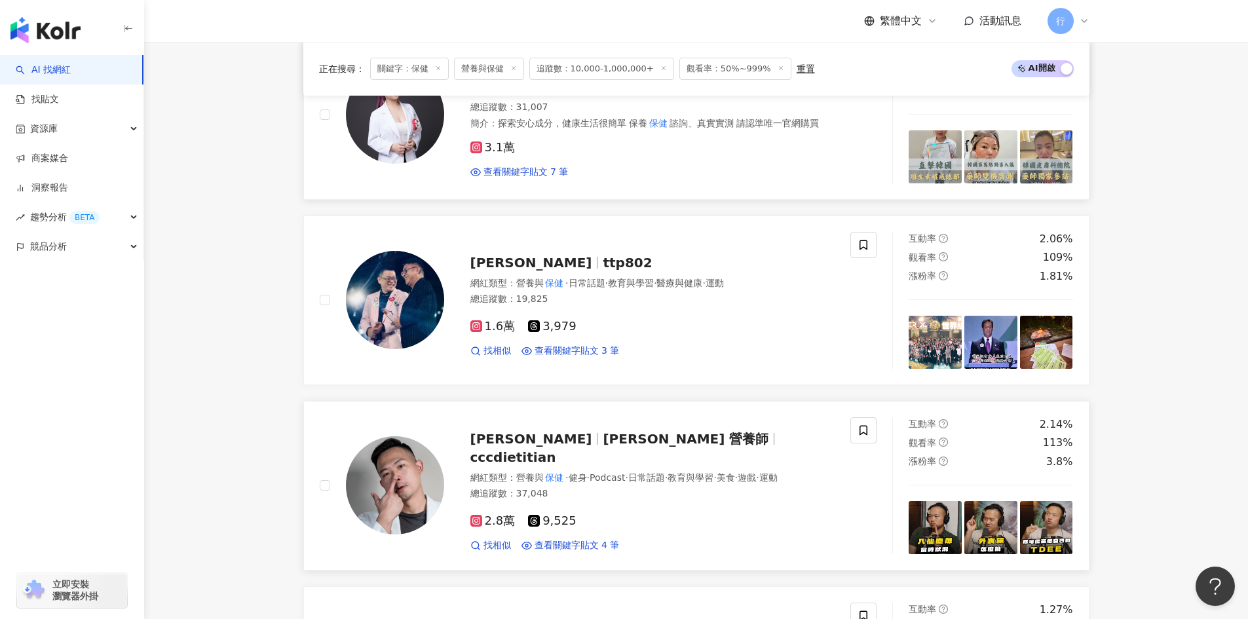
scroll to position [729, 0]
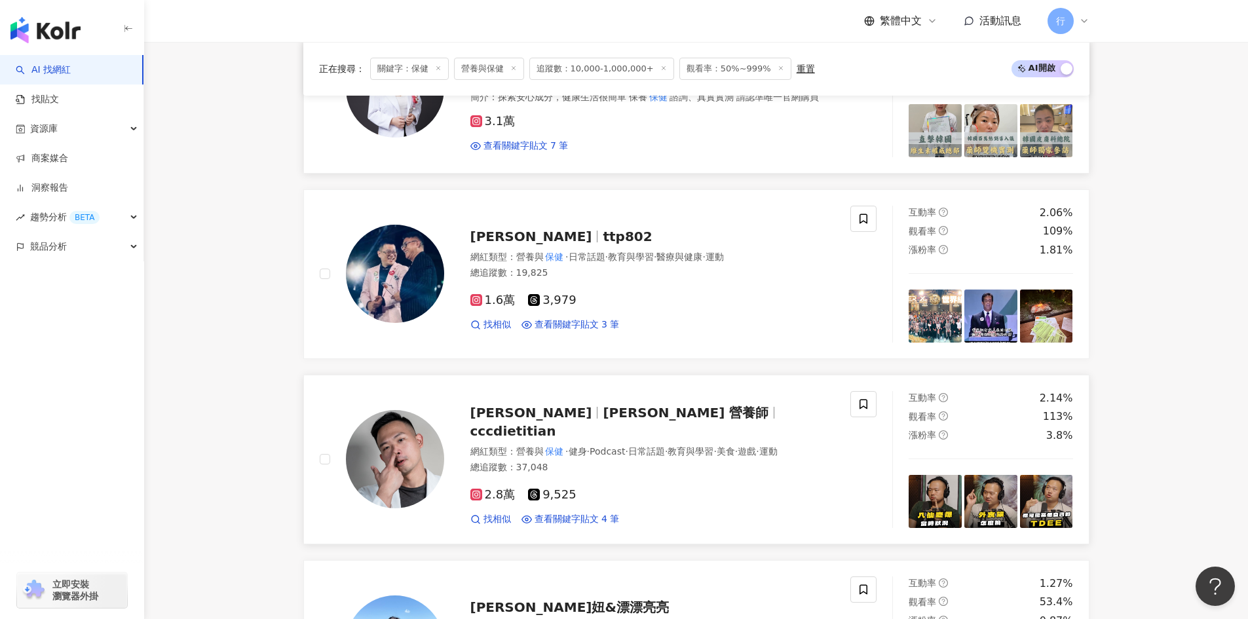
click at [556, 423] on span "cccdietitian" at bounding box center [513, 431] width 86 height 16
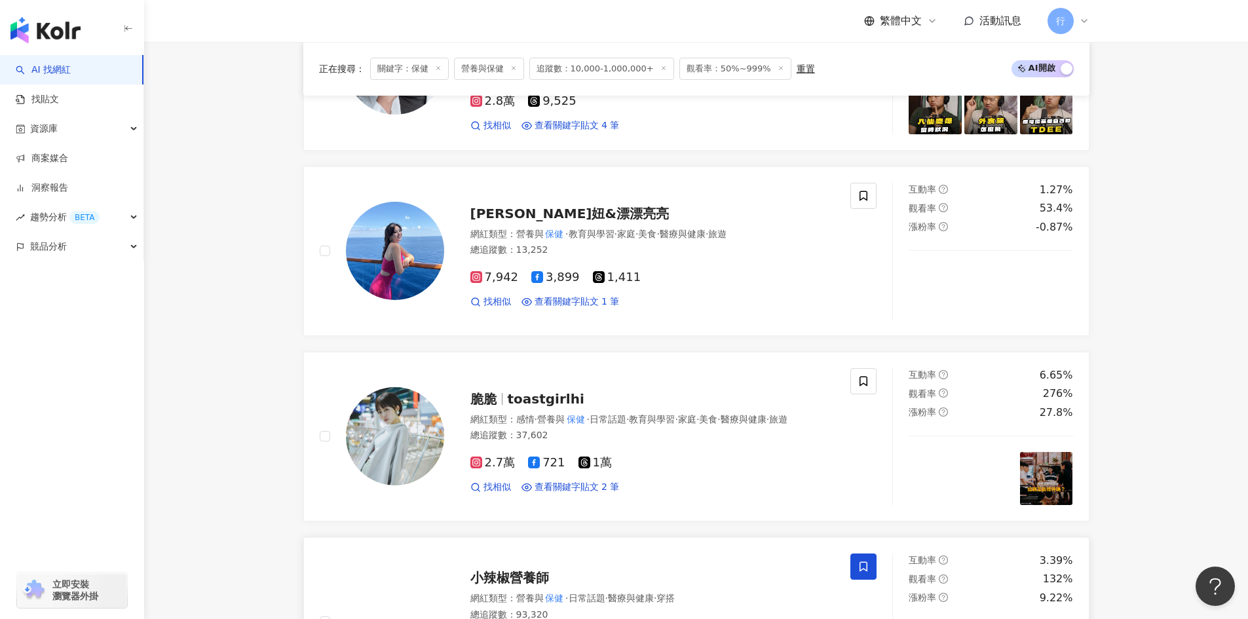
scroll to position [1122, 0]
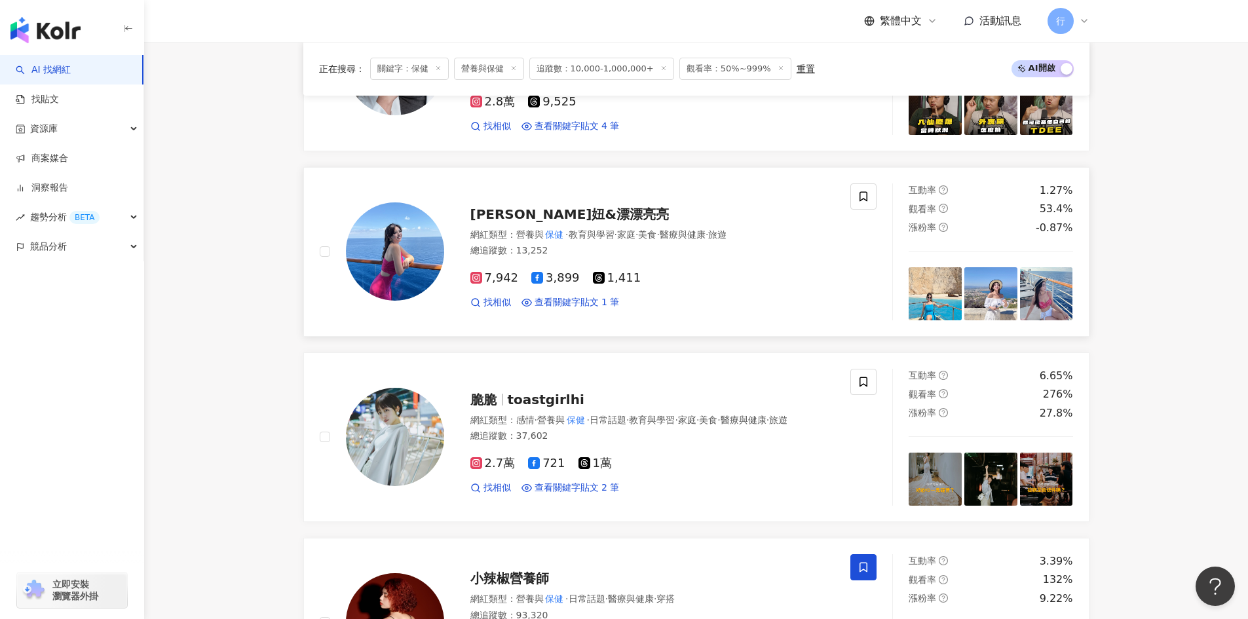
click at [558, 208] on span "蕭俏妞&漂漂亮亮" at bounding box center [569, 214] width 199 height 16
click at [526, 394] on span "toastgirlhi" at bounding box center [546, 400] width 77 height 16
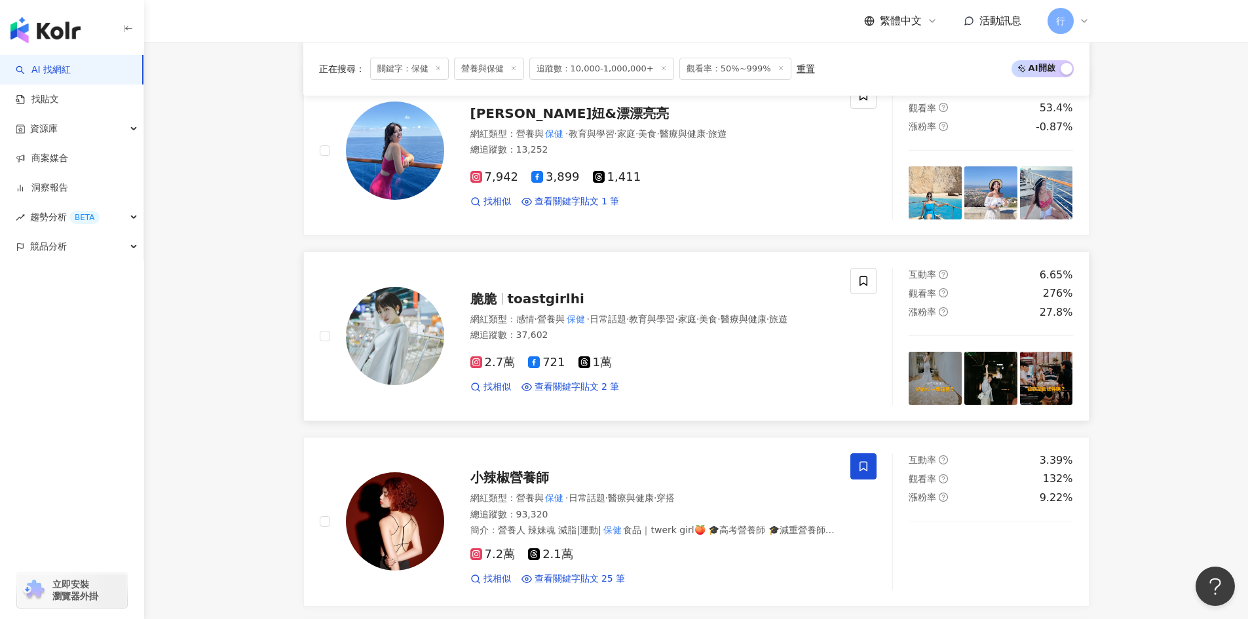
scroll to position [1384, 0]
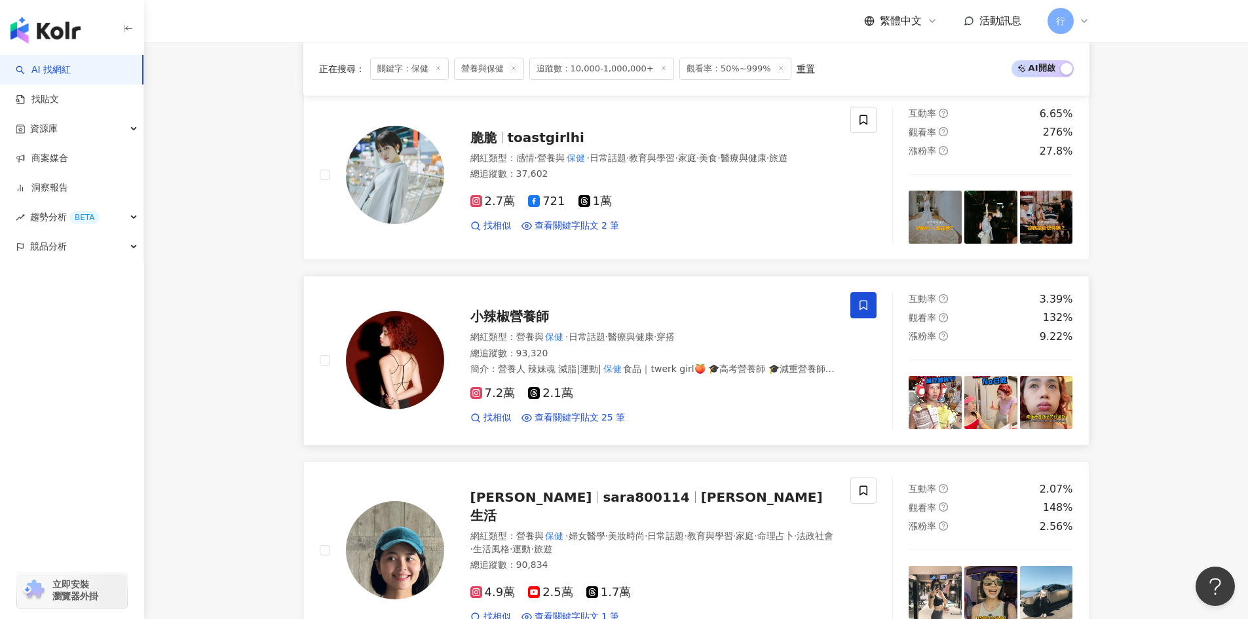
click at [515, 309] on span "小辣椒營養師" at bounding box center [509, 317] width 79 height 16
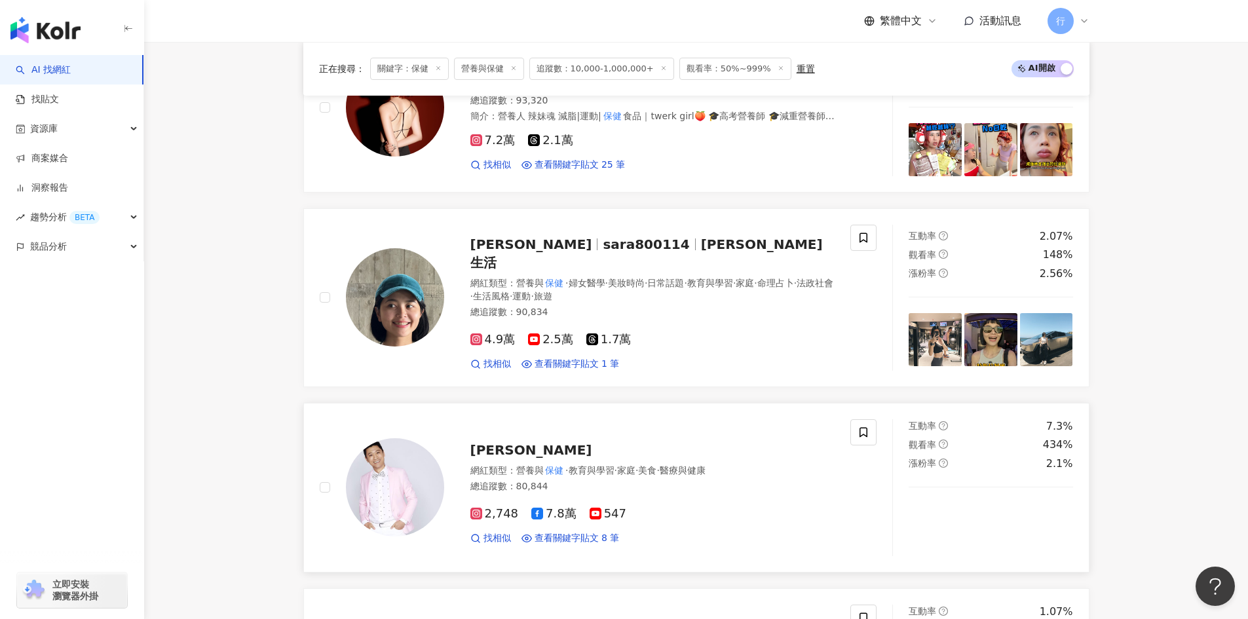
scroll to position [1711, 0]
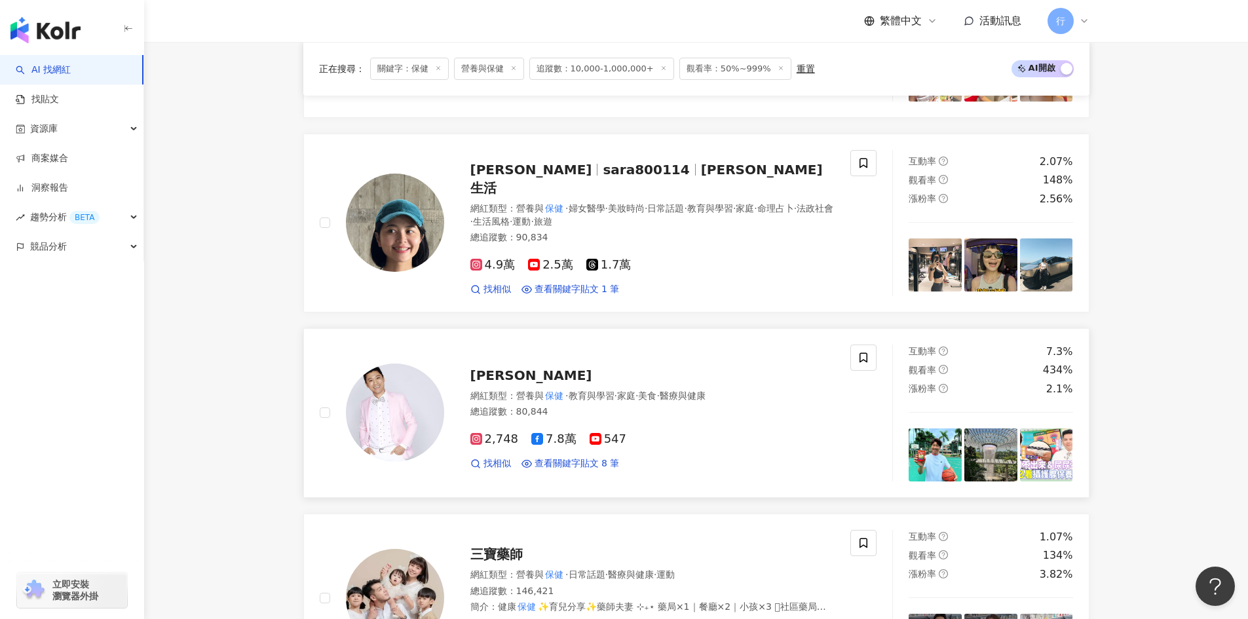
click at [498, 368] on span "侯昌明" at bounding box center [531, 376] width 122 height 16
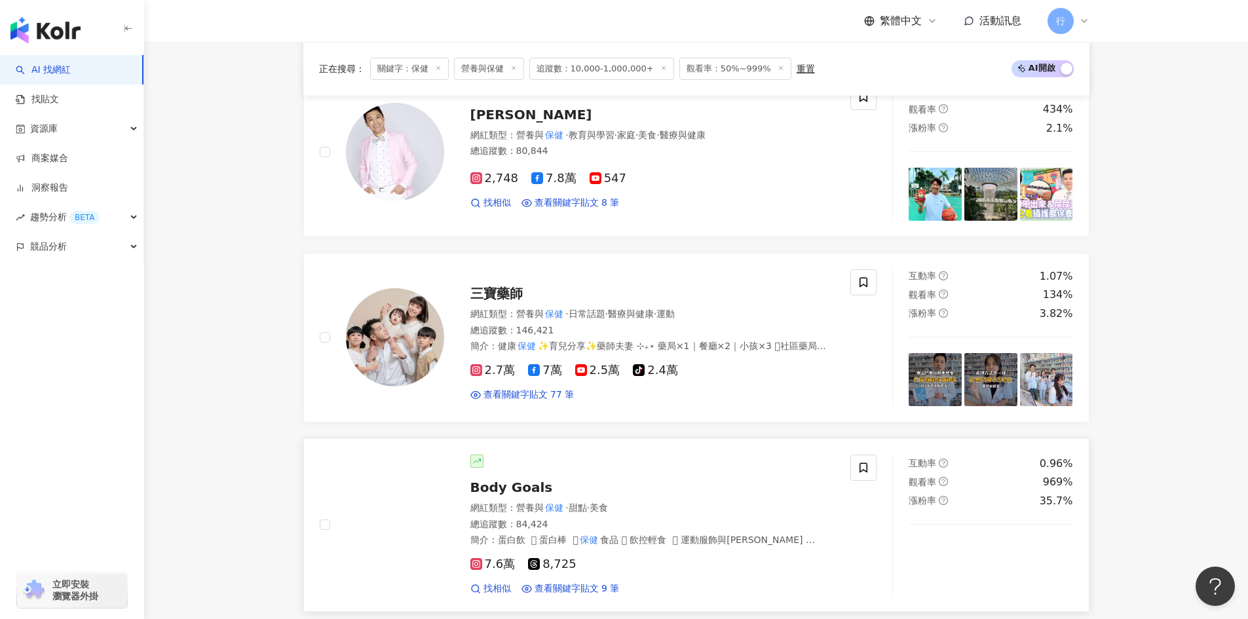
scroll to position [1973, 0]
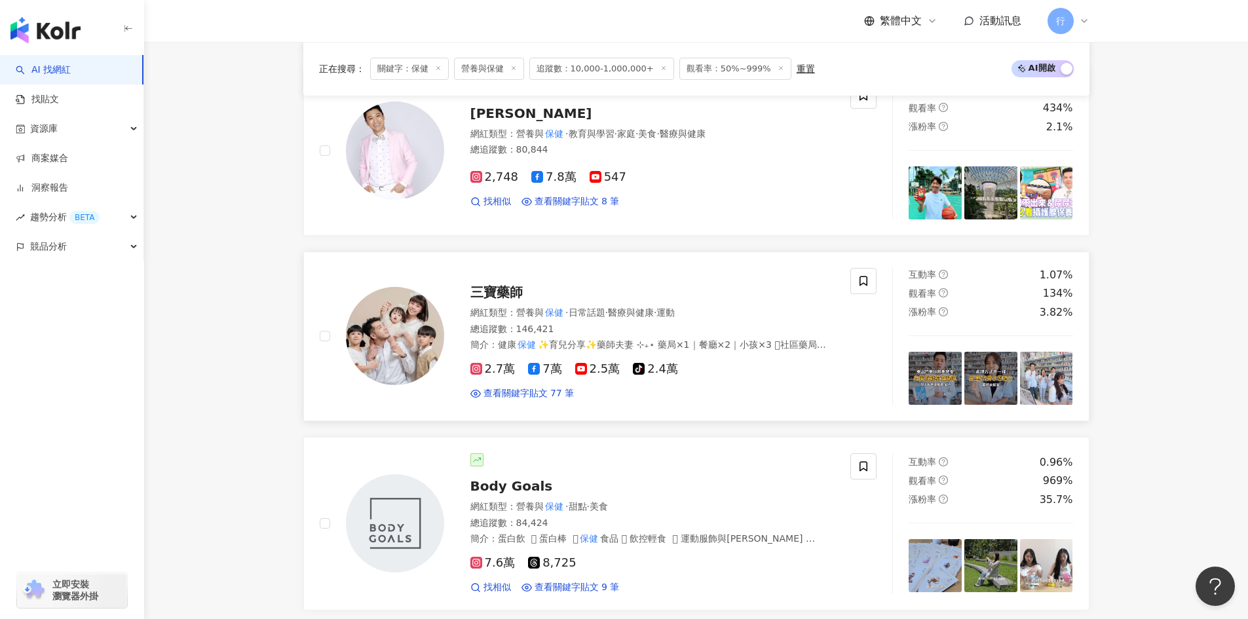
click at [495, 284] on span "三寶藥師" at bounding box center [496, 292] width 52 height 16
click at [539, 478] on span "Body Goals" at bounding box center [511, 486] width 83 height 16
click at [865, 453] on span at bounding box center [863, 466] width 26 height 26
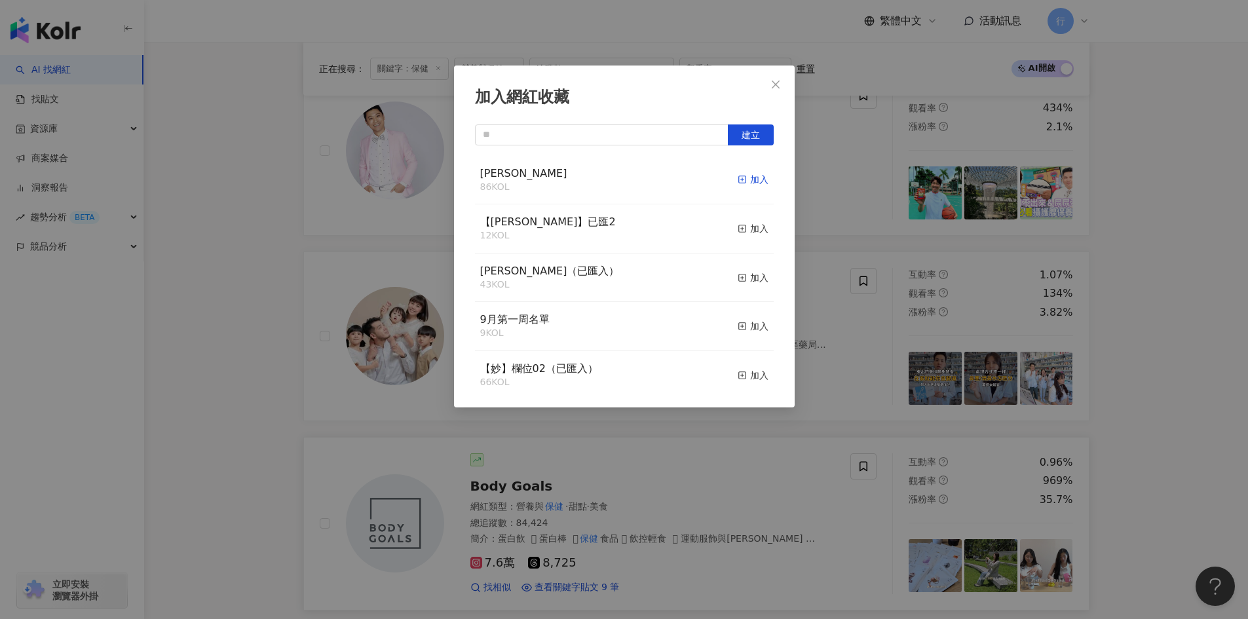
click at [738, 185] on span "button" at bounding box center [742, 179] width 9 height 10
click at [767, 80] on span "Close" at bounding box center [776, 84] width 26 height 10
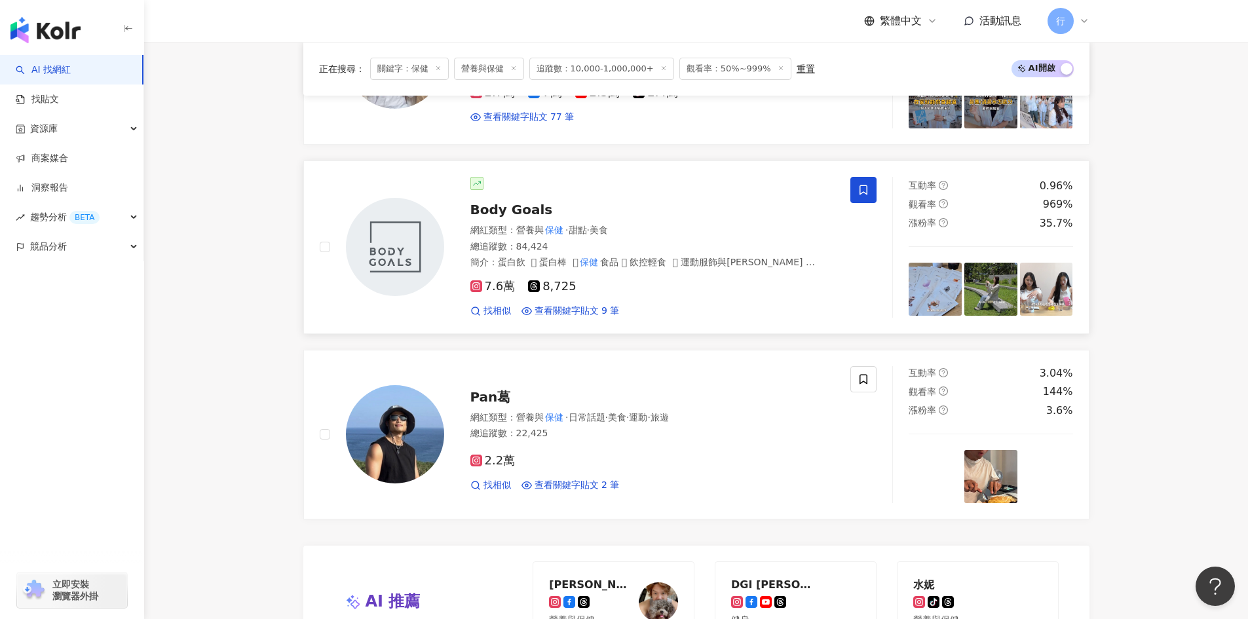
scroll to position [2170, 0]
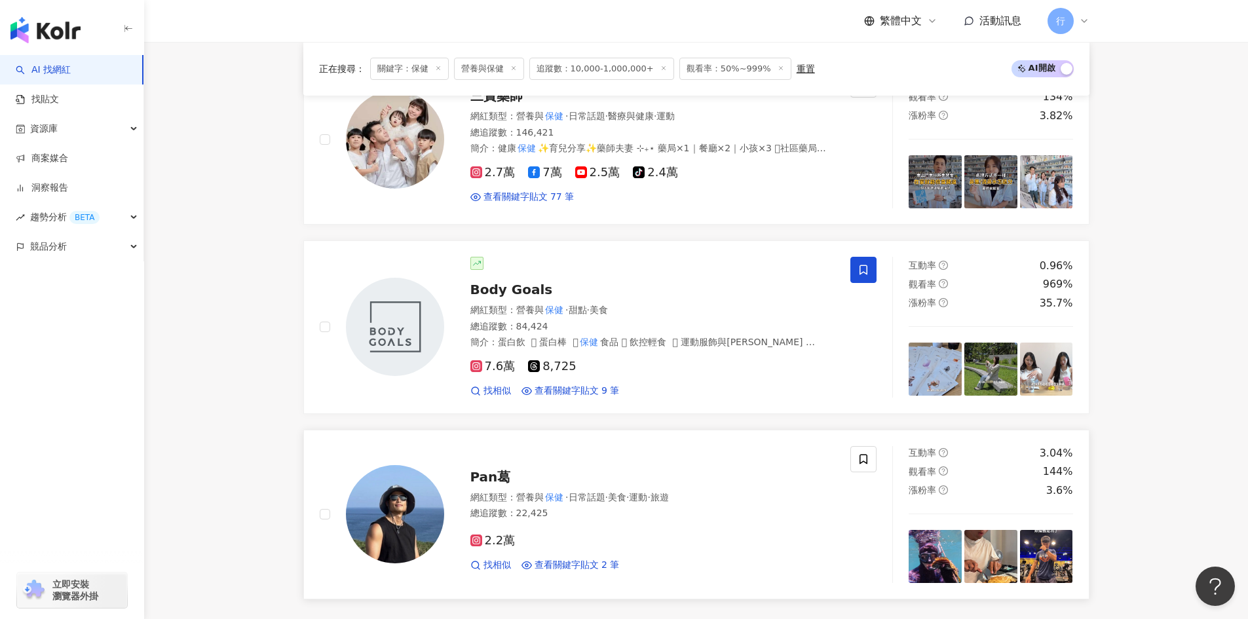
click at [482, 469] on span "Pan葛" at bounding box center [490, 477] width 41 height 16
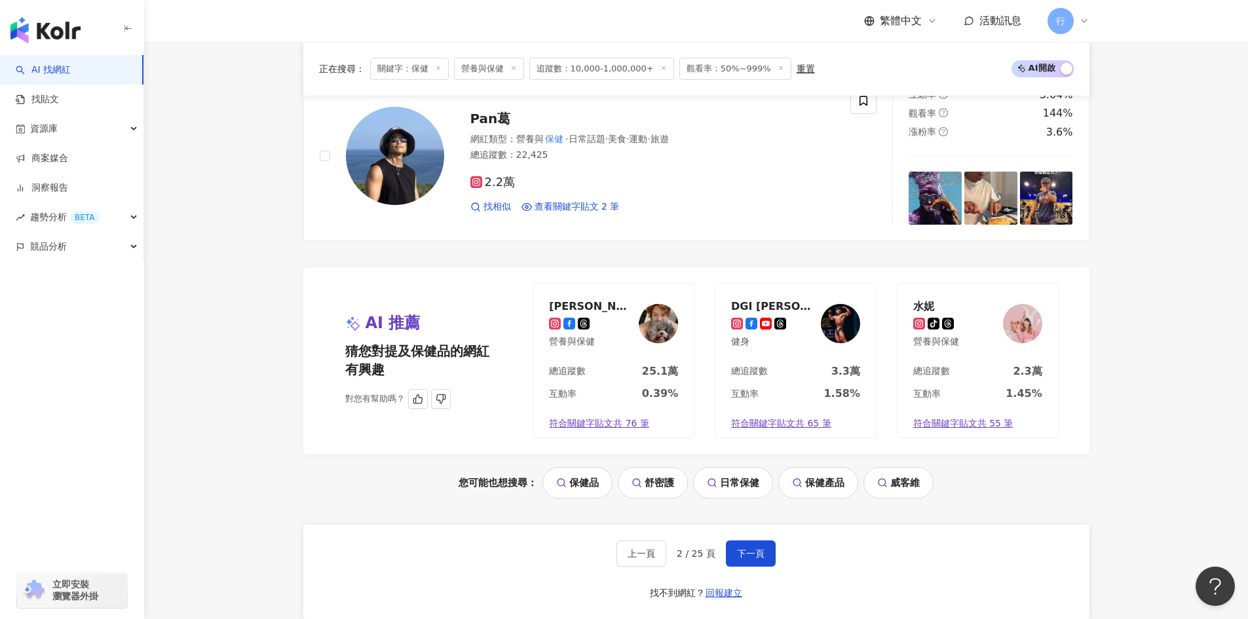
scroll to position [2563, 0]
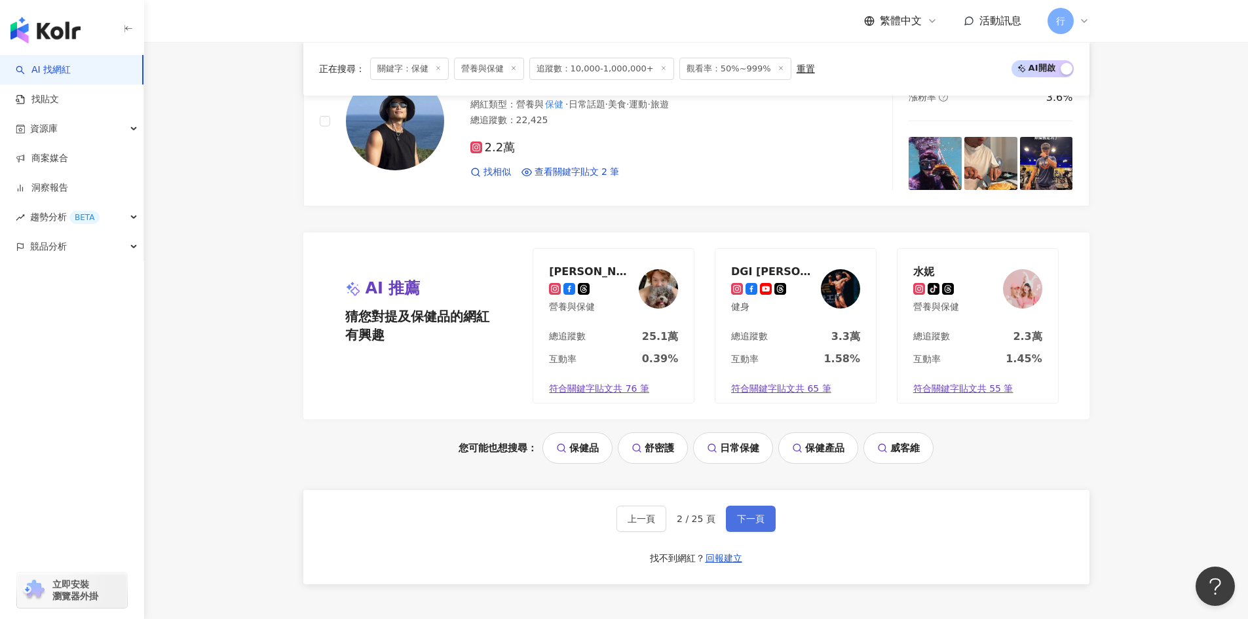
click at [731, 506] on button "下一頁" at bounding box center [751, 519] width 50 height 26
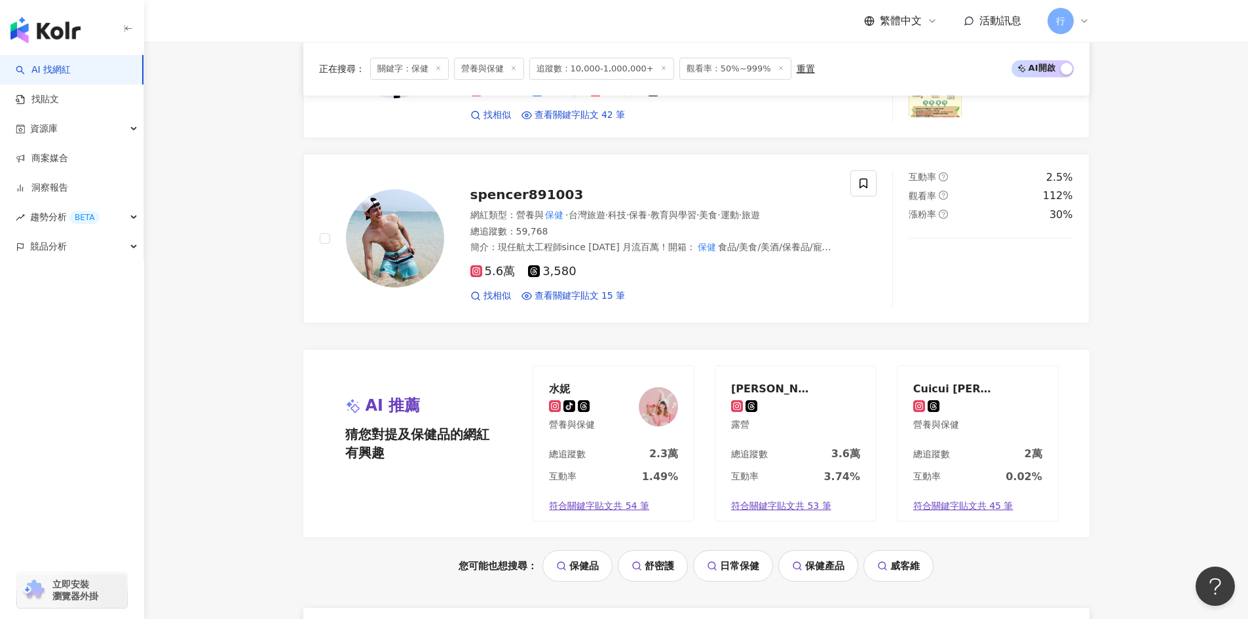
scroll to position [2313, 0]
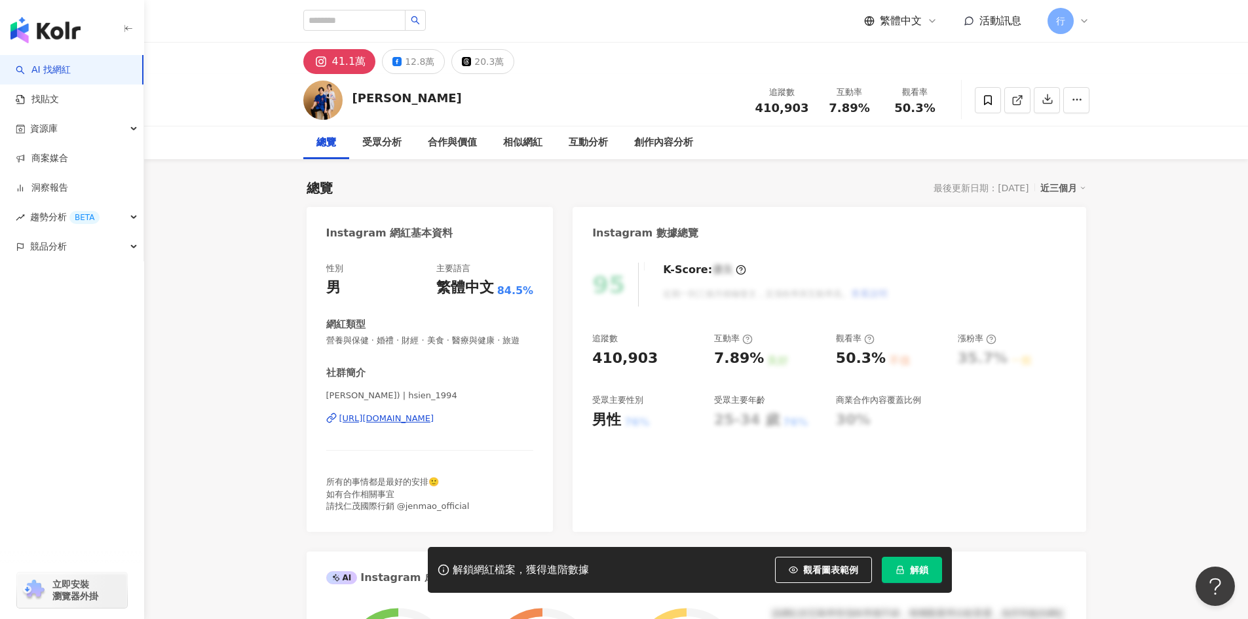
click at [434, 425] on div "[URL][DOMAIN_NAME]" at bounding box center [386, 419] width 95 height 12
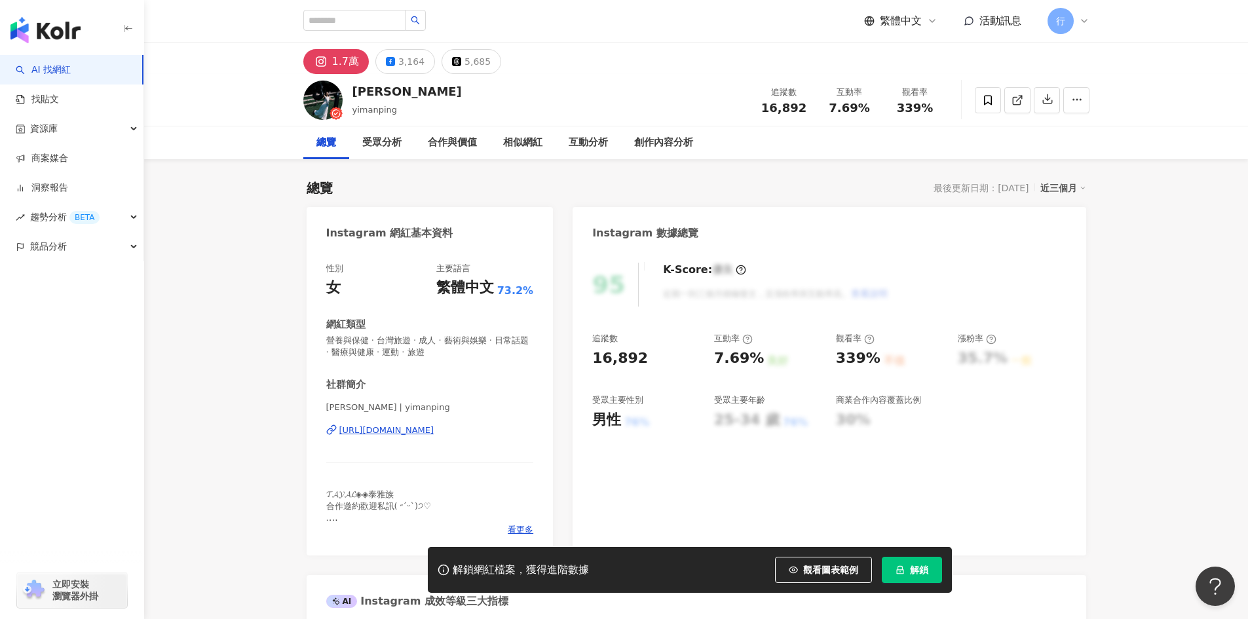
click at [371, 434] on div "[URL][DOMAIN_NAME]" at bounding box center [386, 431] width 95 height 12
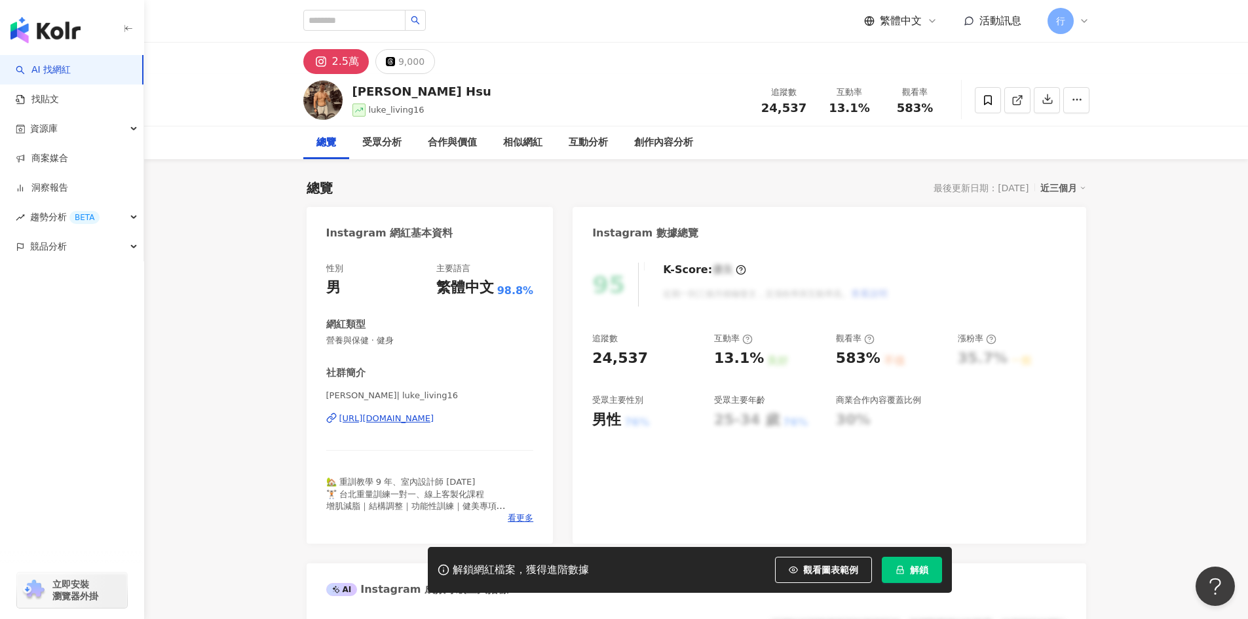
click at [434, 419] on div "https://www.instagram.com/luke_living16/" at bounding box center [386, 419] width 95 height 12
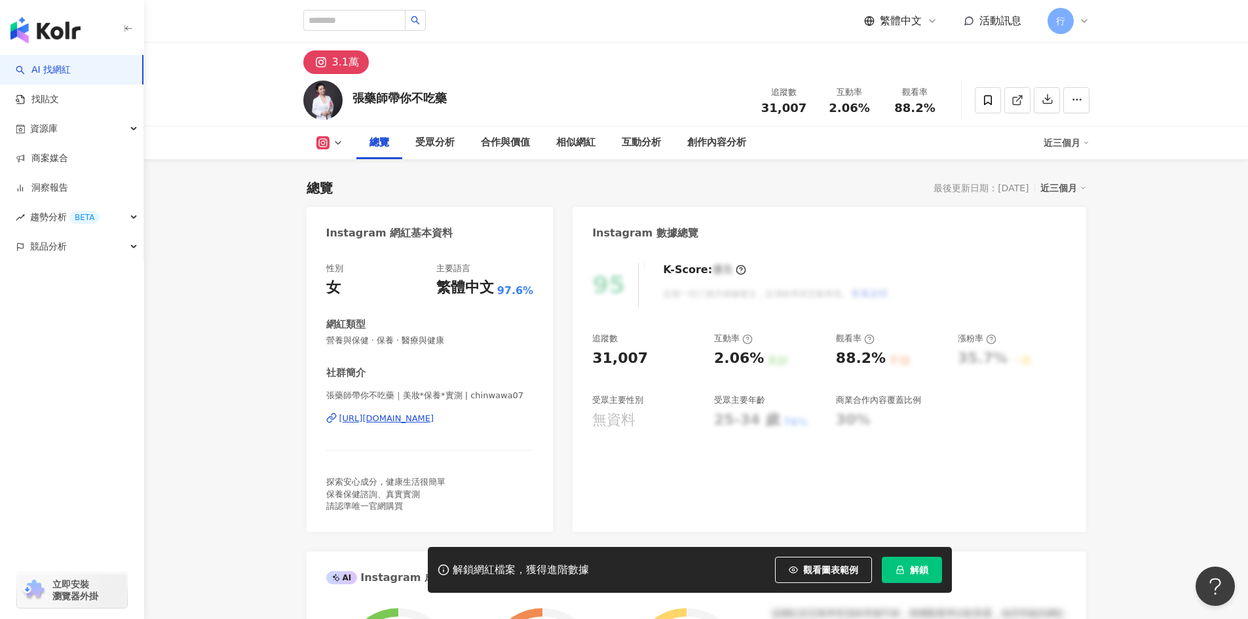
click at [434, 419] on div "[URL][DOMAIN_NAME]" at bounding box center [386, 419] width 95 height 12
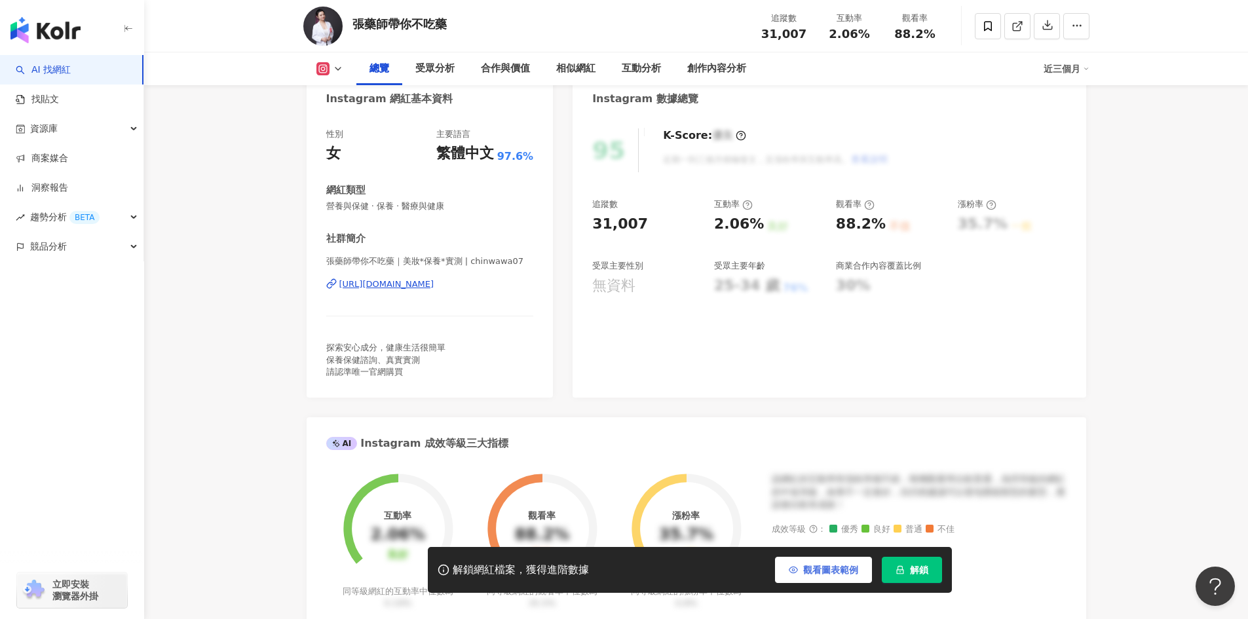
scroll to position [262, 0]
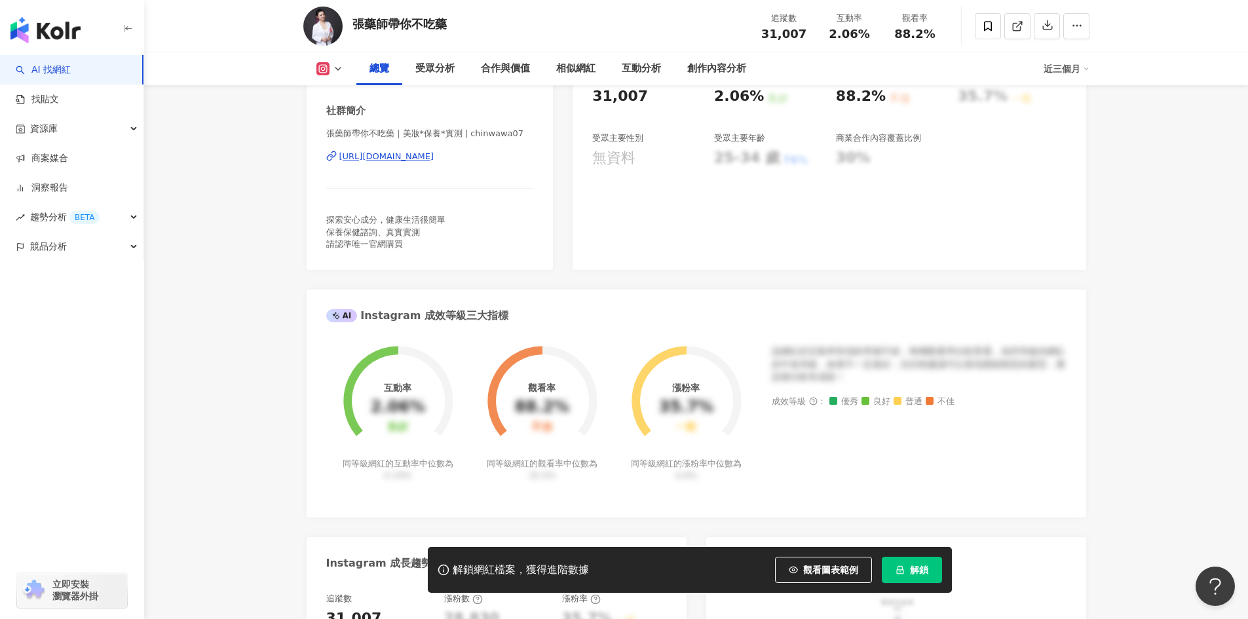
click at [928, 563] on button "解鎖" at bounding box center [912, 570] width 60 height 26
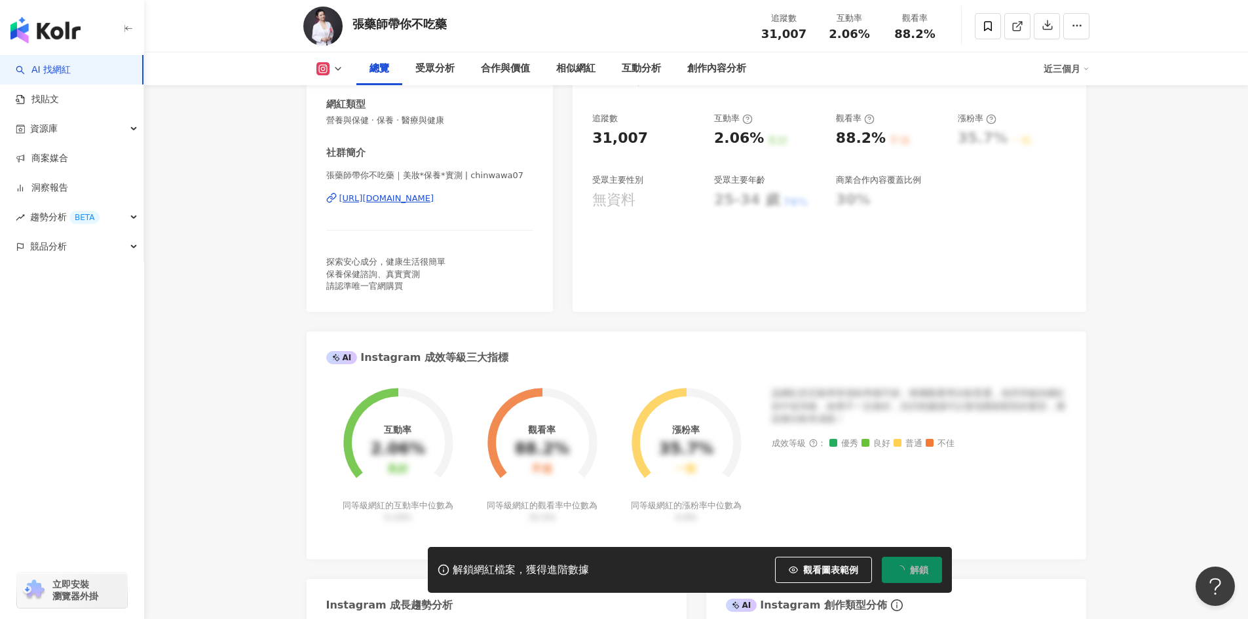
scroll to position [197, 0]
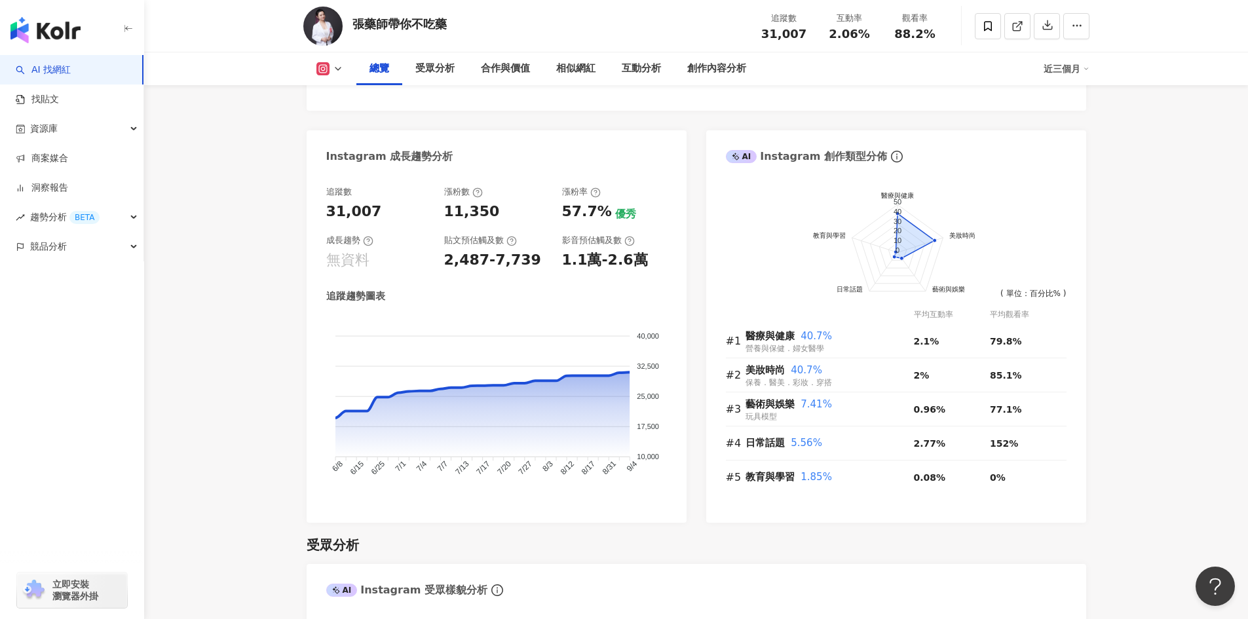
scroll to position [655, 0]
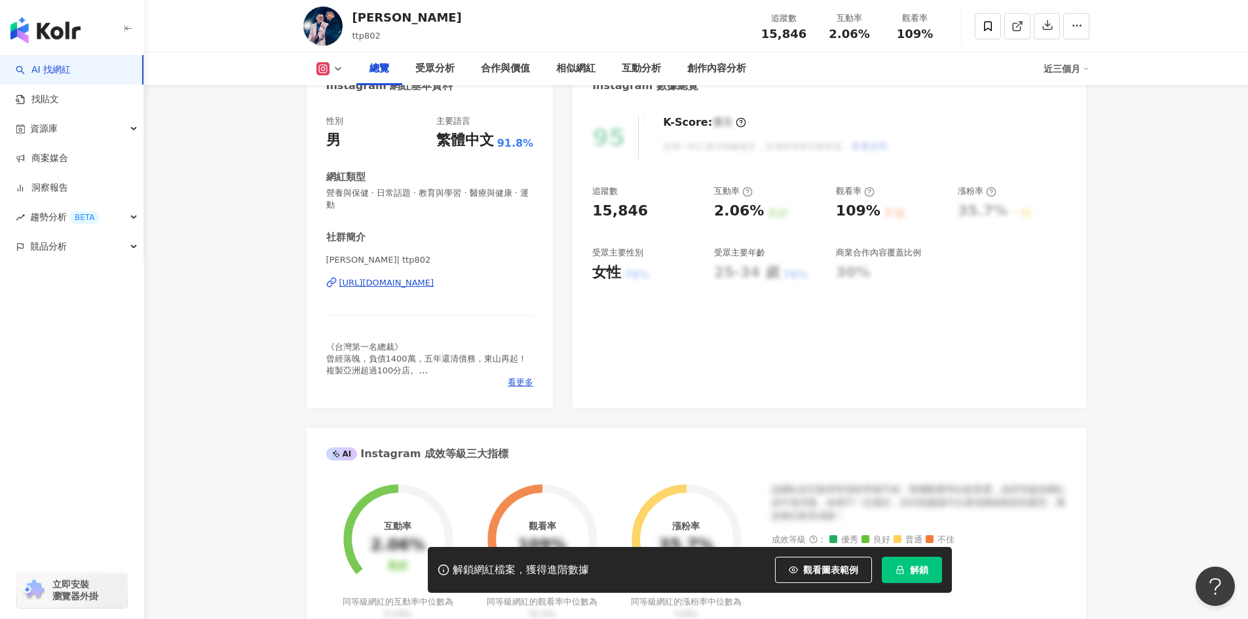
scroll to position [131, 0]
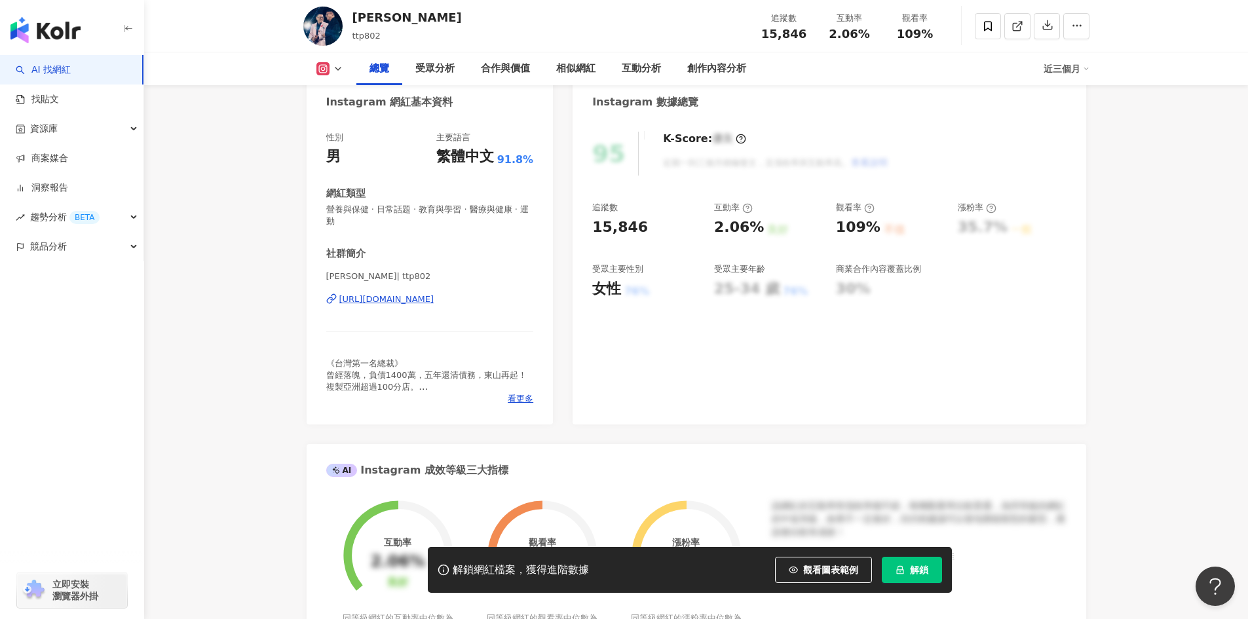
click at [371, 301] on div "https://www.instagram.com/ttp802/" at bounding box center [386, 300] width 95 height 12
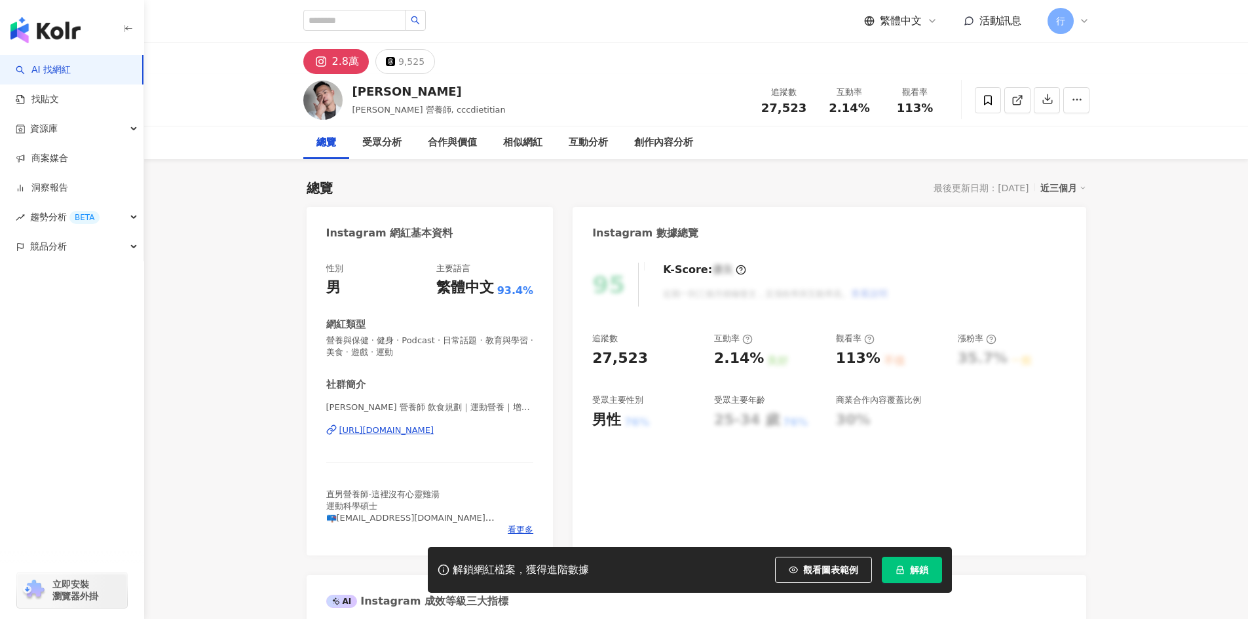
click at [434, 432] on div "https://www.instagram.com/cccdietitian/" at bounding box center [386, 431] width 95 height 12
click at [434, 429] on div "https://www.instagram.com/cccdietitian/" at bounding box center [386, 431] width 95 height 12
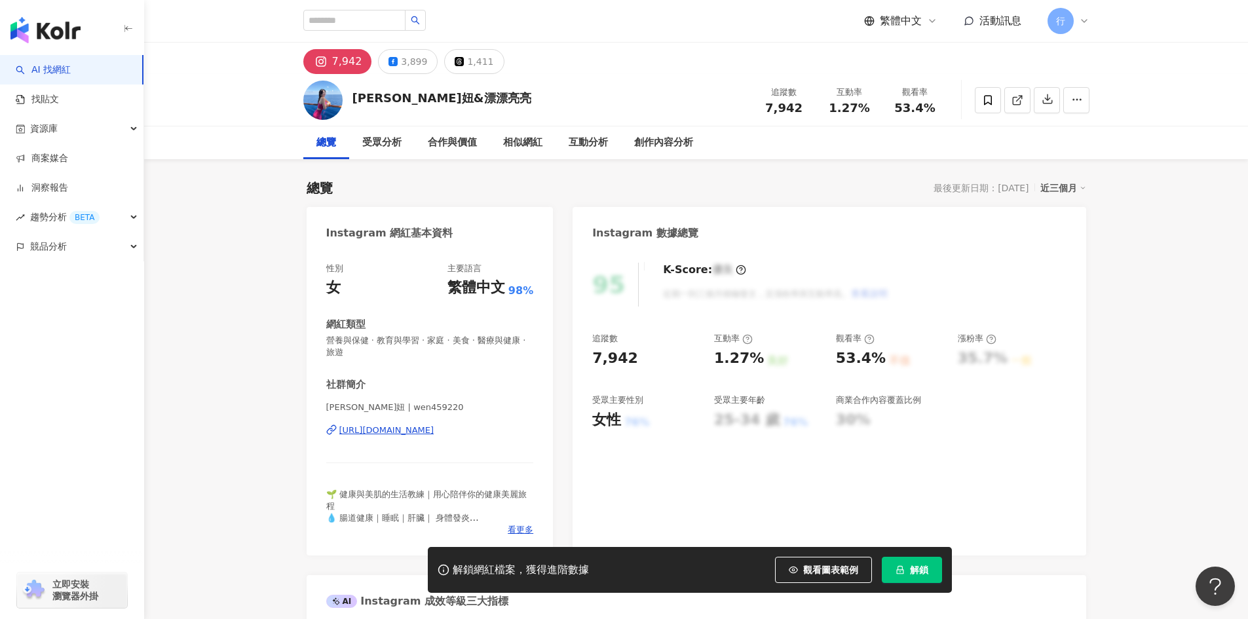
scroll to position [66, 0]
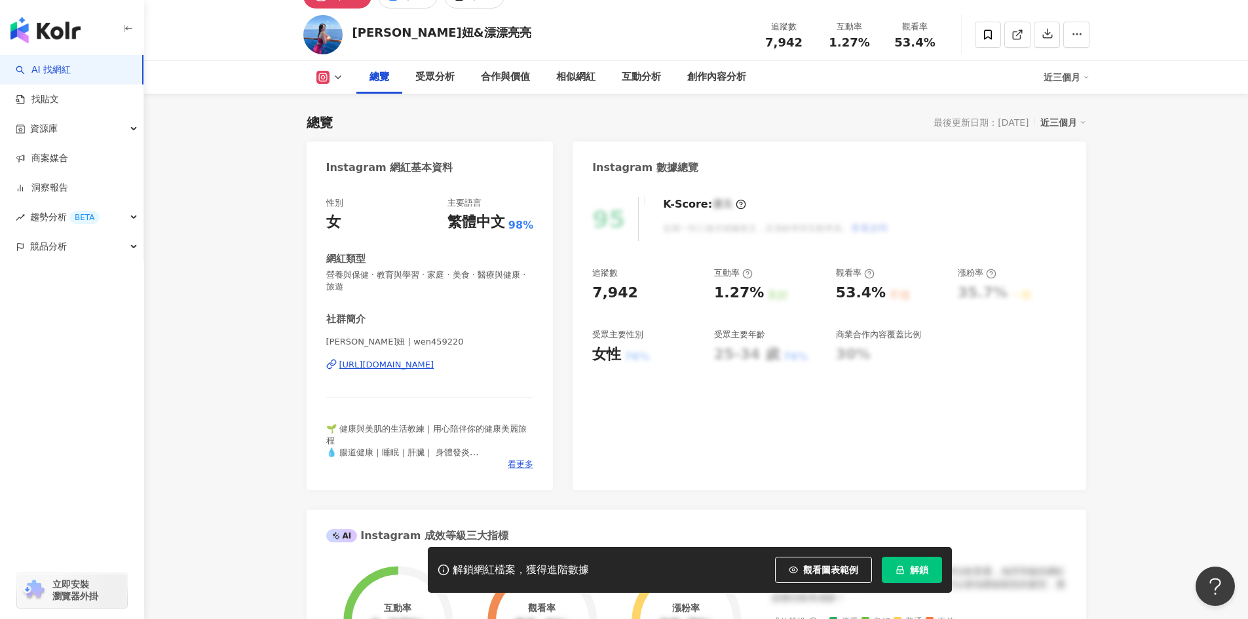
click at [434, 366] on div "[URL][DOMAIN_NAME]" at bounding box center [386, 365] width 95 height 12
click at [920, 577] on button "解鎖" at bounding box center [912, 570] width 60 height 26
click at [1081, 516] on div "AI Instagram 成效等級三大指標" at bounding box center [697, 531] width 780 height 43
click at [1074, 515] on div "AI Instagram 成效等級三大指標" at bounding box center [697, 531] width 780 height 43
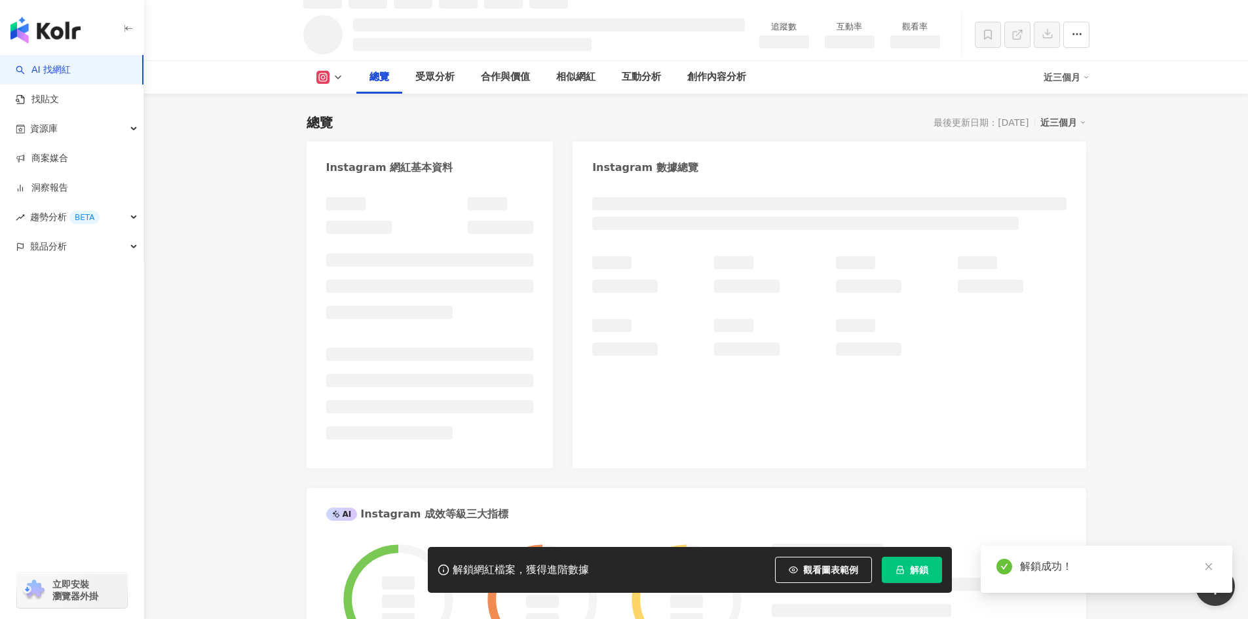
scroll to position [80, 0]
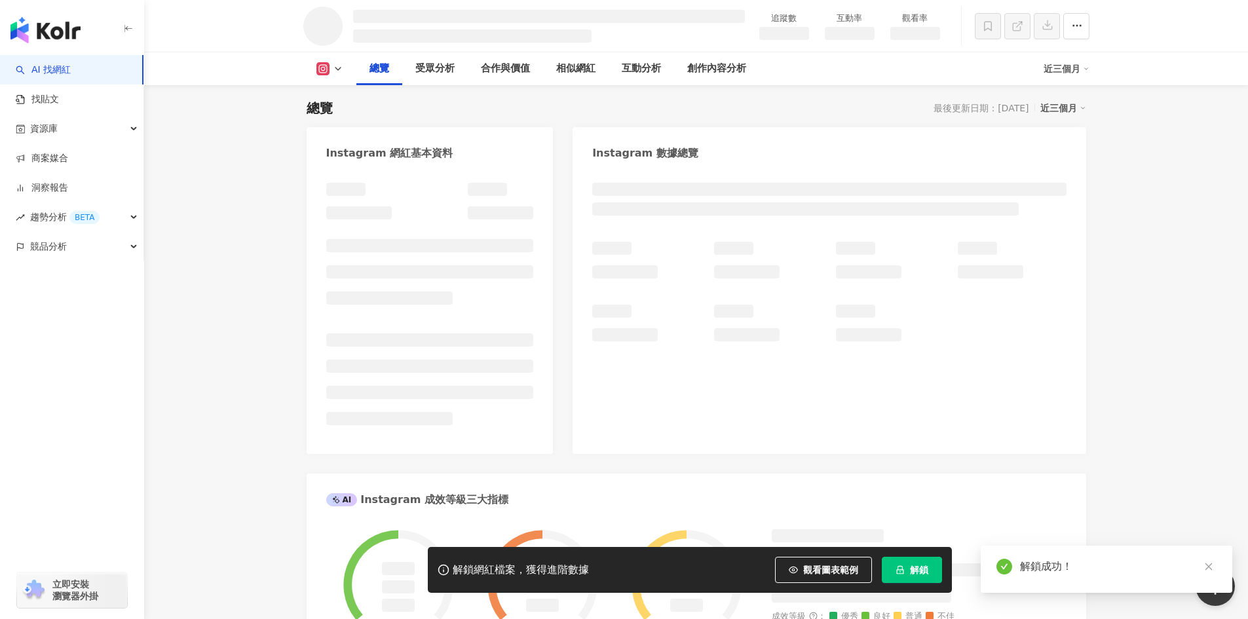
click at [1074, 515] on div "AI Instagram 成效等級三大指標" at bounding box center [697, 495] width 780 height 43
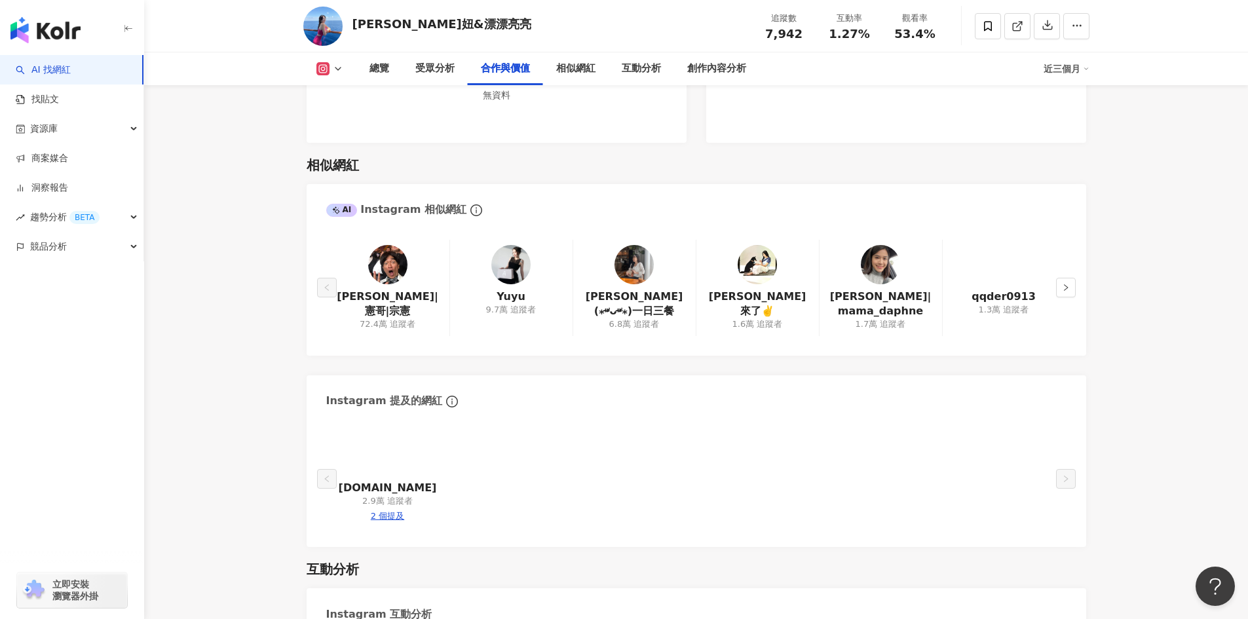
scroll to position [2097, 0]
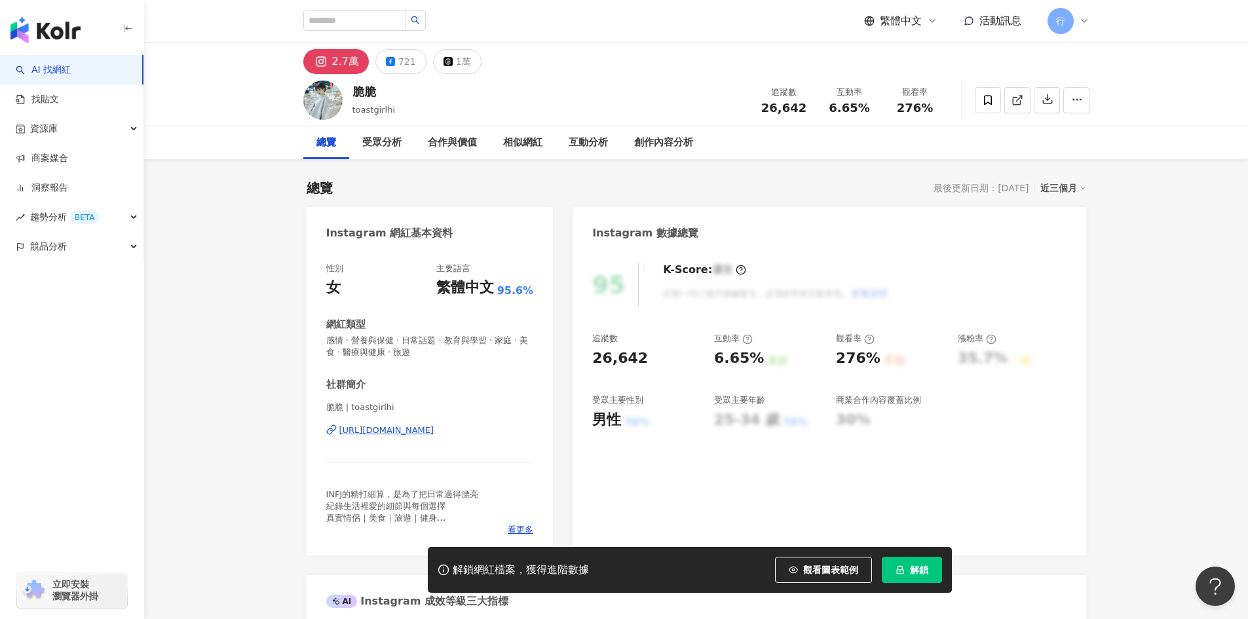
click at [375, 432] on div "https://www.instagram.com/toastgirlhi/" at bounding box center [386, 431] width 95 height 12
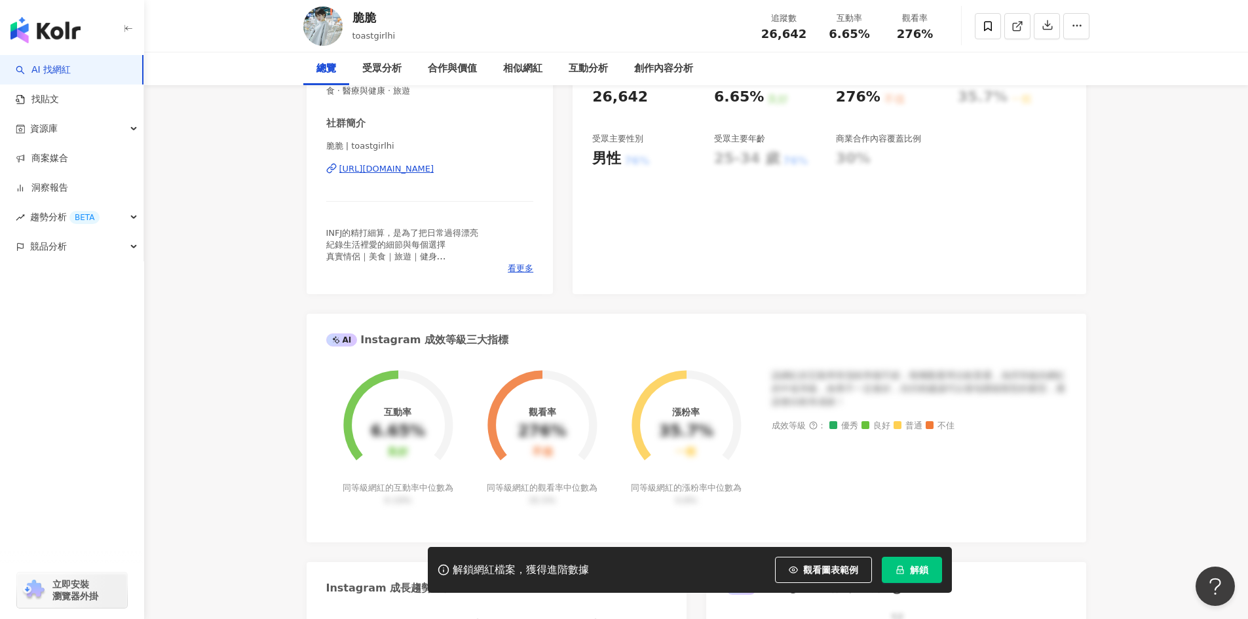
scroll to position [328, 0]
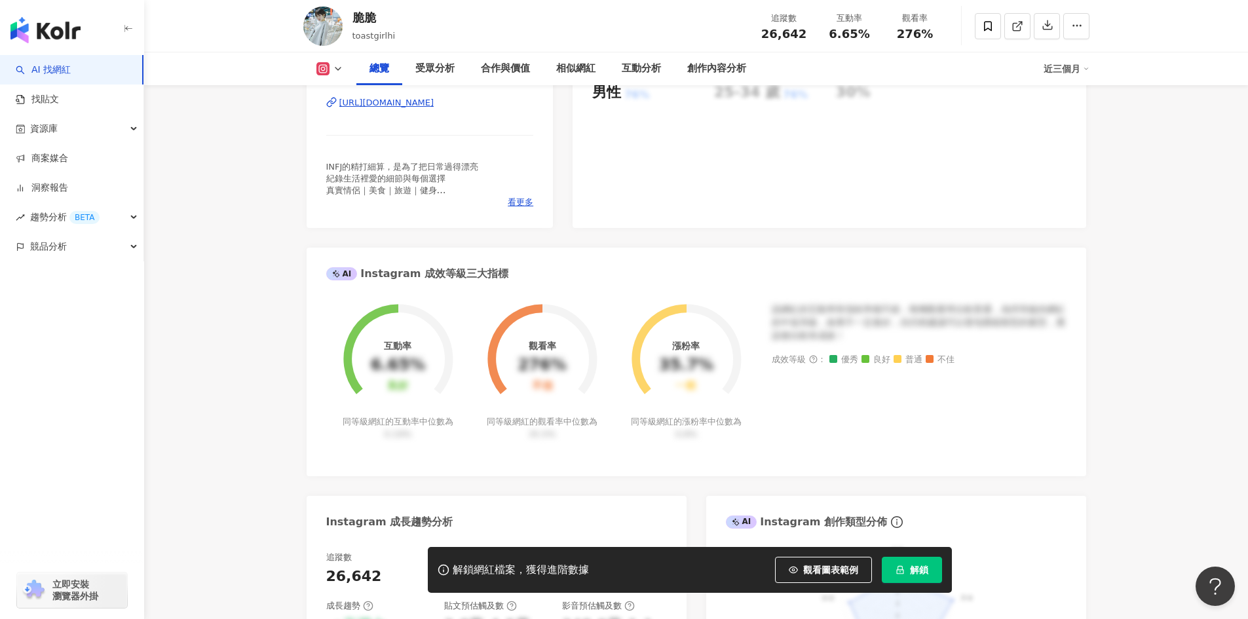
click at [915, 569] on span "解鎖" at bounding box center [919, 570] width 18 height 10
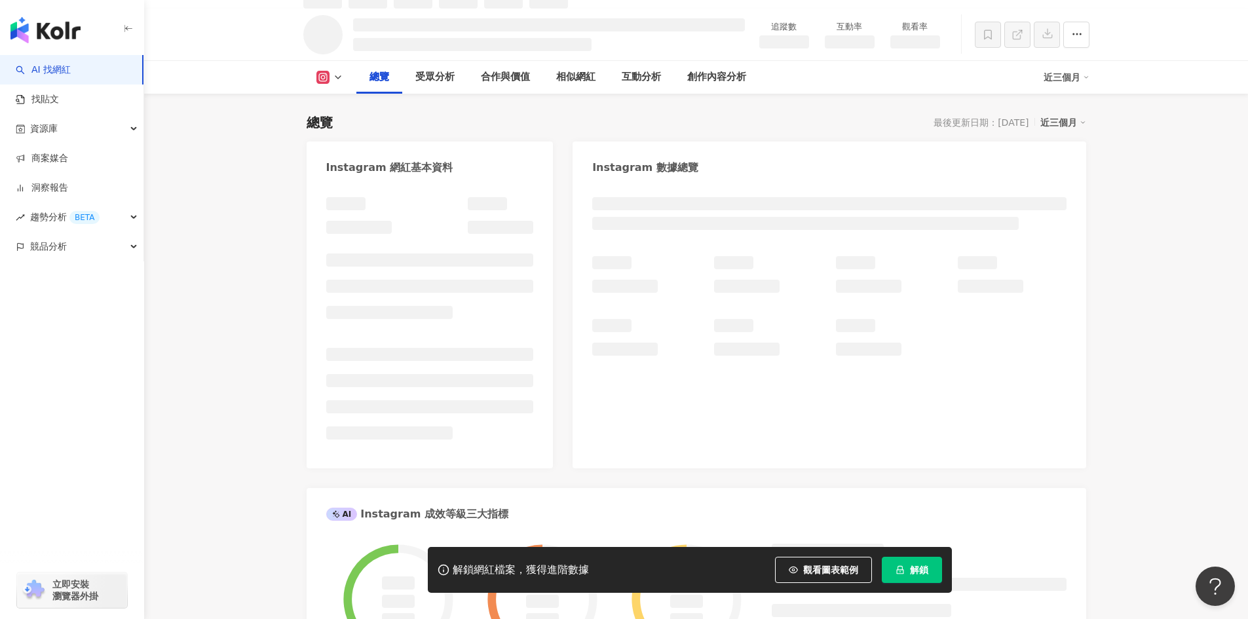
scroll to position [80, 0]
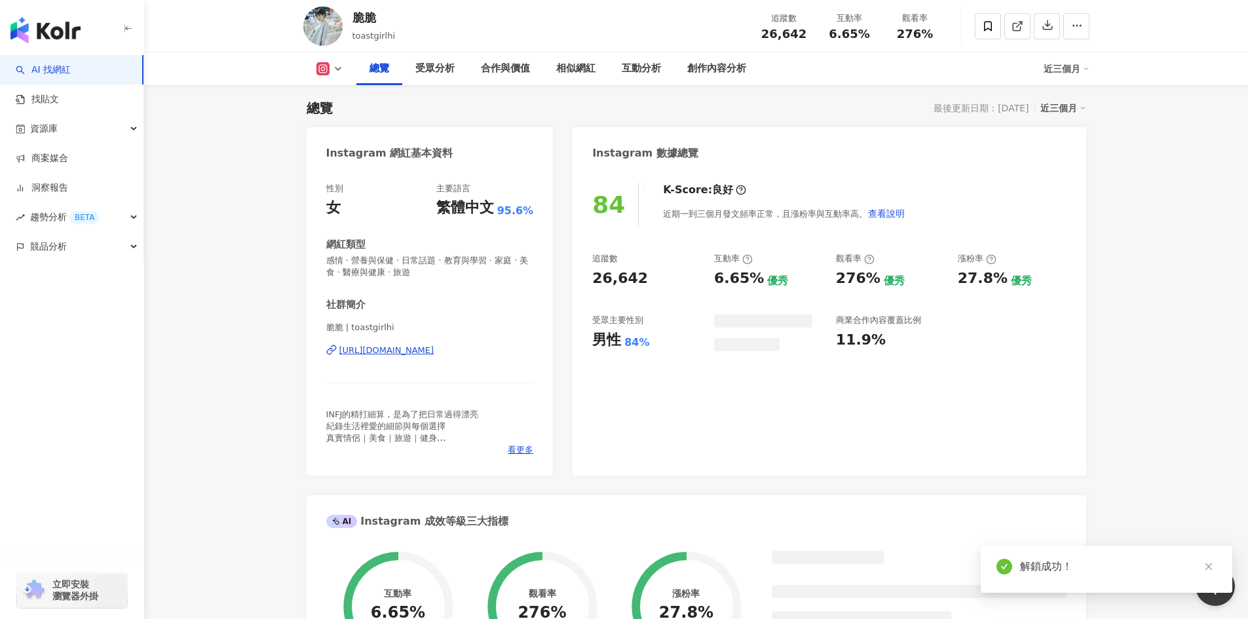
scroll to position [66, 0]
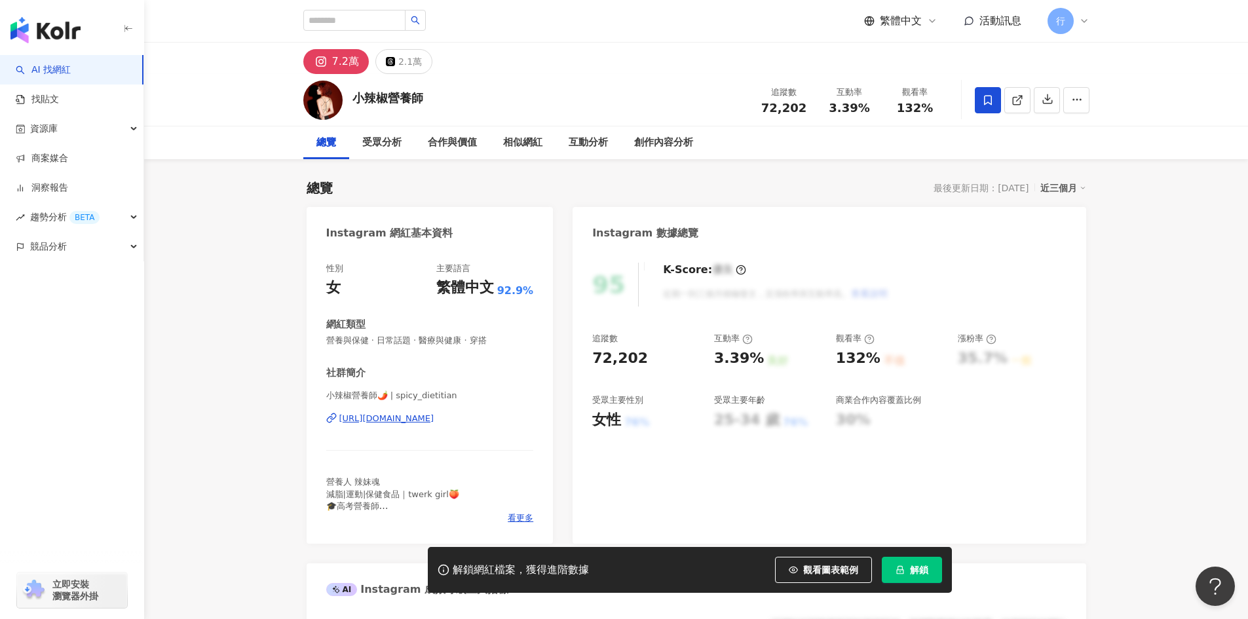
click at [430, 423] on div "[URL][DOMAIN_NAME]" at bounding box center [386, 419] width 95 height 12
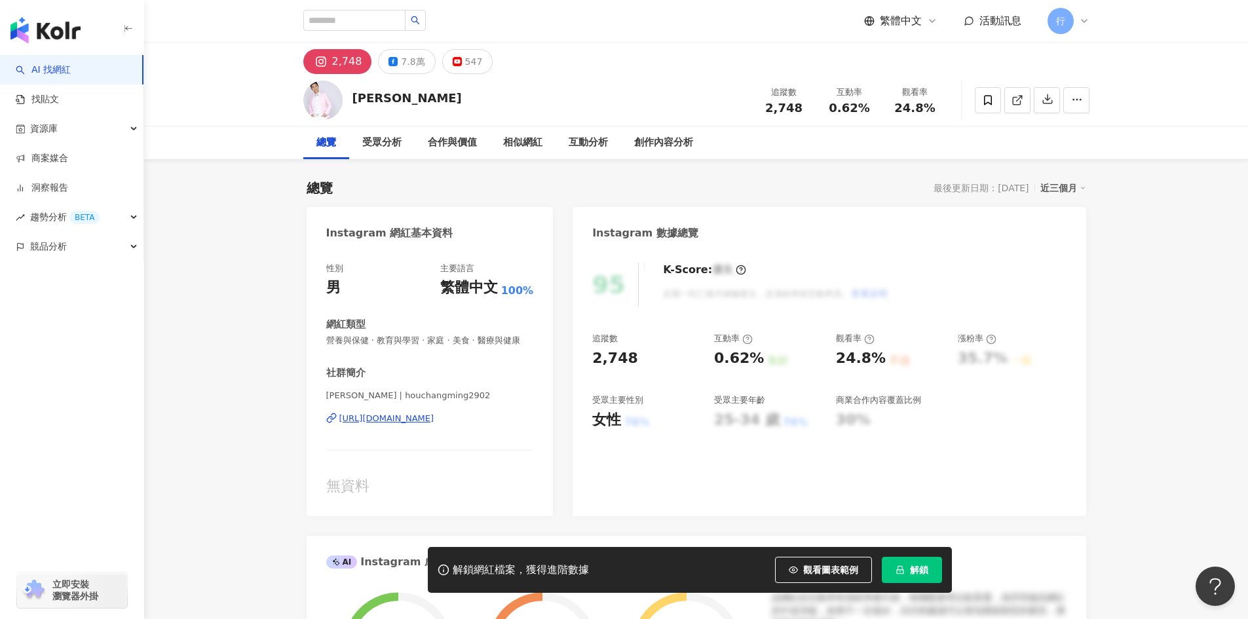
click at [434, 425] on div "https://www.instagram.com/pollop596/" at bounding box center [386, 419] width 95 height 12
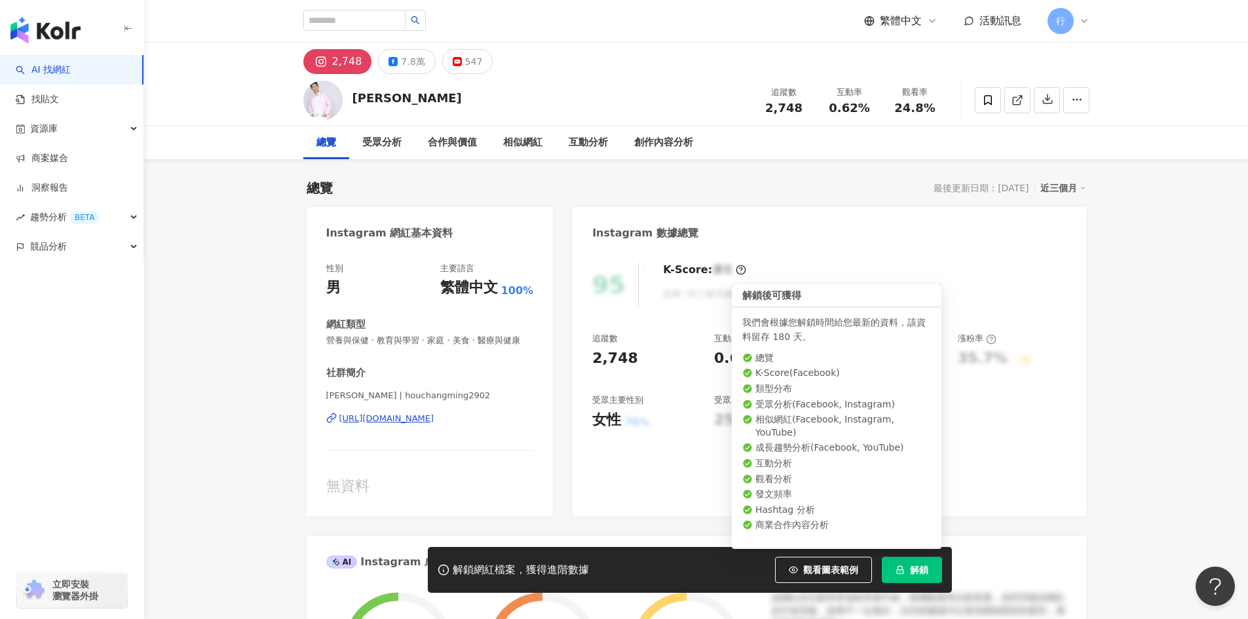
click at [922, 561] on button "解鎖" at bounding box center [912, 570] width 60 height 26
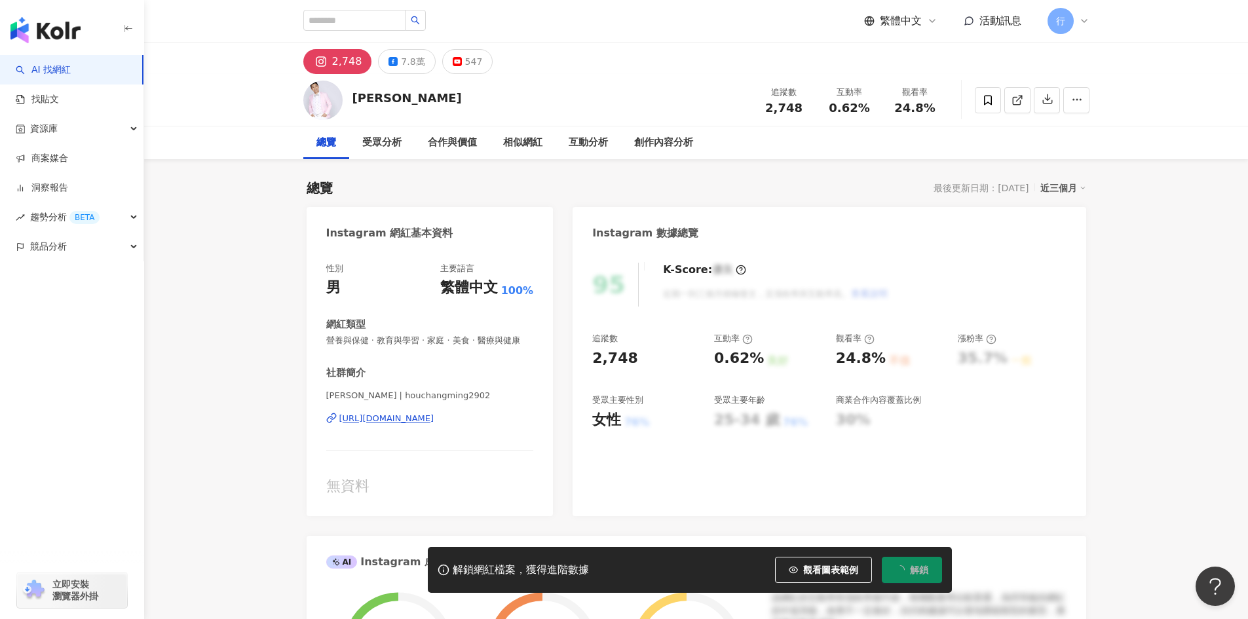
click at [1023, 516] on div "95 K-Score : 優良 近期一到三個月積極發文，且漲粉率與互動率高。 查看說明 追蹤數 2,748 互動率 0.62% 良好 觀看率 24.8% 不佳…" at bounding box center [829, 383] width 513 height 267
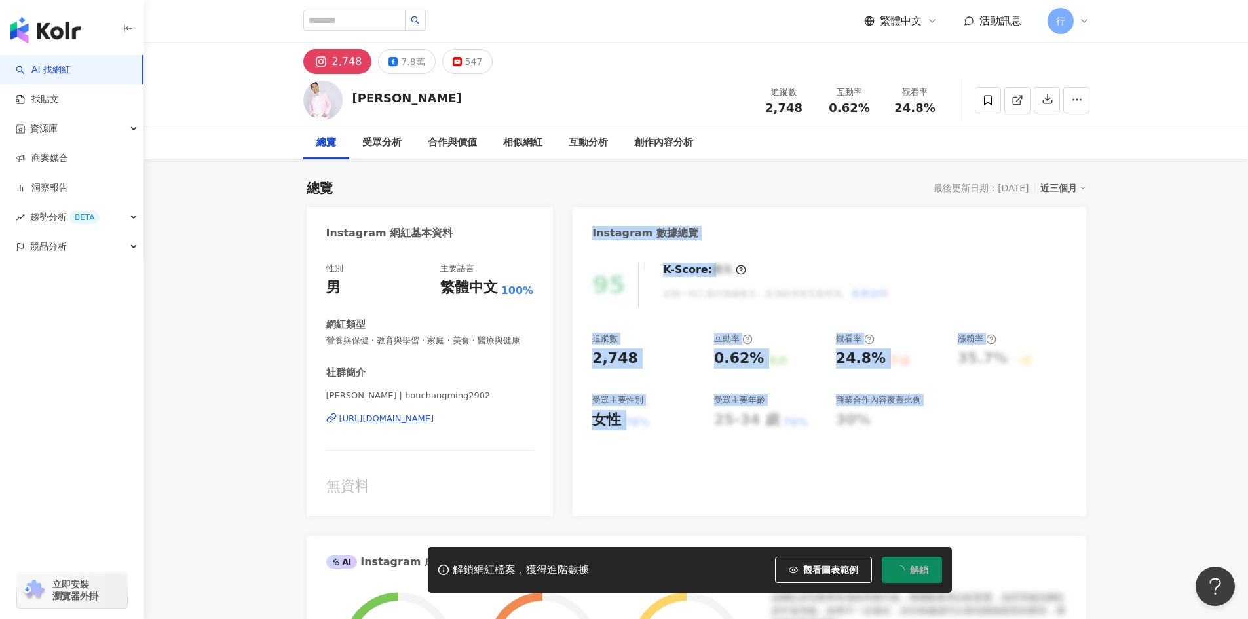
drag, startPoint x: 1023, startPoint y: 520, endPoint x: 556, endPoint y: 498, distance: 467.0
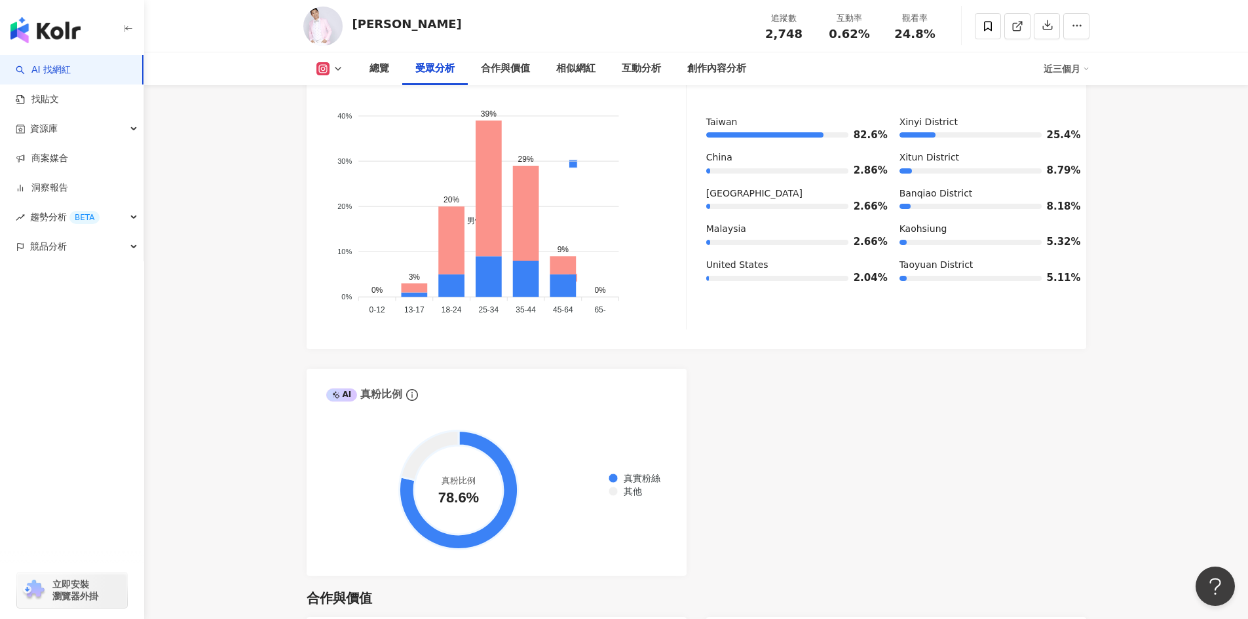
scroll to position [1441, 0]
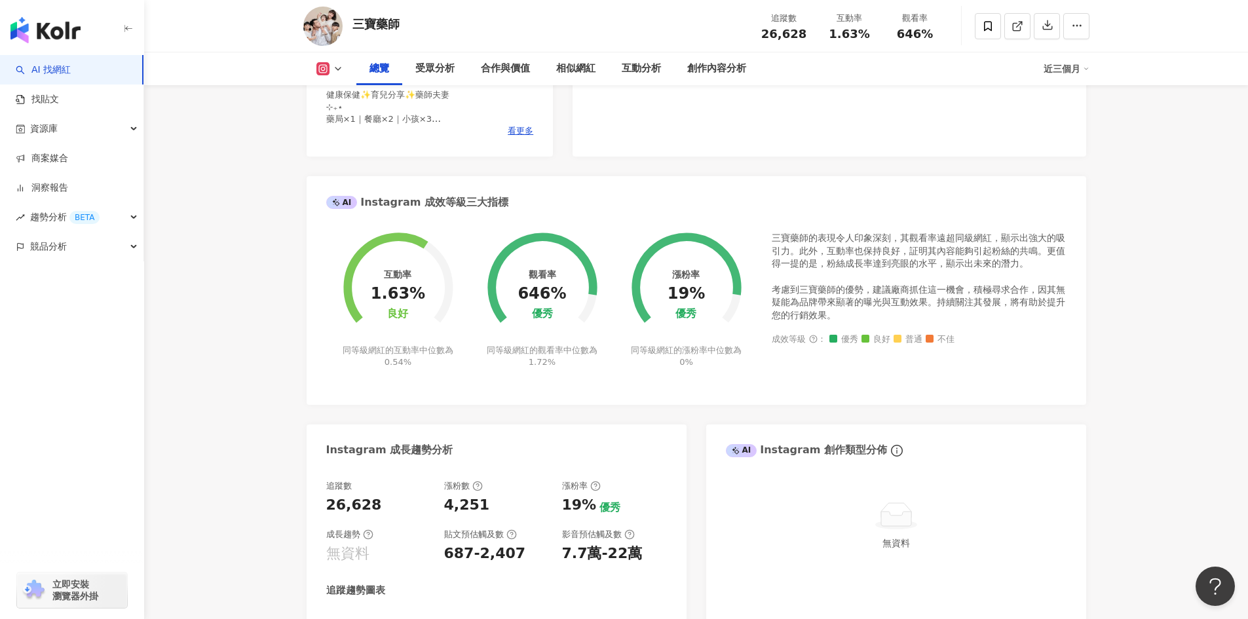
scroll to position [459, 0]
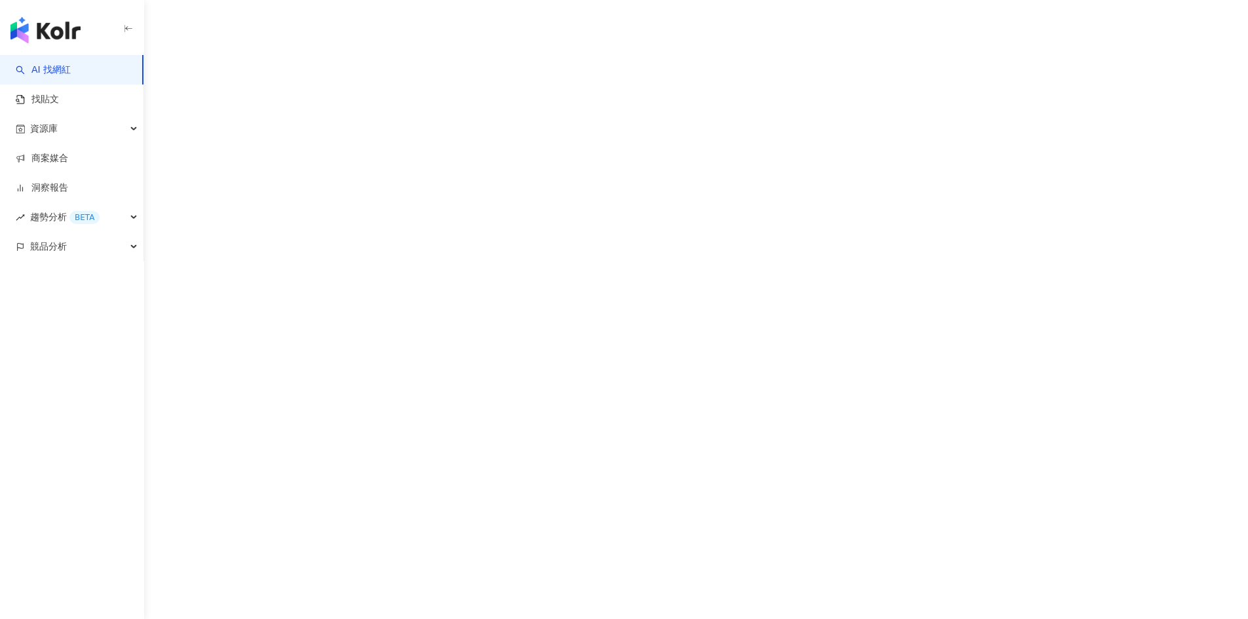
click at [905, 394] on div "AI 找網紅 找貼文 資源庫 商案媒合 洞察報告 趨勢分析 BETA 競品分析" at bounding box center [624, 309] width 1248 height 619
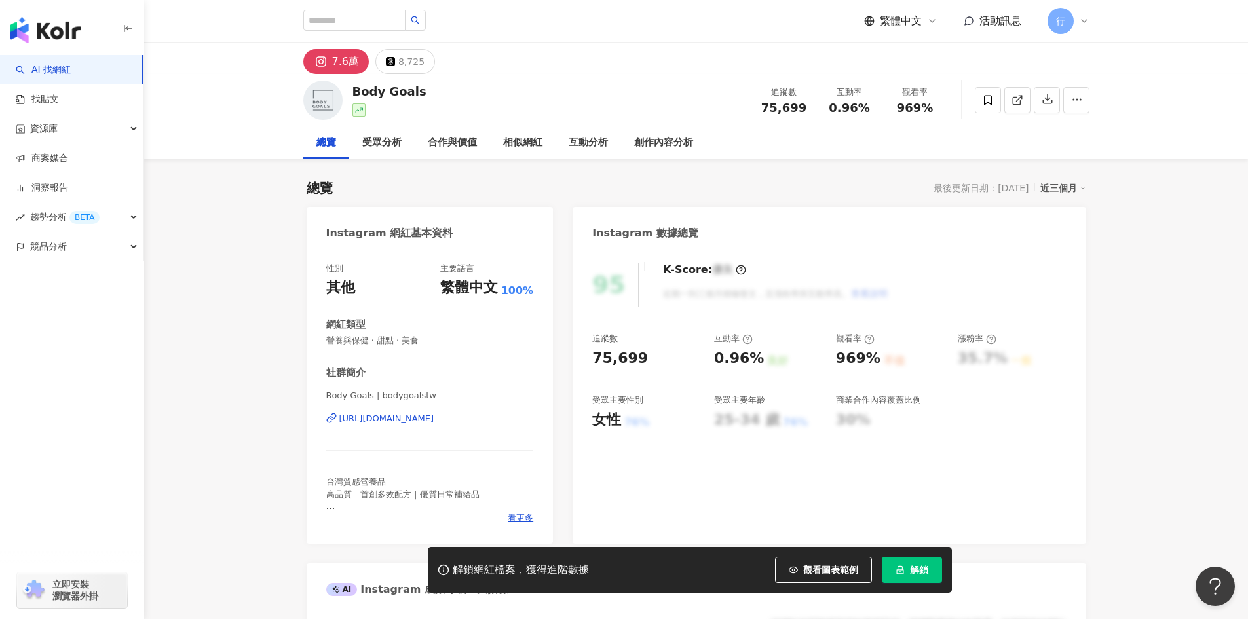
click at [397, 423] on div "https://www.instagram.com/bodygoalstw/" at bounding box center [386, 419] width 95 height 12
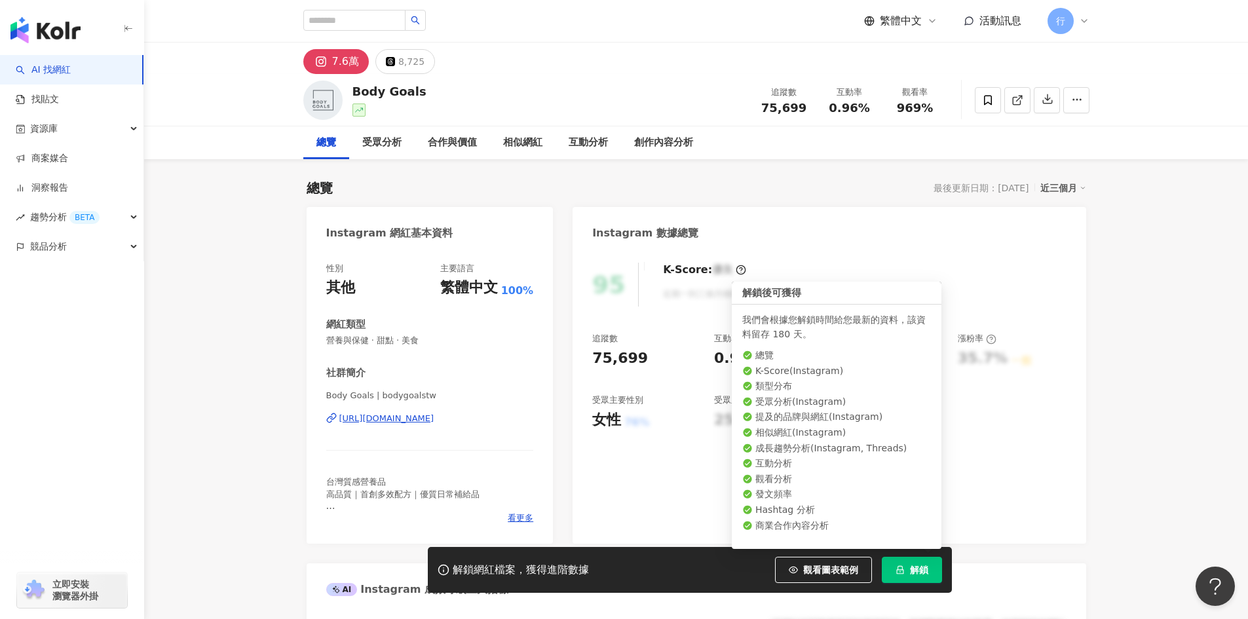
click at [914, 566] on span "解鎖" at bounding box center [919, 570] width 18 height 10
click at [915, 567] on span "解鎖" at bounding box center [919, 570] width 18 height 10
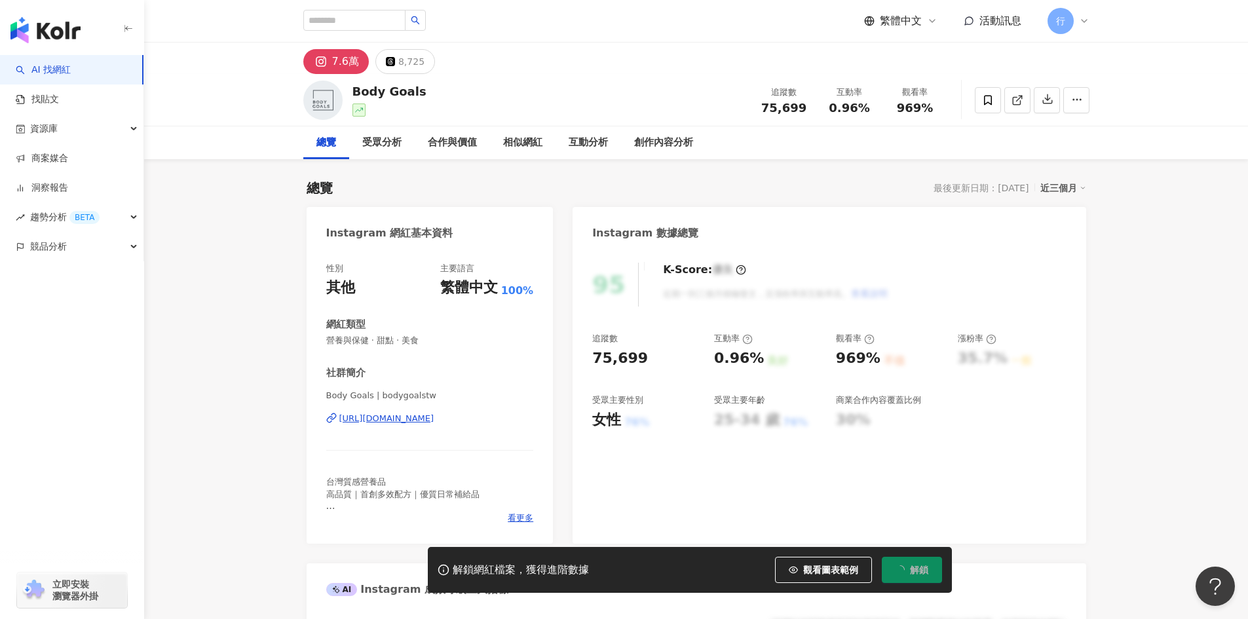
click at [1082, 425] on div "95 K-Score : 優良 近期一到三個月積極發文，且漲粉率與互動率高。 查看說明 追蹤數 75,699 互動率 0.96% 良好 觀看率 969% 不佳…" at bounding box center [829, 397] width 513 height 294
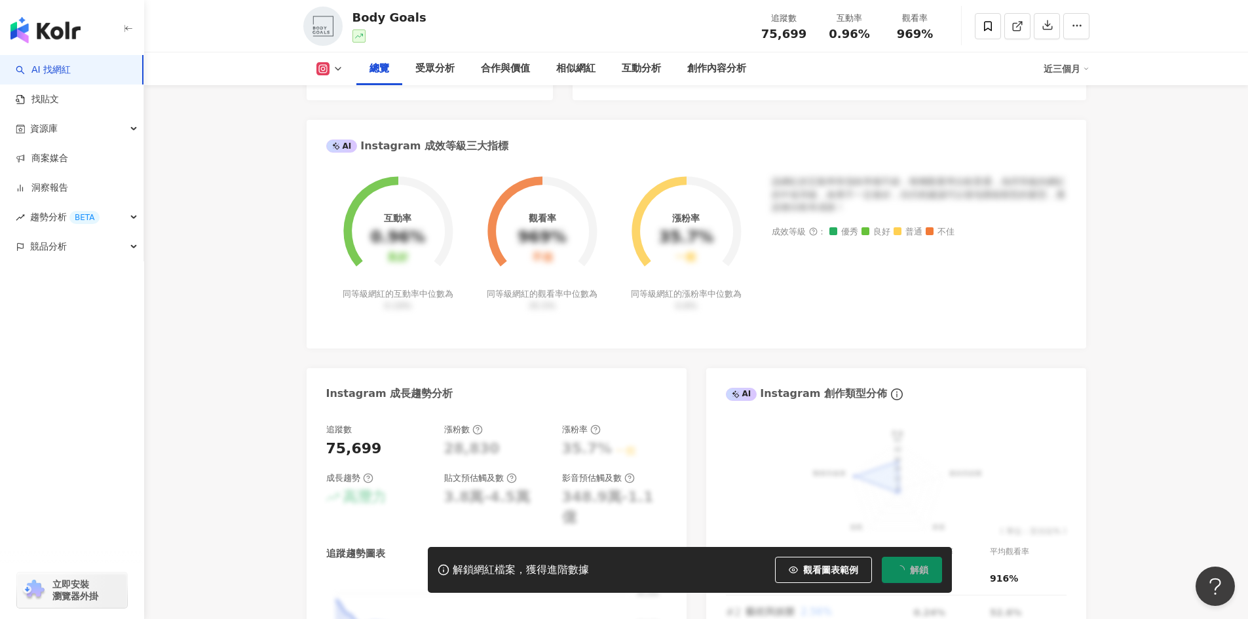
scroll to position [459, 0]
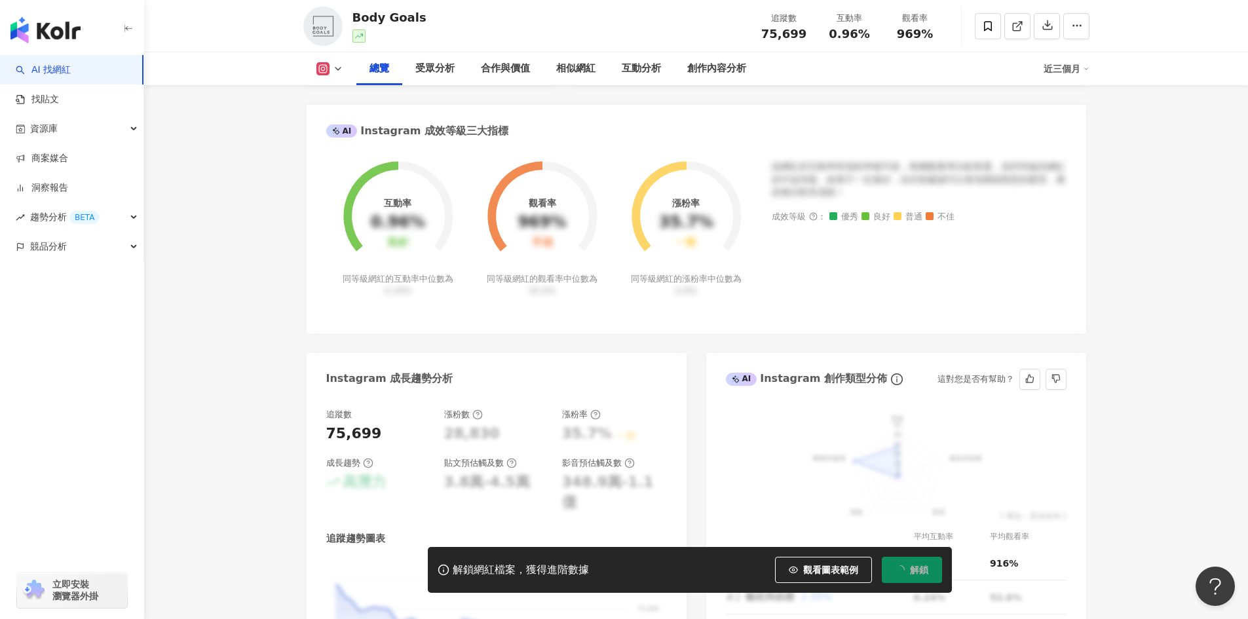
click at [1073, 423] on div "前往申請試用方案解鎖 ( 立即註冊 ) 美食 藝術與娛樂 家庭 遊戲 醫療與健康 60 48 36 24 12 0 ( 單位：百分比% ) 平均互動率 平均觀…" at bounding box center [896, 581] width 380 height 370
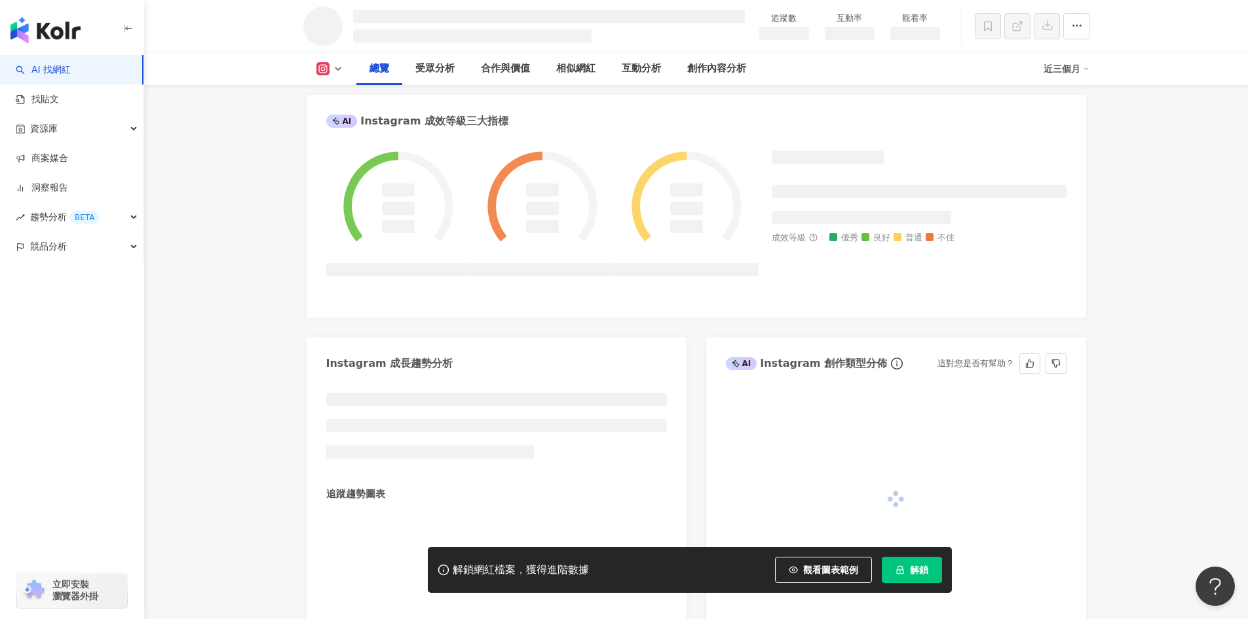
scroll to position [506, 0]
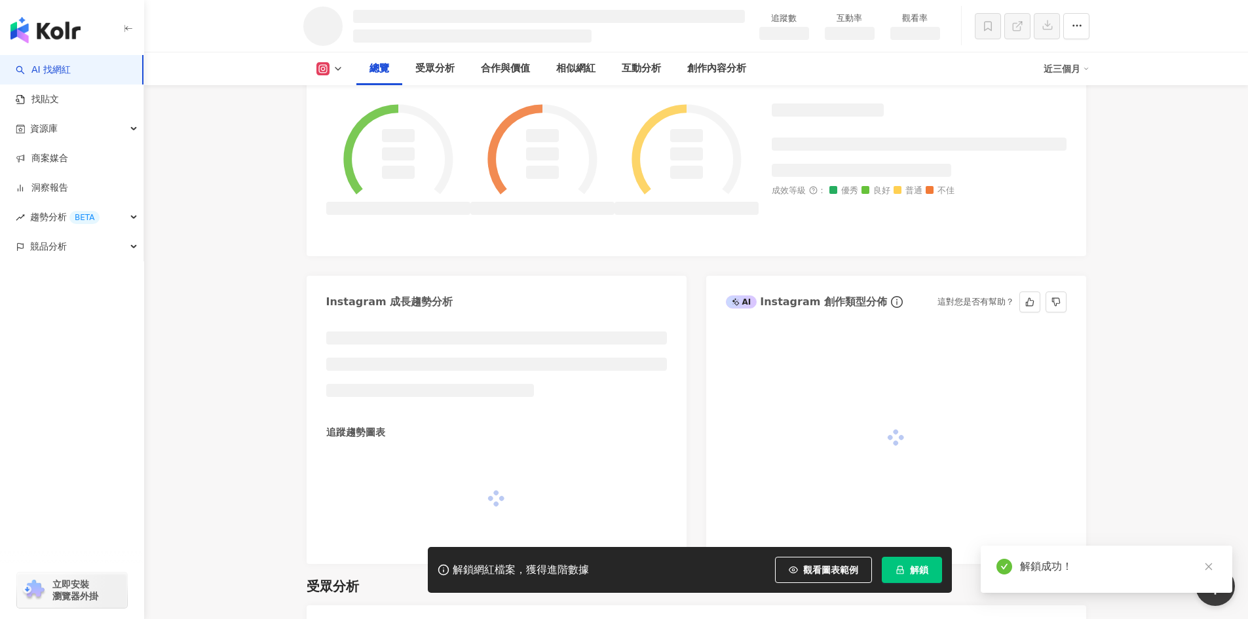
click at [1073, 423] on div at bounding box center [896, 441] width 380 height 246
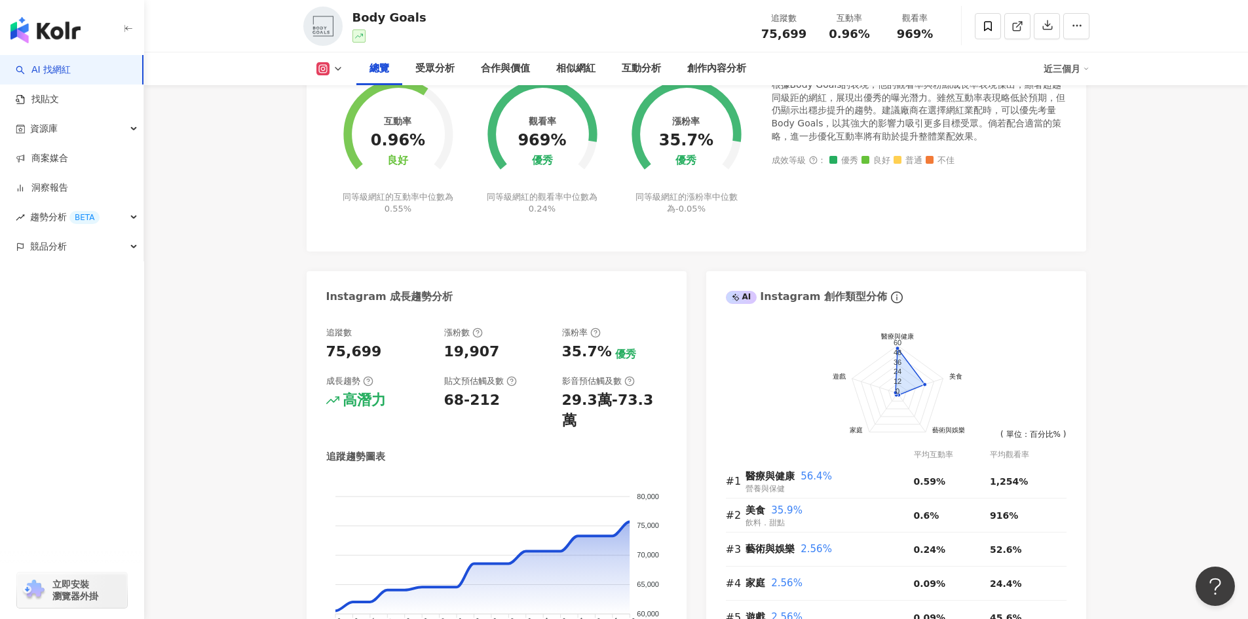
scroll to position [524, 0]
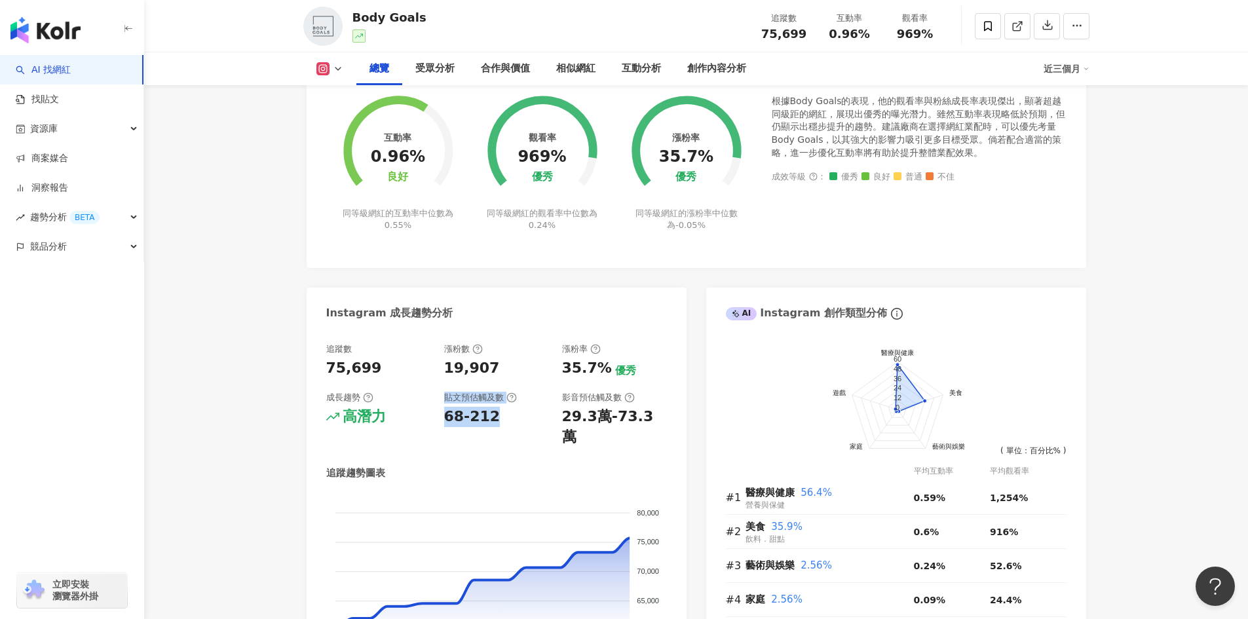
drag, startPoint x: 444, startPoint y: 394, endPoint x: 503, endPoint y: 406, distance: 60.1
click at [503, 406] on div "貼文預估觸及數 68-212" at bounding box center [496, 420] width 105 height 56
click at [502, 408] on div "68-212" at bounding box center [496, 417] width 105 height 20
drag, startPoint x: 443, startPoint y: 405, endPoint x: 504, endPoint y: 390, distance: 62.6
click at [504, 390] on div "追蹤數 75,699 漲粉數 19,907 漲粉率 35.7% 優秀 成長趨勢 高潛力 貼文預估觸及數 68-212 影音預估觸及數 29.3萬-73.3萬" at bounding box center [496, 395] width 341 height 104
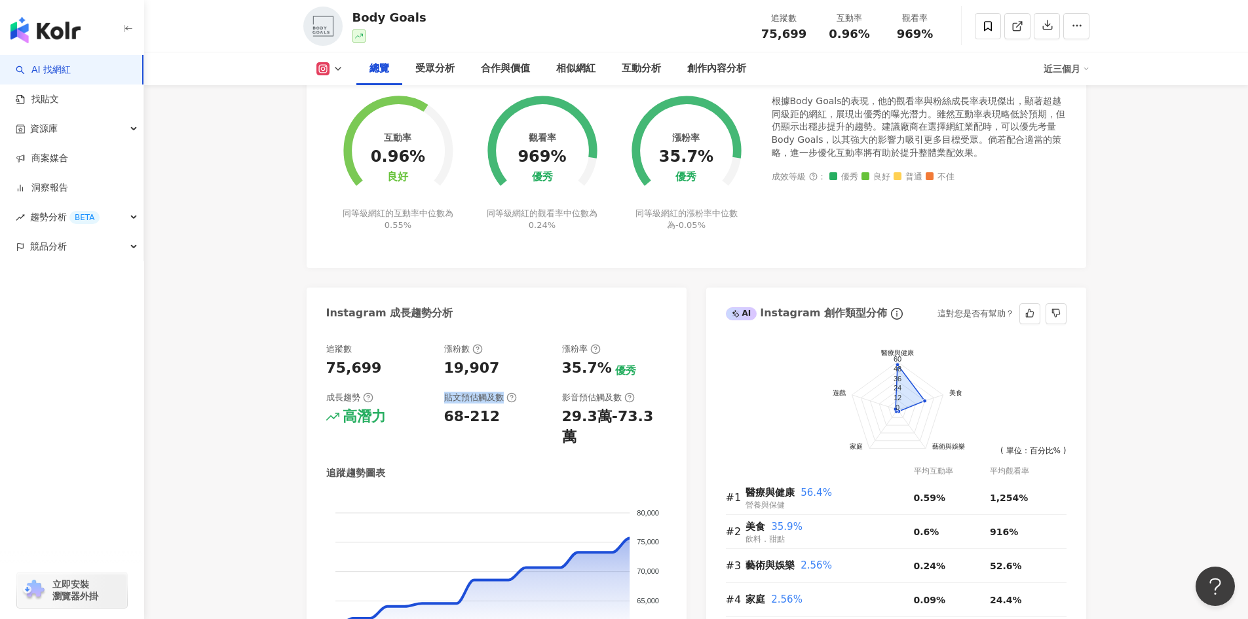
copy div "貼文預估觸及數"
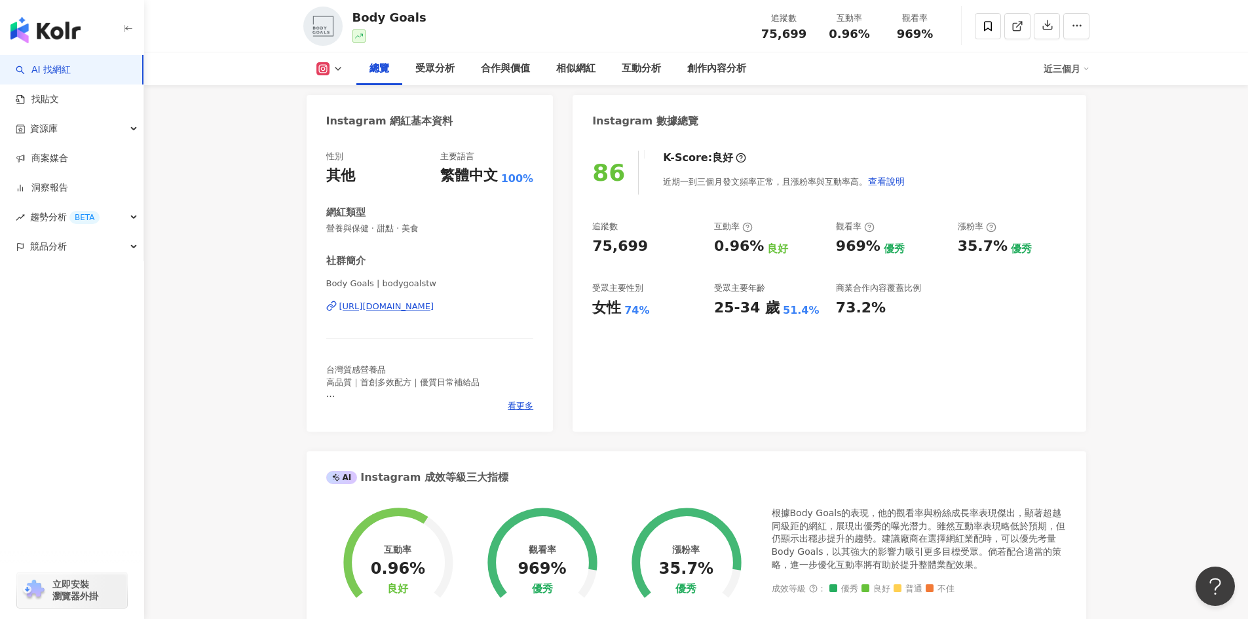
scroll to position [0, 0]
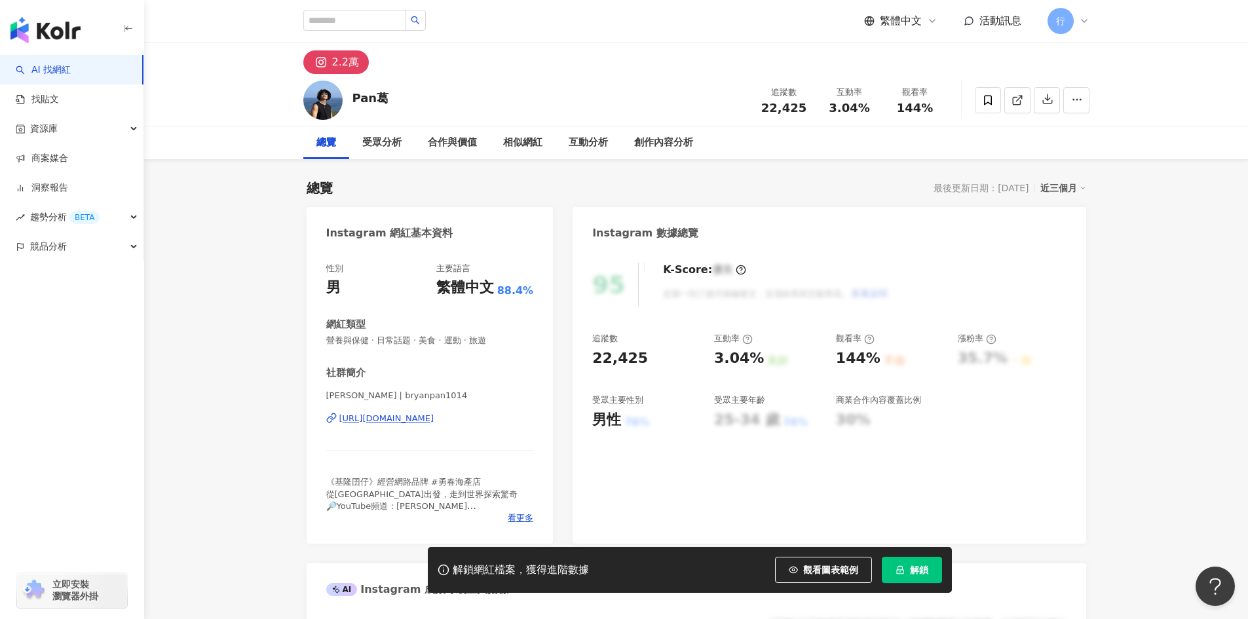
click at [434, 421] on div "[URL][DOMAIN_NAME]" at bounding box center [386, 419] width 95 height 12
click at [398, 413] on div "[URL][DOMAIN_NAME]" at bounding box center [386, 419] width 95 height 12
